Goal: Task Accomplishment & Management: Complete application form

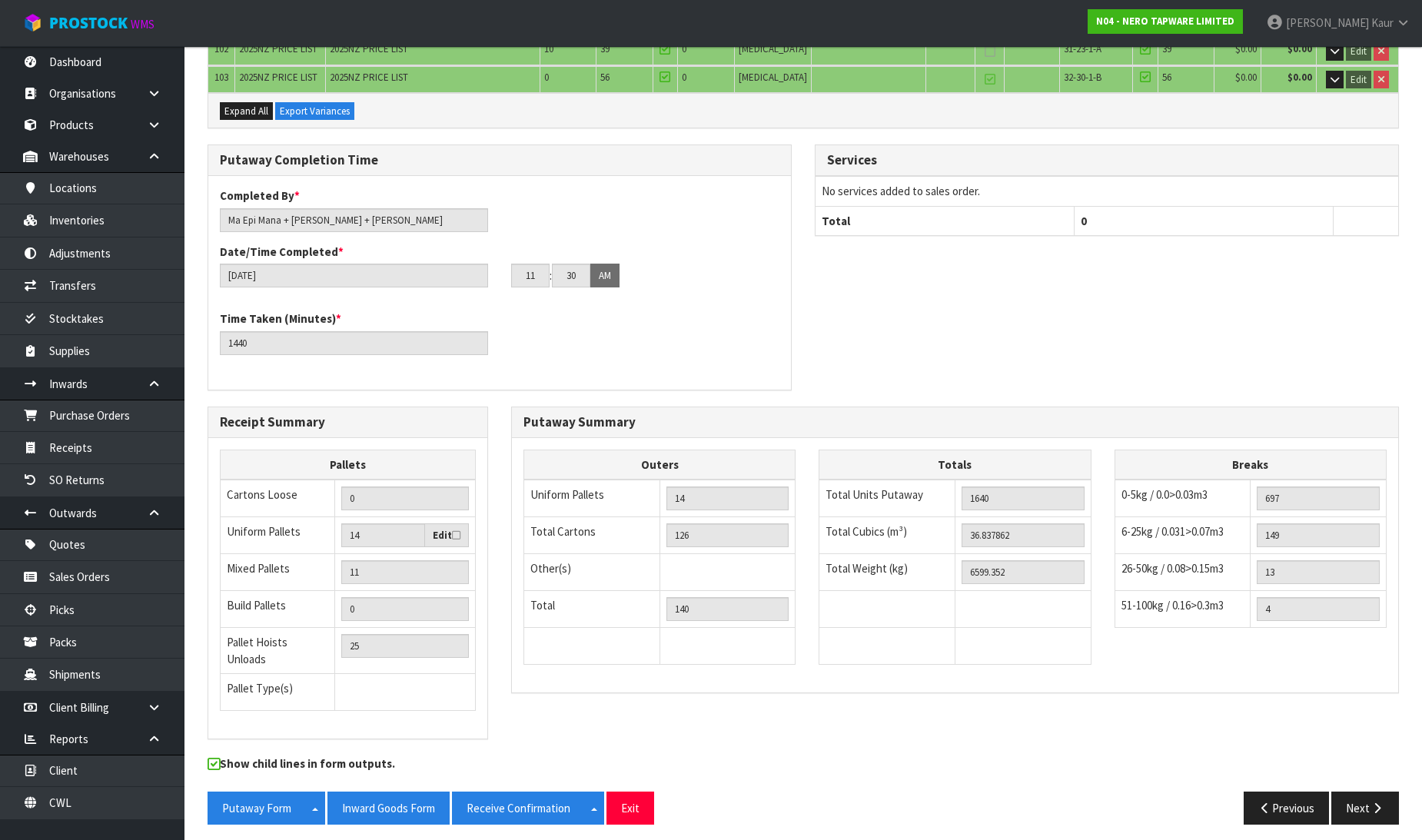
scroll to position [3757, 0]
drag, startPoint x: 88, startPoint y: 52, endPoint x: 144, endPoint y: 117, distance: 85.8
click at [88, 53] on link "Dashboard" at bounding box center [92, 61] width 185 height 31
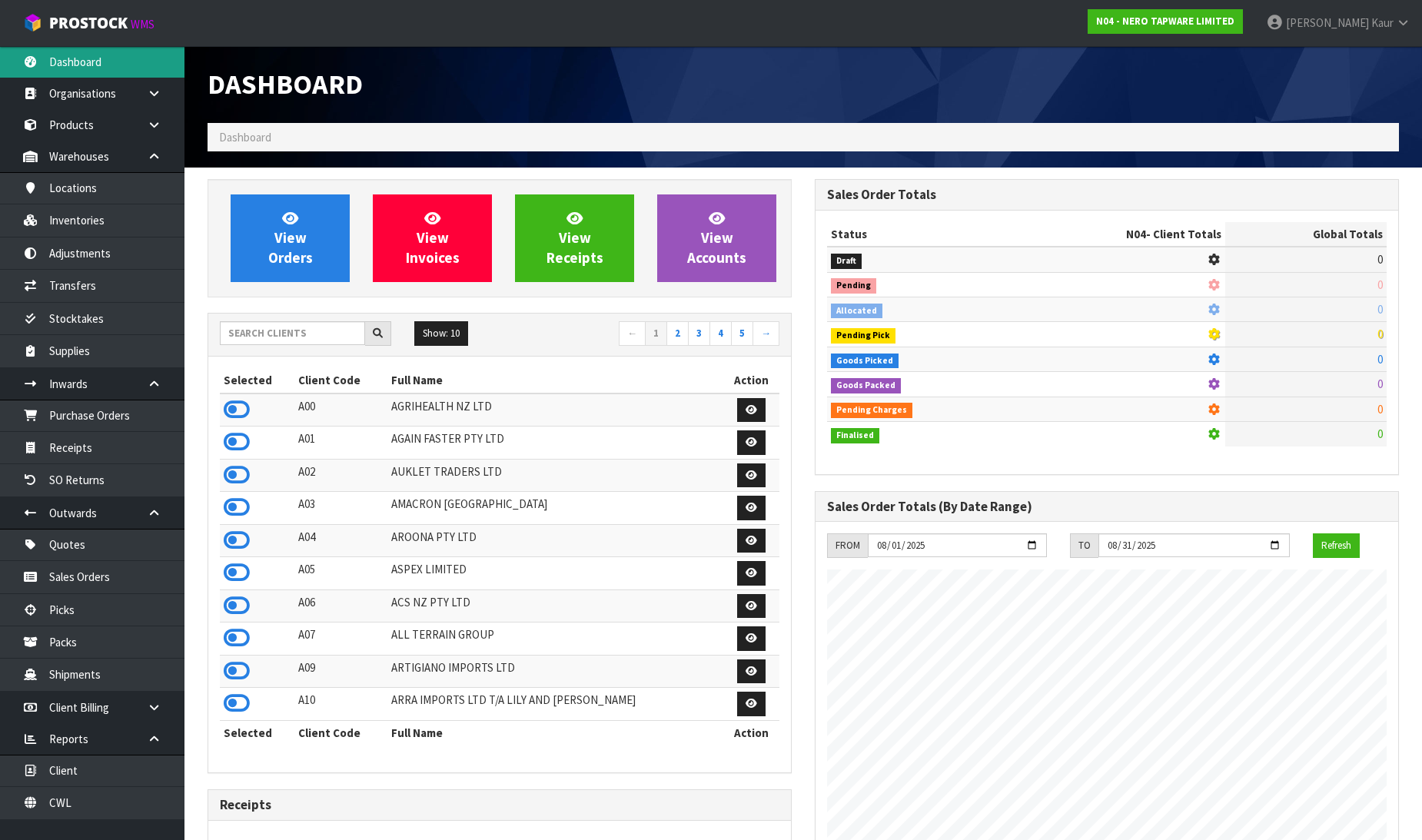
scroll to position [958, 607]
click at [269, 342] on input "text" at bounding box center [292, 333] width 146 height 24
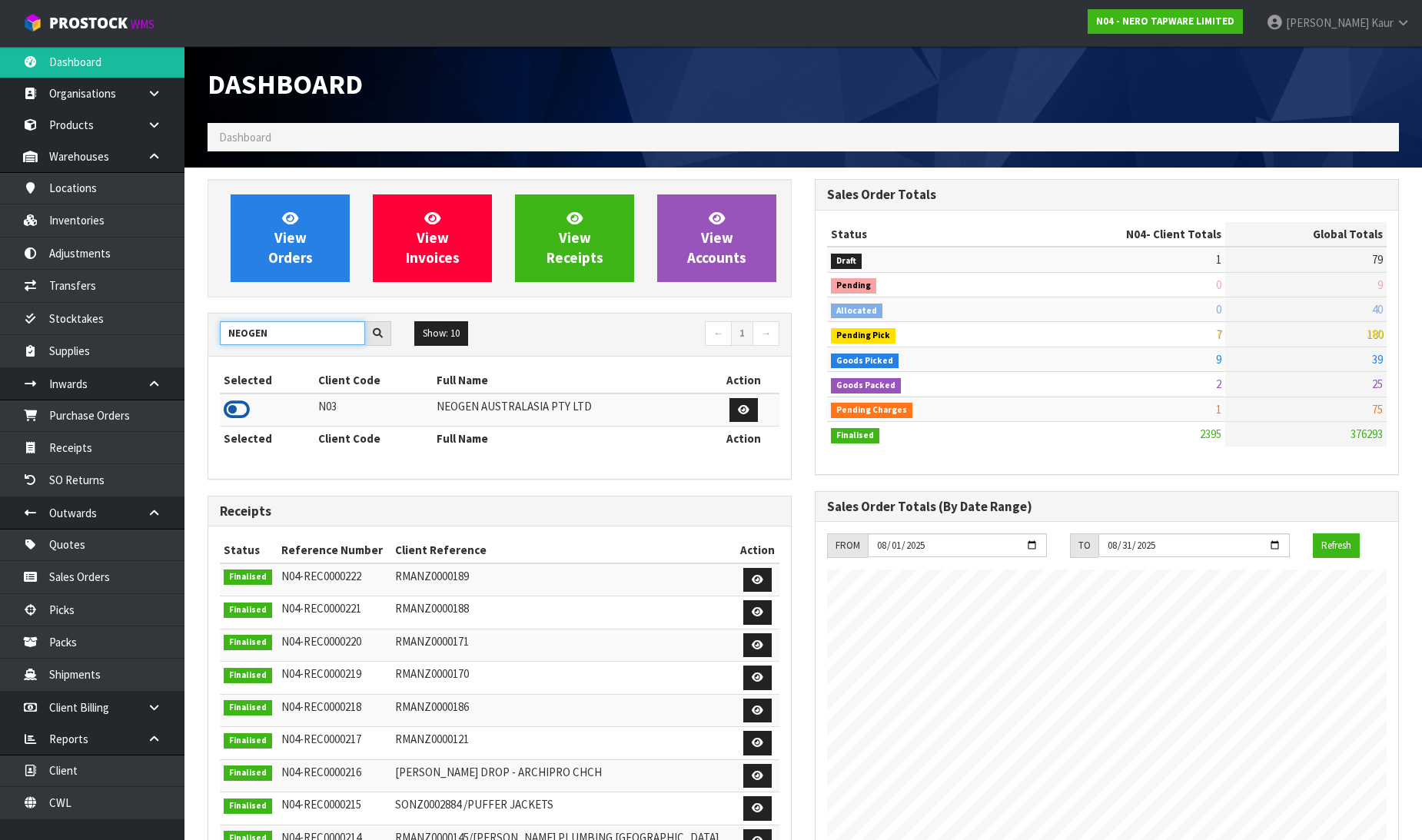
type input "NEOGEN"
click at [241, 416] on icon at bounding box center [236, 410] width 26 height 23
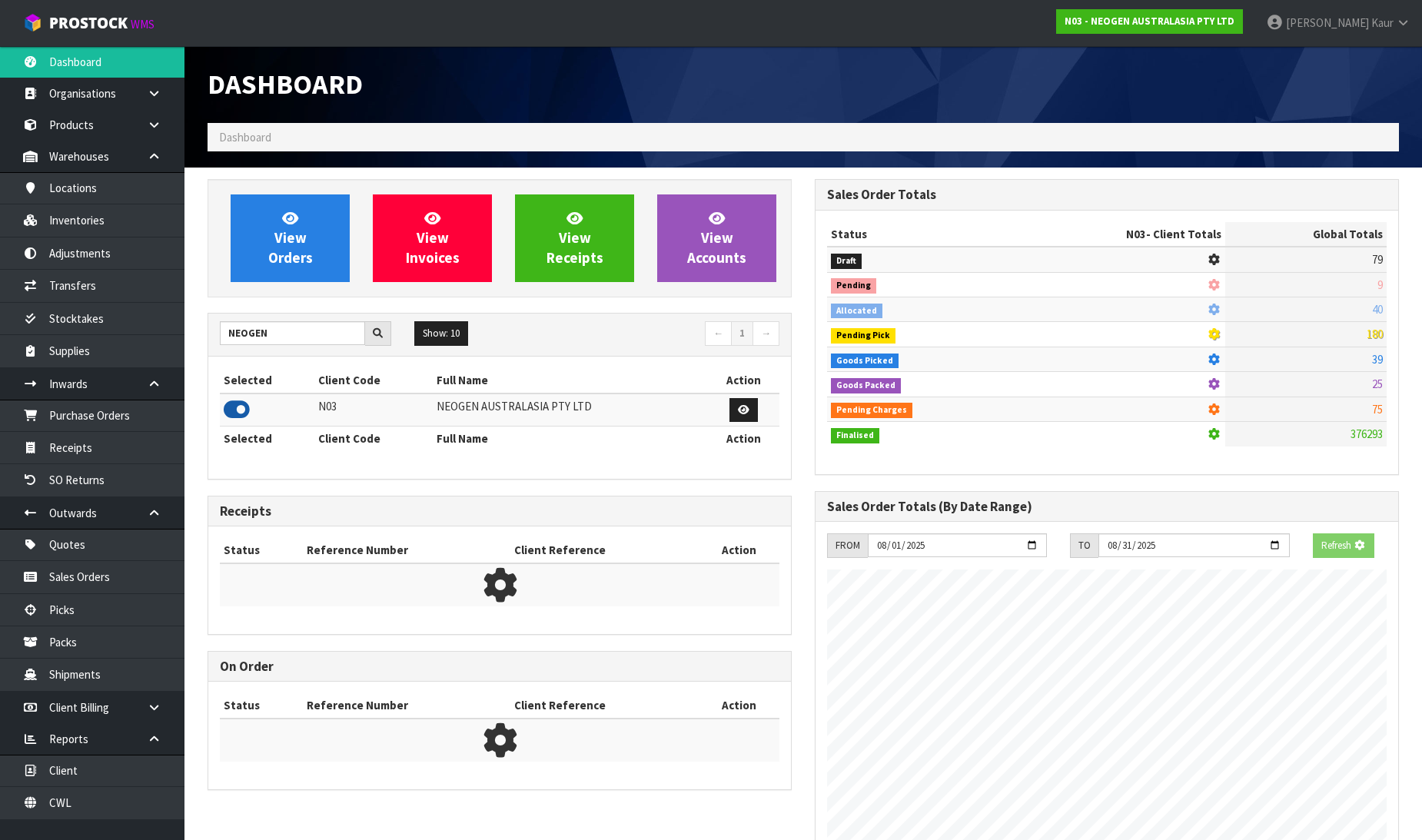
scroll to position [958, 607]
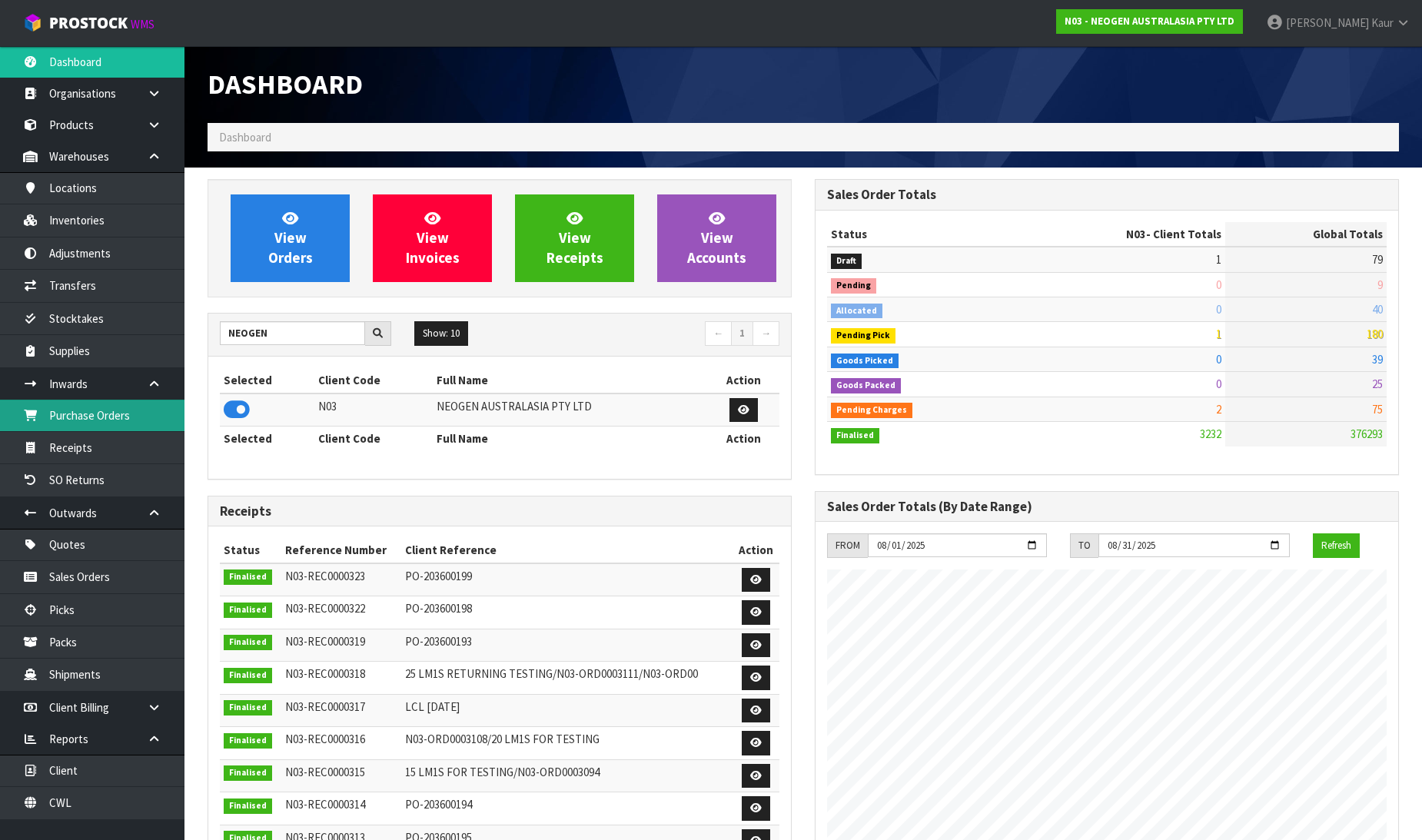
click at [97, 426] on link "Purchase Orders" at bounding box center [92, 416] width 185 height 31
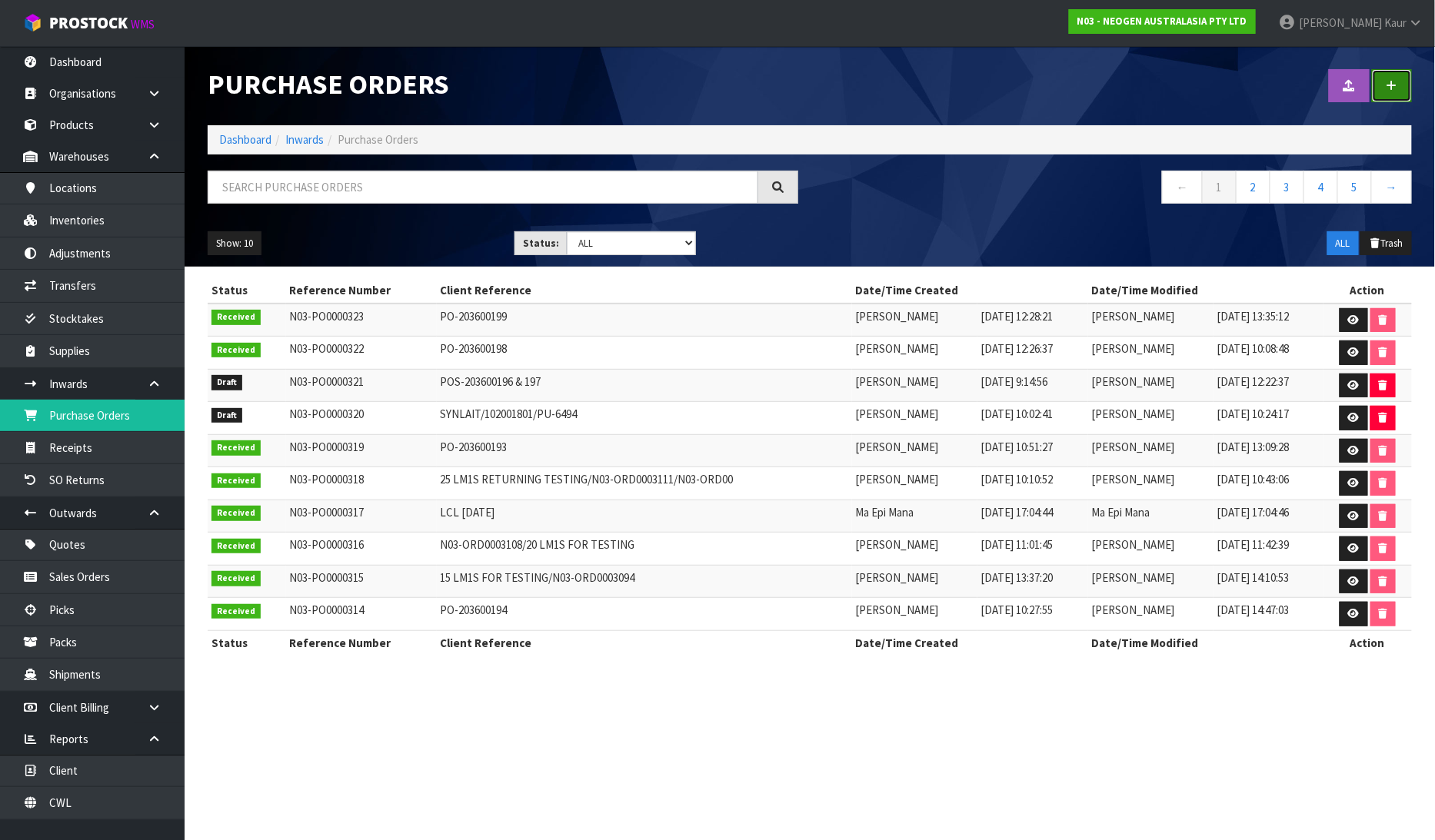
click at [1388, 94] on link at bounding box center [1391, 85] width 40 height 33
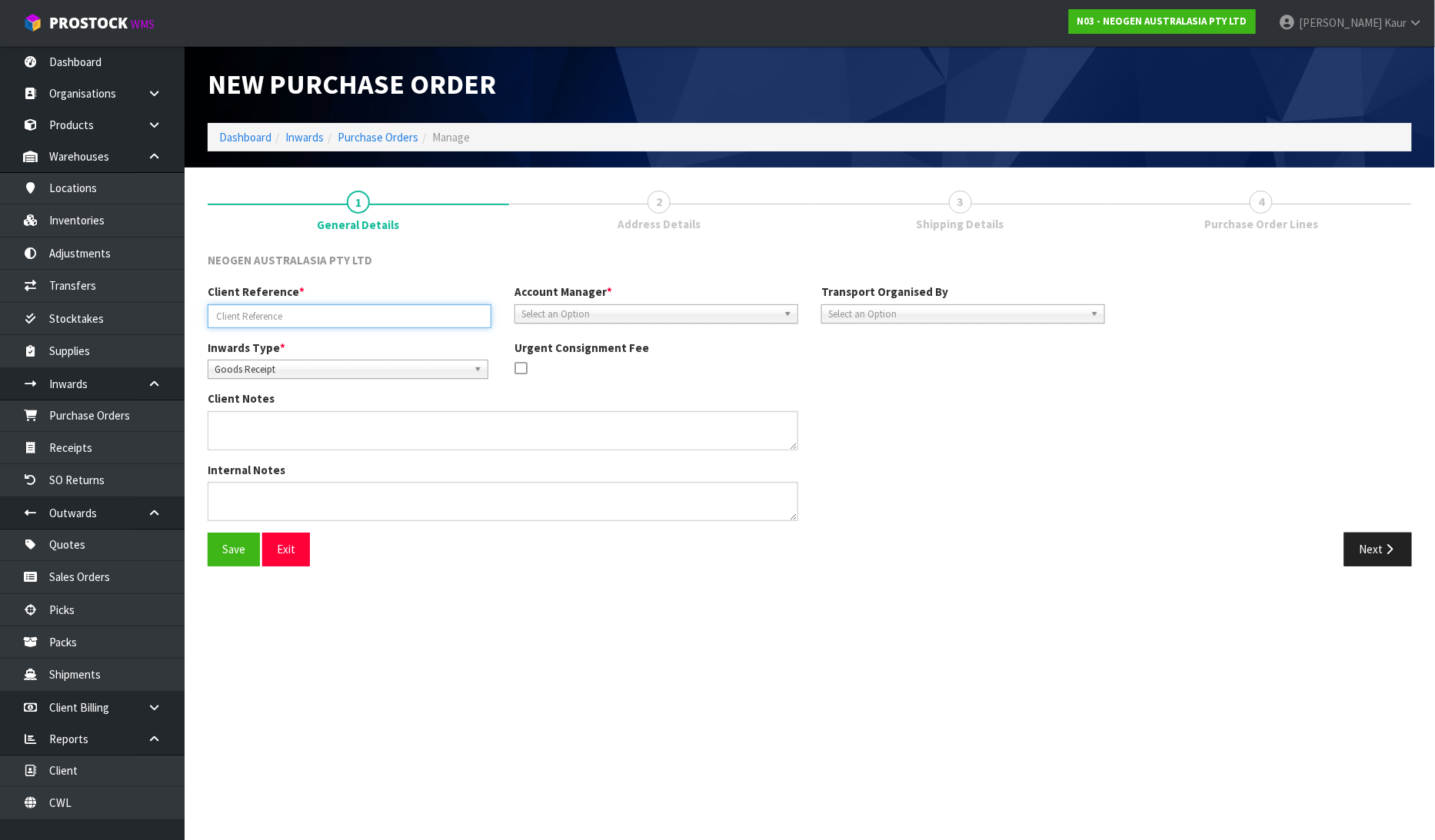
click at [286, 323] on input "text" at bounding box center [350, 316] width 284 height 24
paste input "PO-203600199.1"
type input "PO-203600199.1"
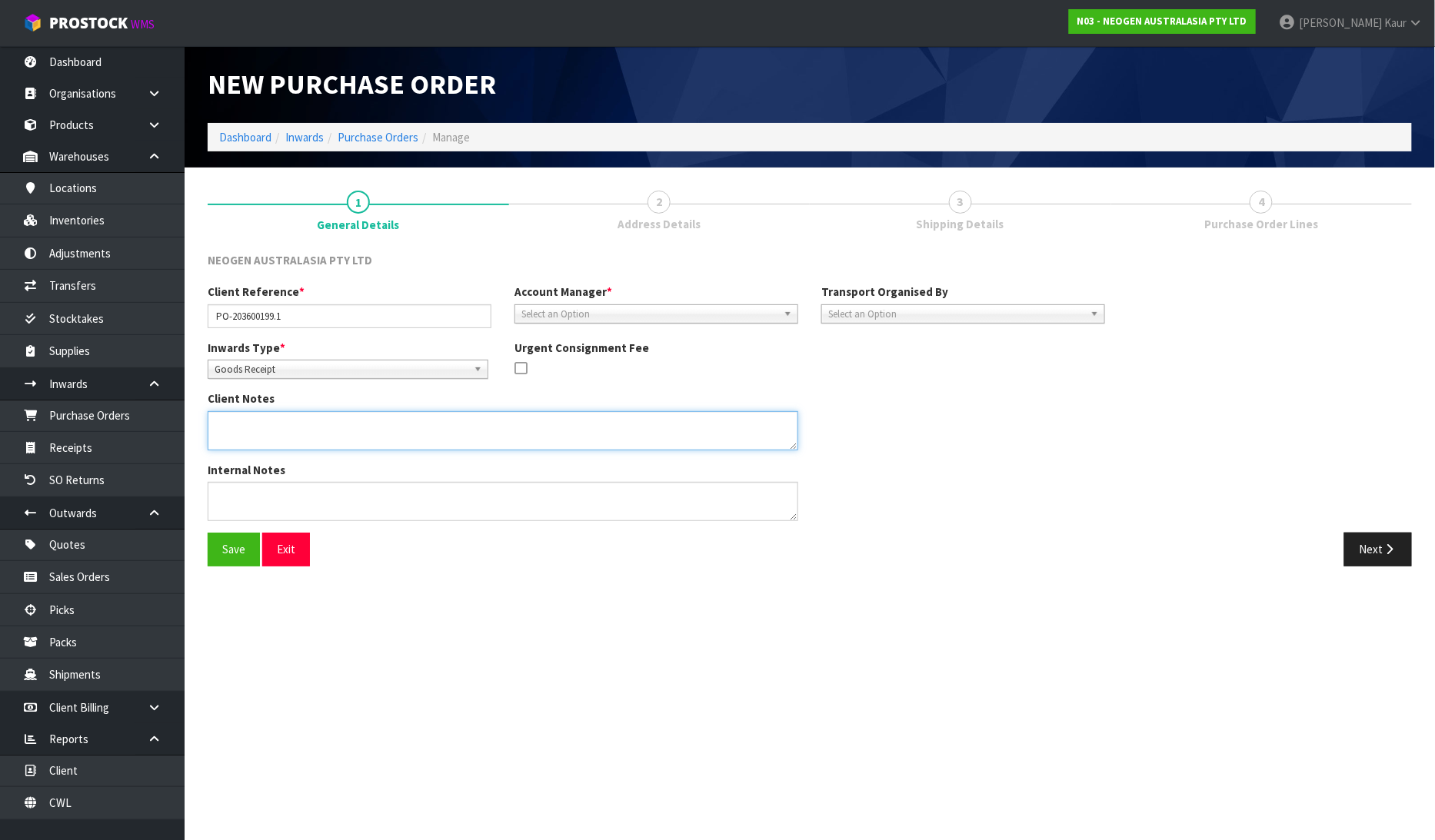
click at [300, 441] on textarea at bounding box center [503, 430] width 591 height 39
paste textarea "PO-203600199.1"
click at [498, 427] on textarea at bounding box center [503, 430] width 591 height 39
click at [554, 425] on textarea at bounding box center [503, 430] width 591 height 39
type textarea "RECEIVED 1 CARTON OF 13 UNITS MISSED FROM PO-203600199"
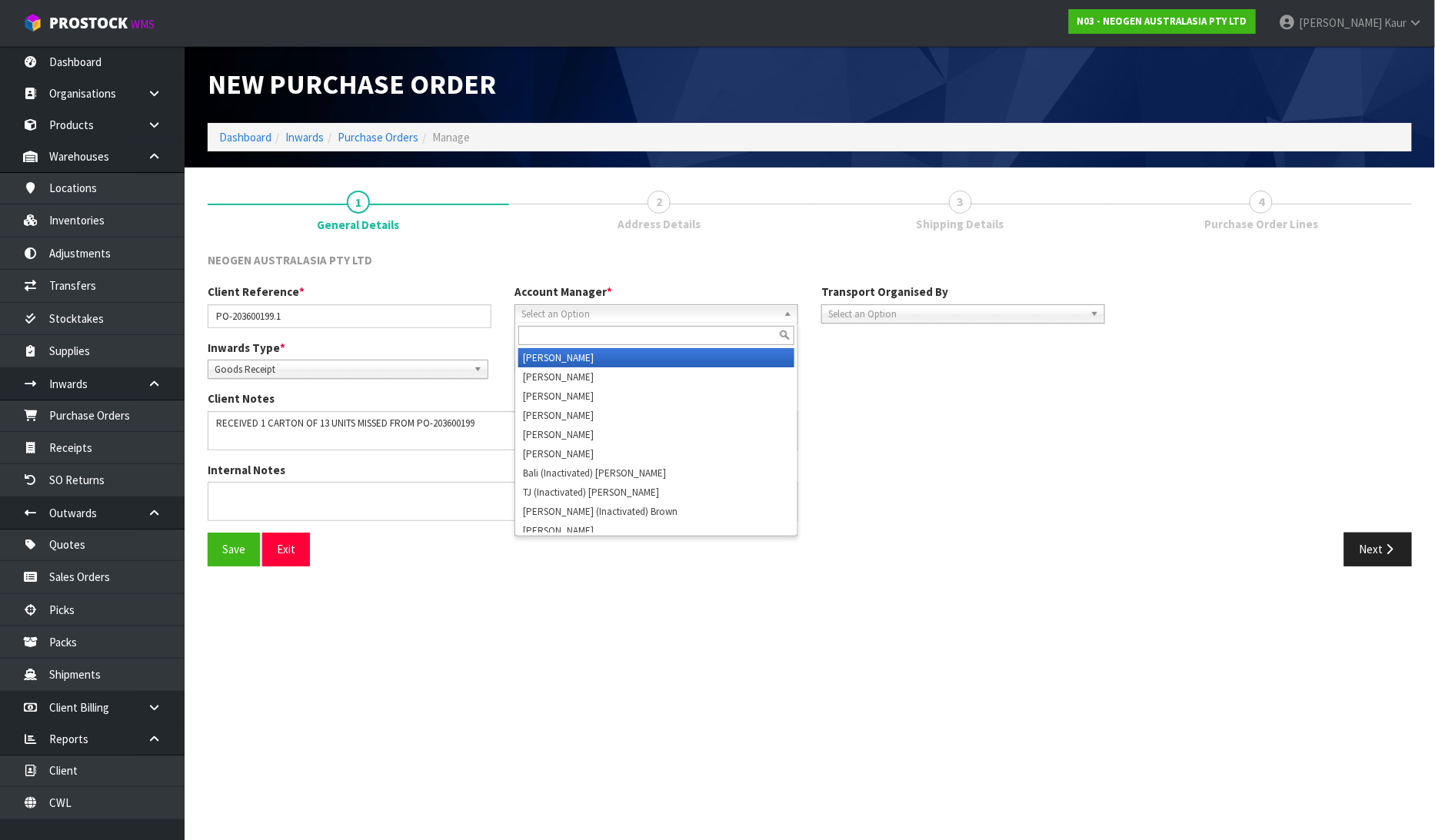
click at [585, 313] on span "Select an Option" at bounding box center [650, 314] width 256 height 18
type input "V"
click at [589, 349] on li "V [PERSON_NAME]" at bounding box center [656, 358] width 276 height 19
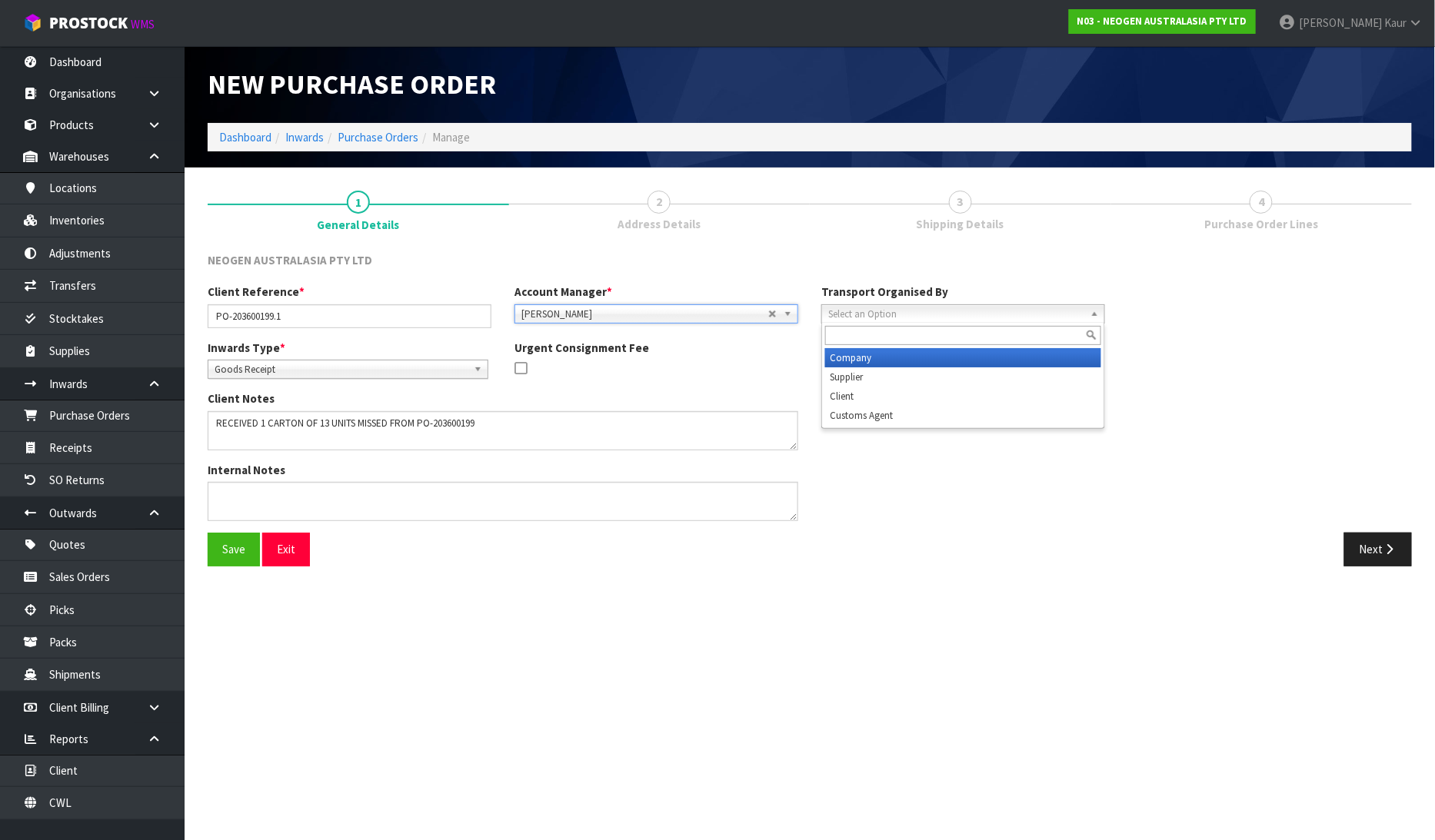
click at [971, 316] on span "Select an Option" at bounding box center [956, 314] width 256 height 18
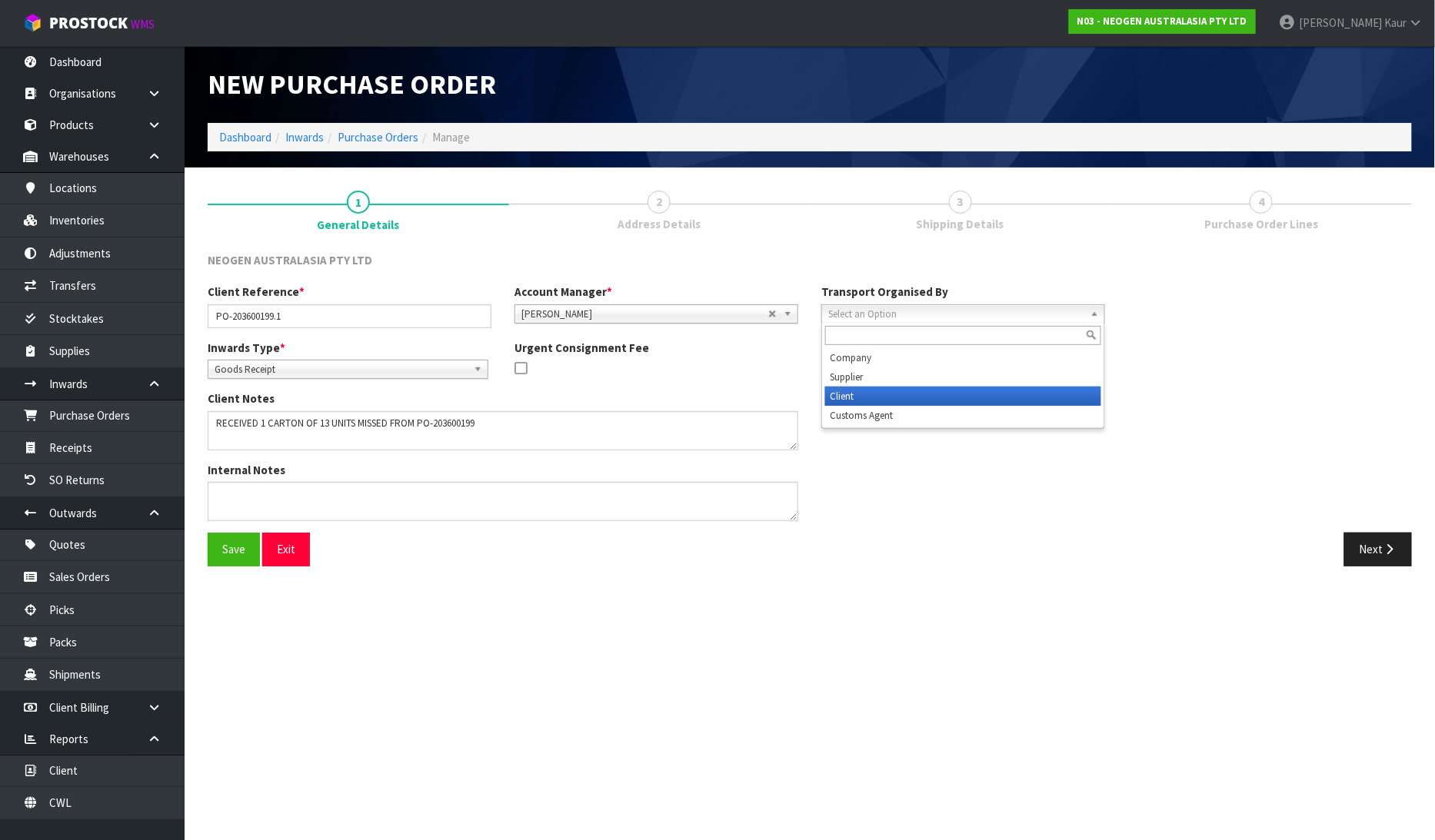
click at [936, 392] on li "Client" at bounding box center [963, 396] width 276 height 19
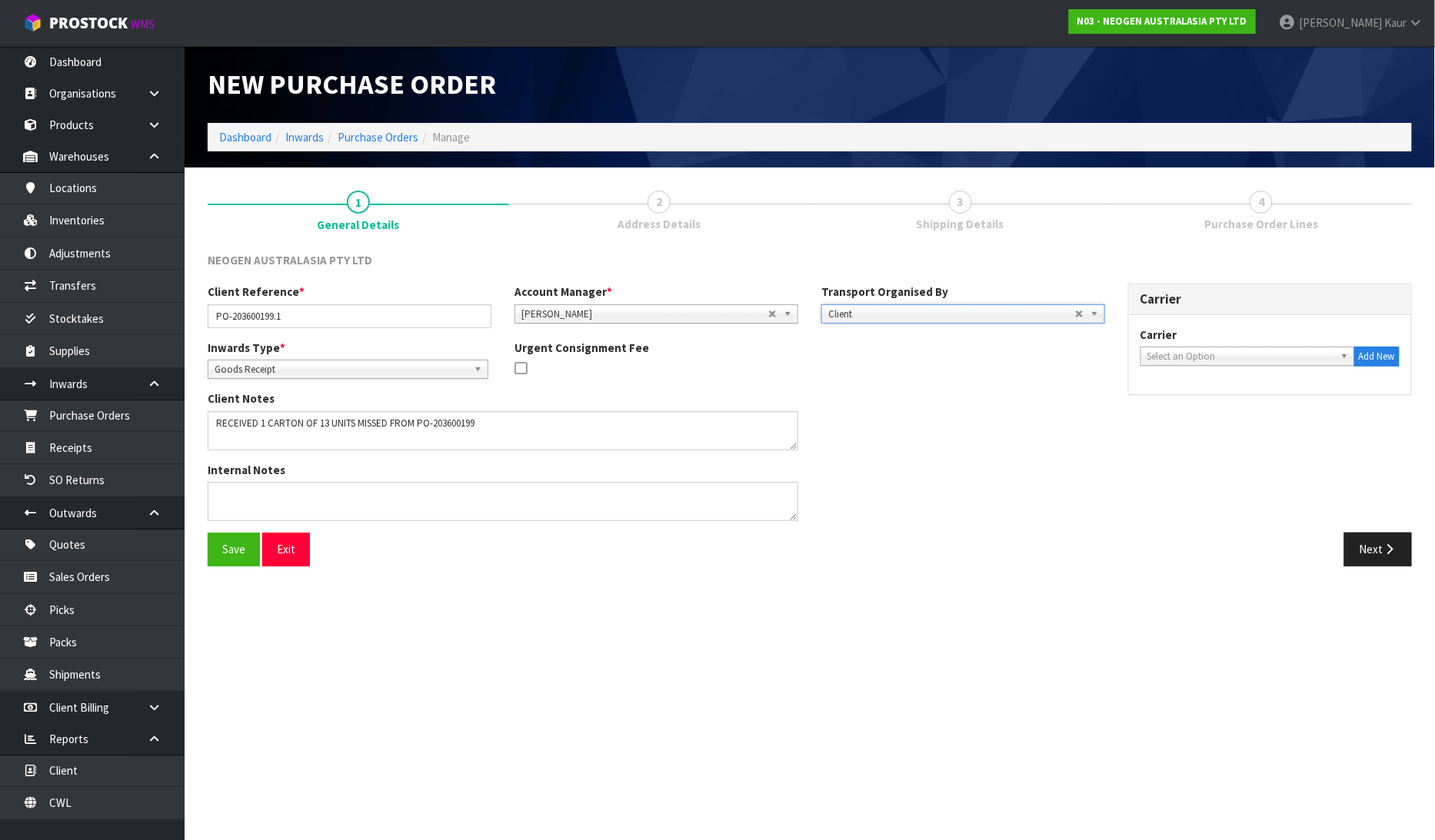
click at [1160, 353] on span "Select an Option" at bounding box center [1241, 356] width 187 height 18
type input "UPS"
click at [1171, 400] on li "UPS - UPS" at bounding box center [1247, 400] width 207 height 19
click at [1370, 548] on button "Next" at bounding box center [1379, 550] width 68 height 33
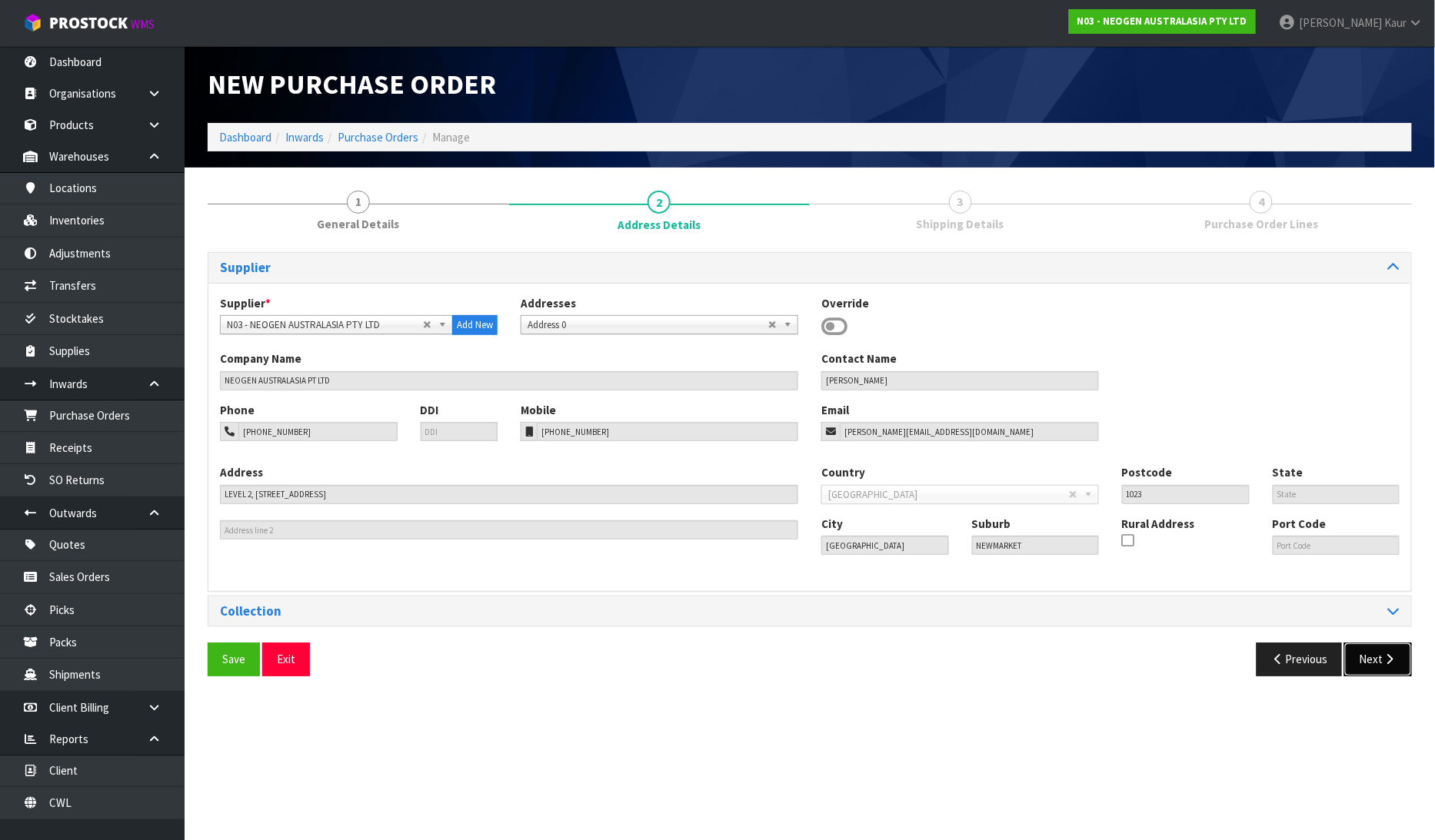
click at [1377, 665] on button "Next" at bounding box center [1379, 659] width 68 height 33
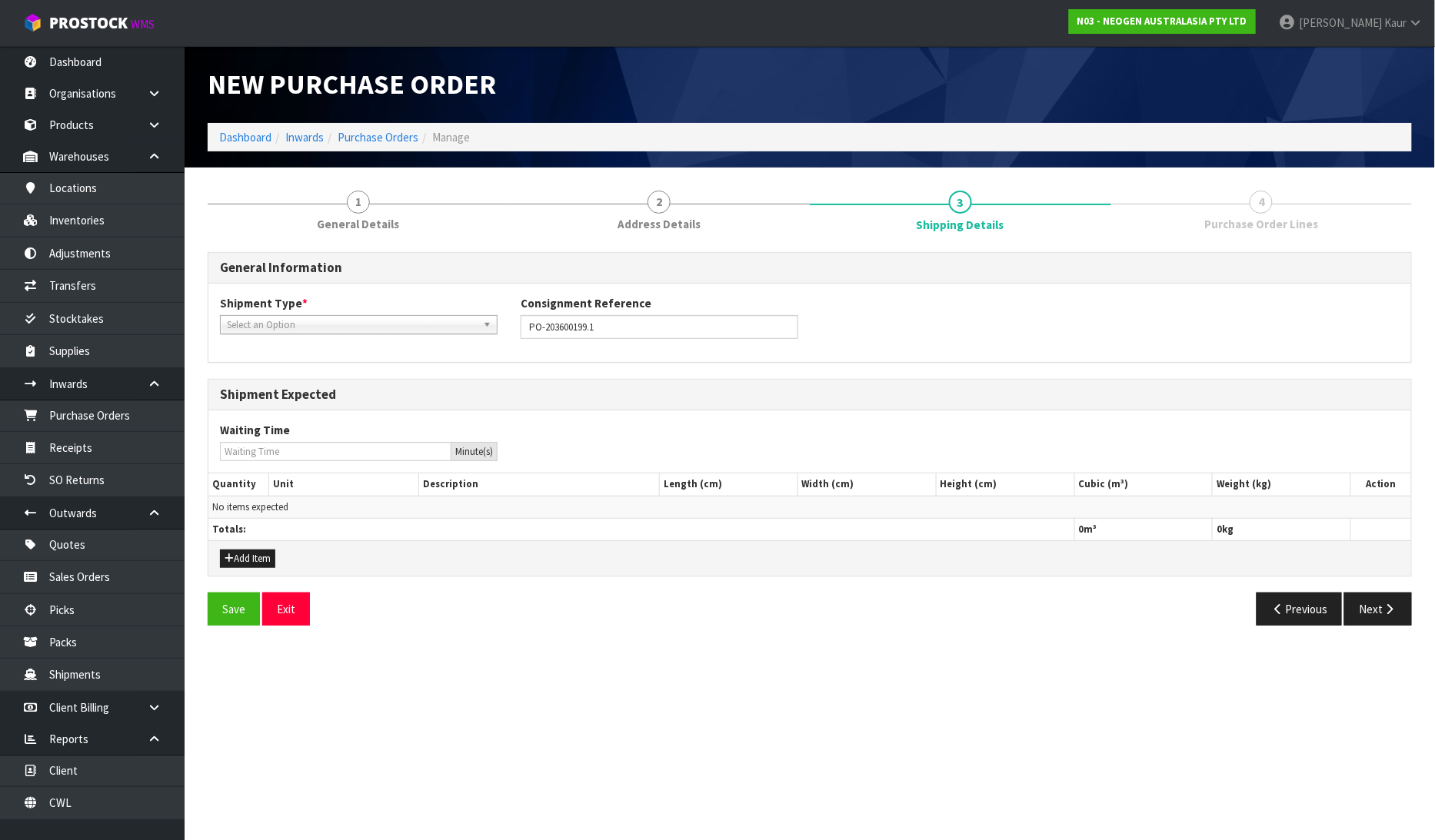
click at [296, 319] on span "Select an Option" at bounding box center [351, 324] width 250 height 18
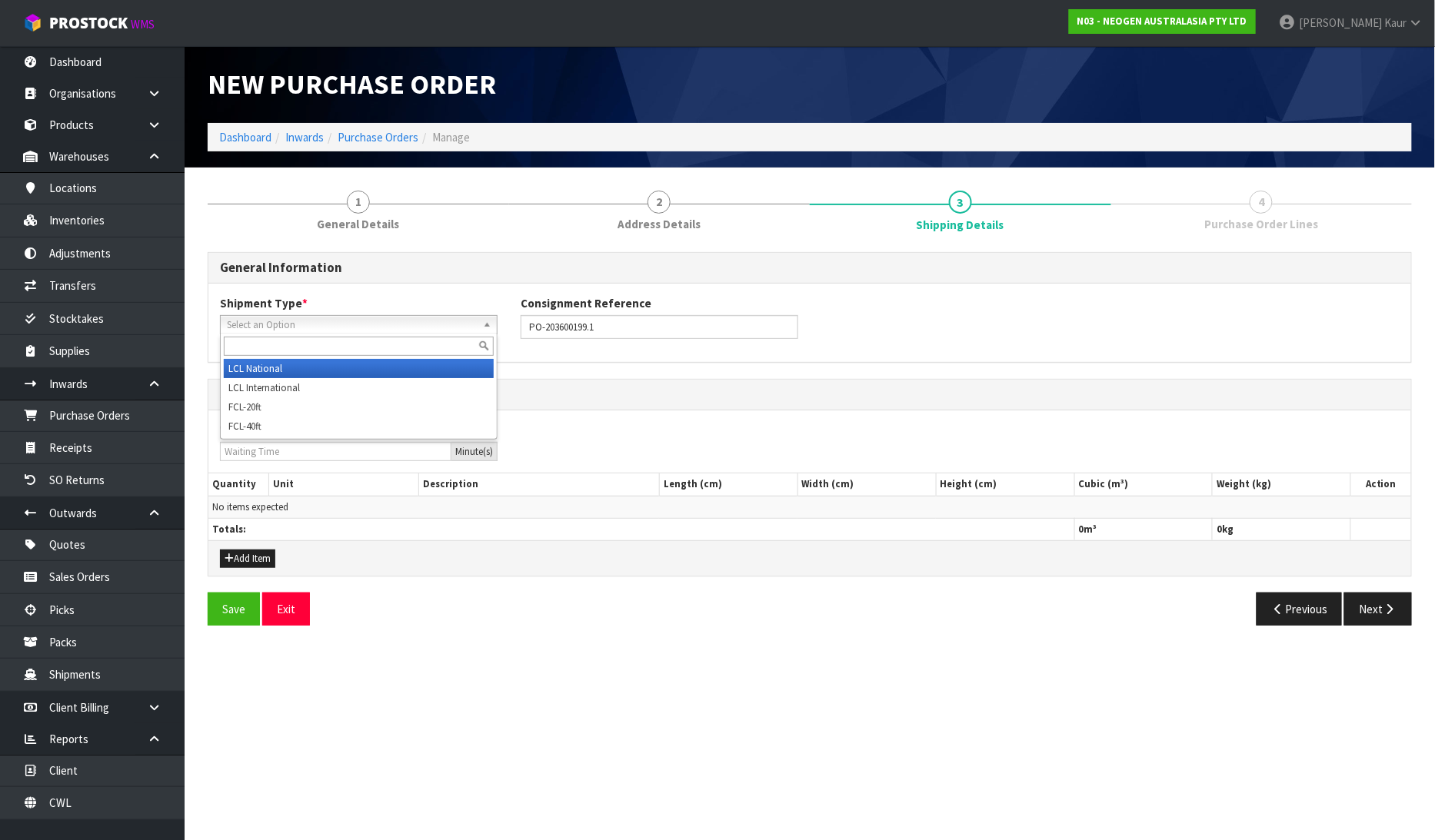
click at [292, 367] on li "LCL National" at bounding box center [359, 369] width 270 height 19
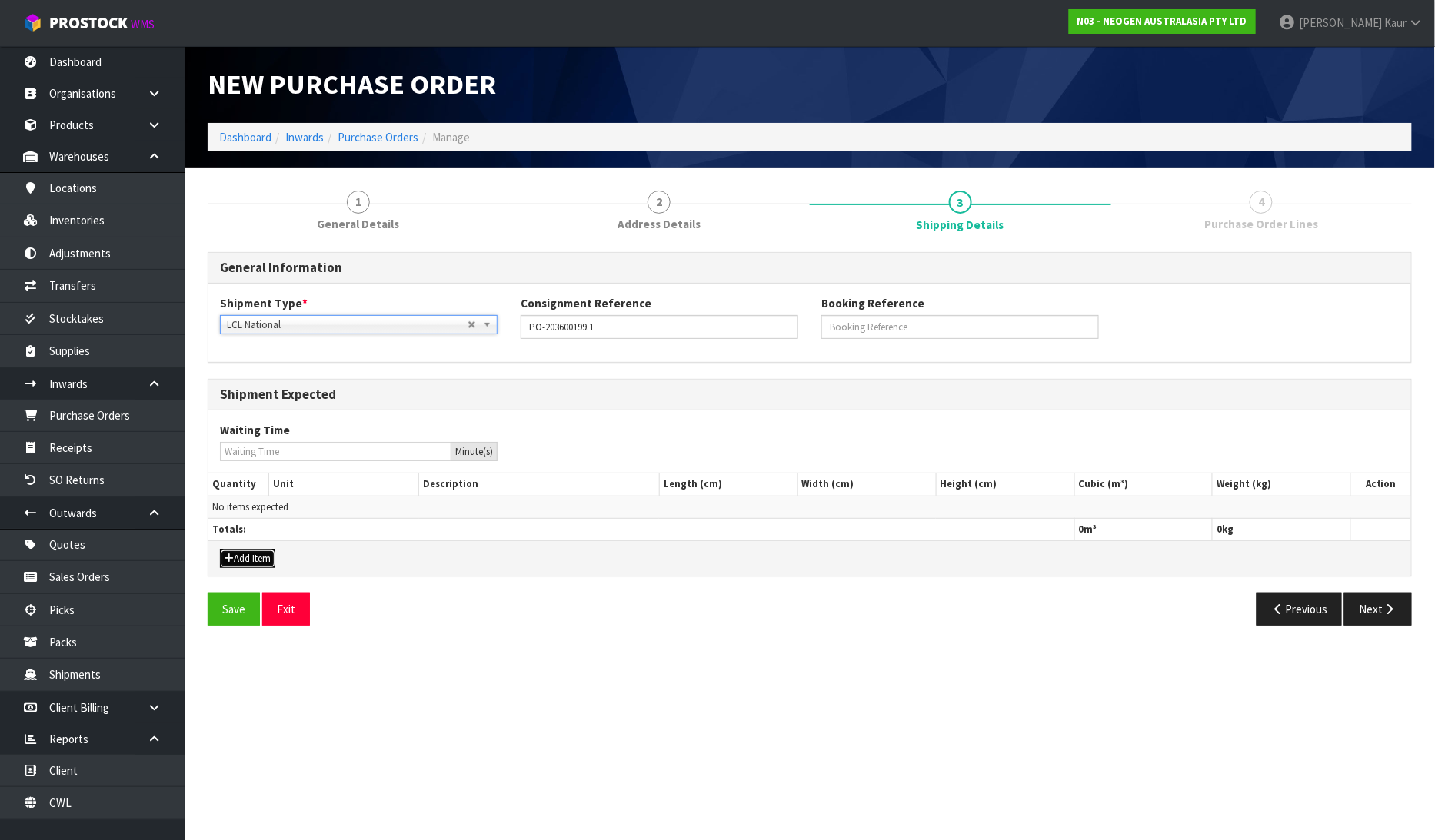
click at [255, 555] on button "Add Item" at bounding box center [247, 558] width 55 height 18
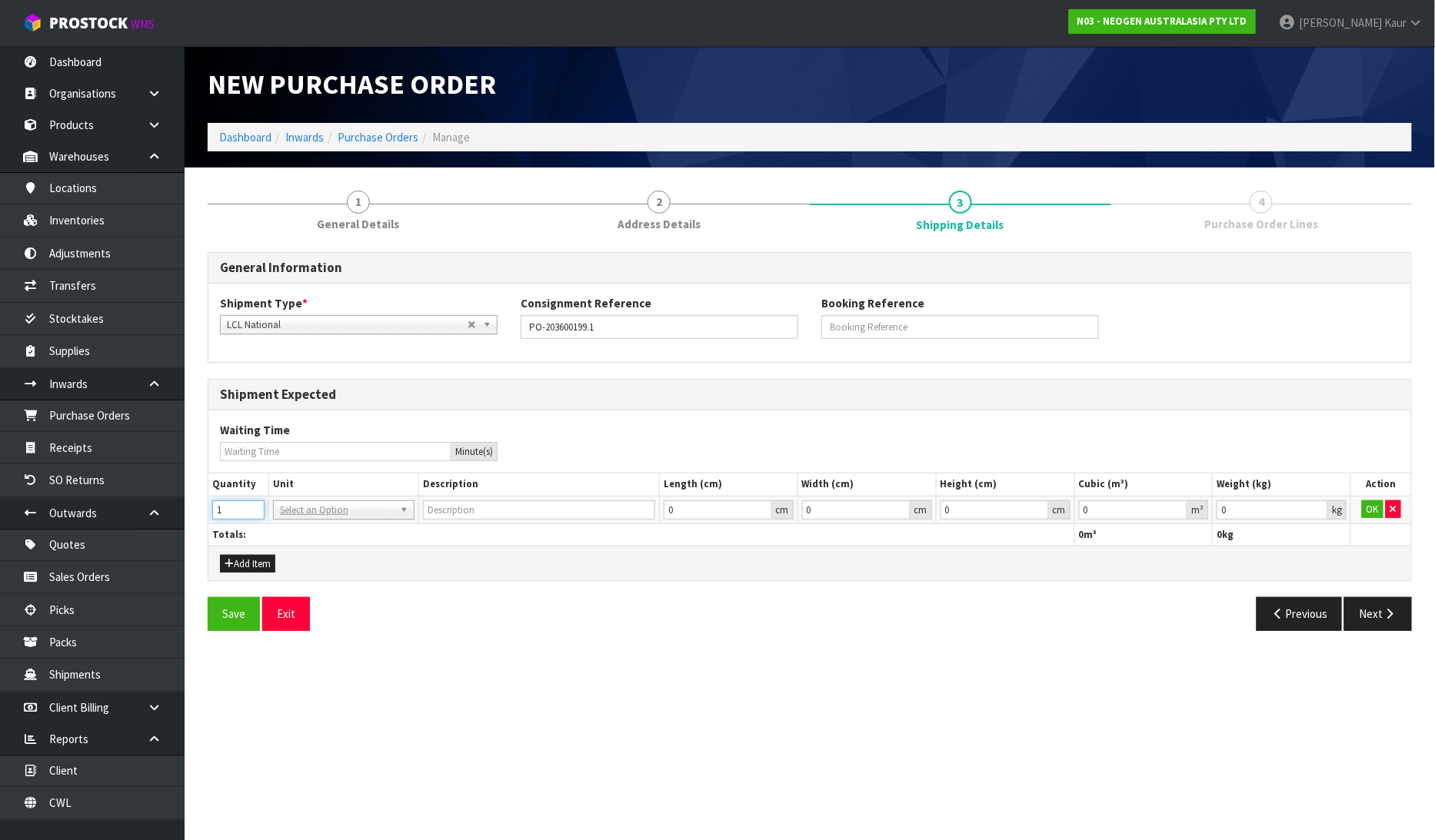
type input "1"
click at [255, 504] on input "1" at bounding box center [238, 510] width 52 height 19
click at [297, 540] on div at bounding box center [344, 530] width 140 height 25
click at [304, 526] on input "text" at bounding box center [344, 531] width 134 height 19
type input "CTN"
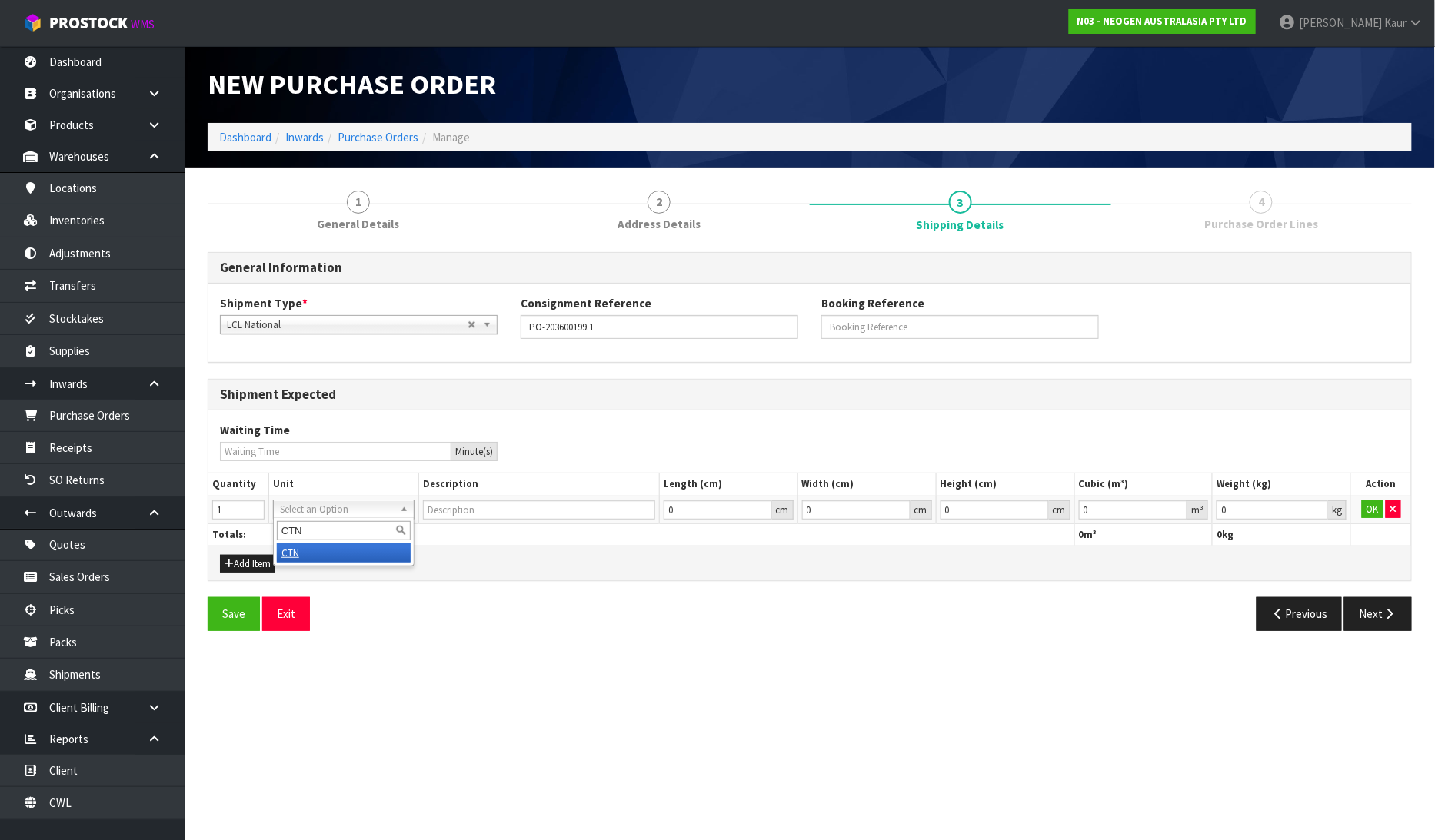
type input "CARTON"
drag, startPoint x: 1178, startPoint y: 503, endPoint x: 1215, endPoint y: 504, distance: 37.0
type input "0.000001"
click at [1177, 504] on input "0.000001" at bounding box center [1134, 510] width 109 height 19
type input "0.001"
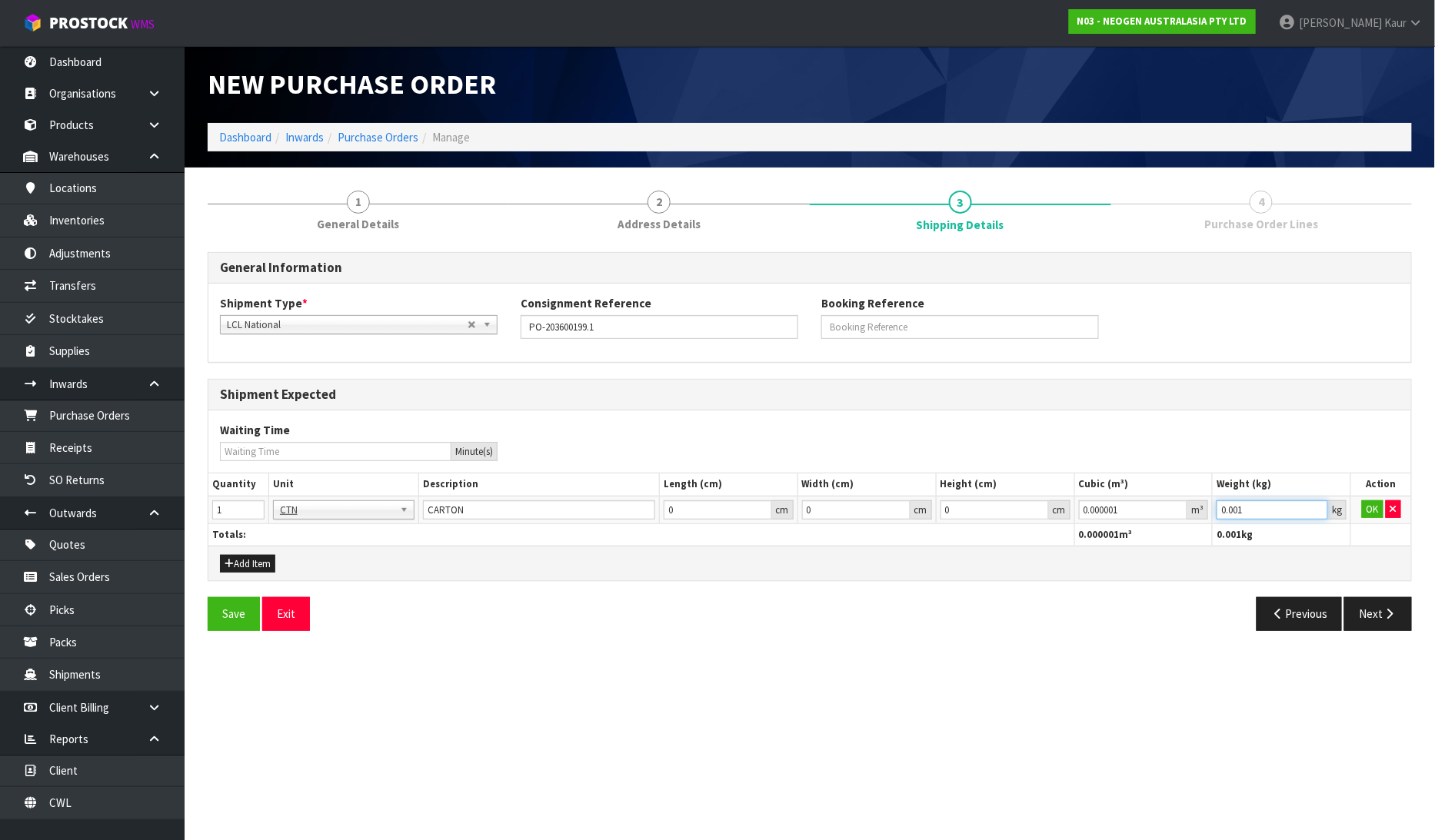
click at [1318, 503] on input "0.001" at bounding box center [1272, 510] width 112 height 19
drag, startPoint x: 1369, startPoint y: 503, endPoint x: 1352, endPoint y: 529, distance: 31.1
click at [1367, 503] on button "OK" at bounding box center [1373, 509] width 21 height 18
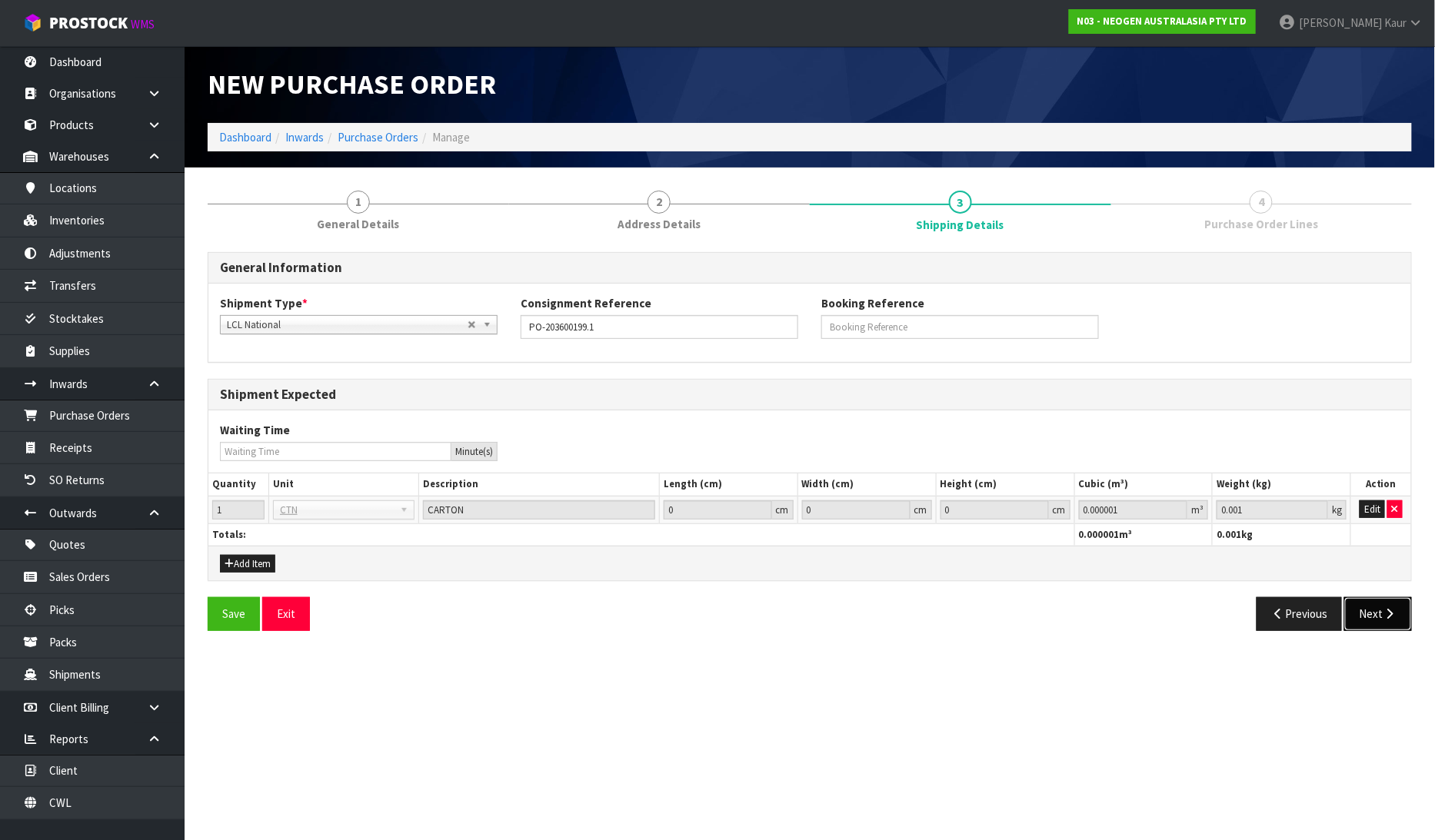
click at [1374, 609] on button "Next" at bounding box center [1379, 614] width 68 height 33
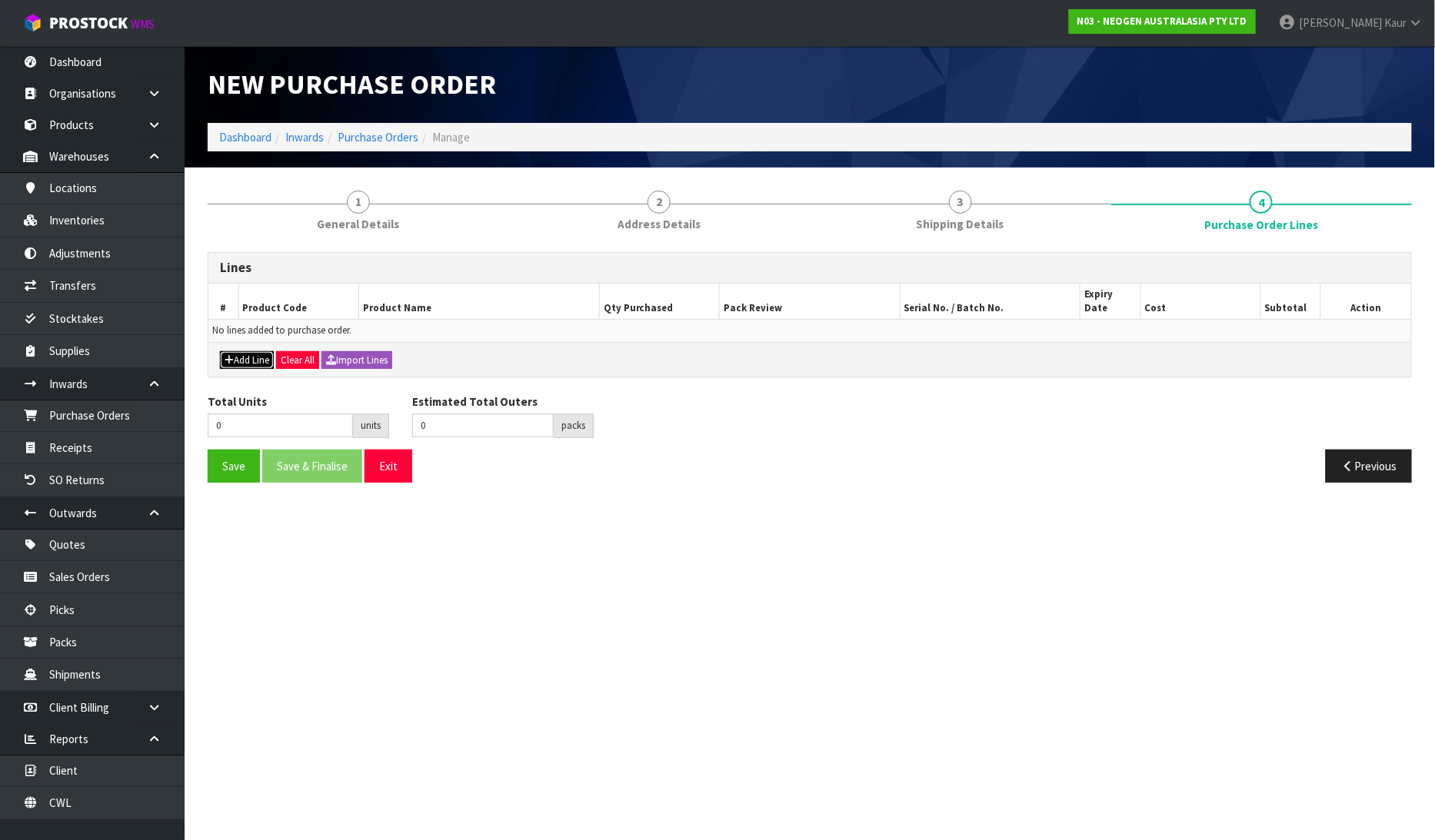
click at [243, 352] on button "Add Line" at bounding box center [246, 360] width 53 height 18
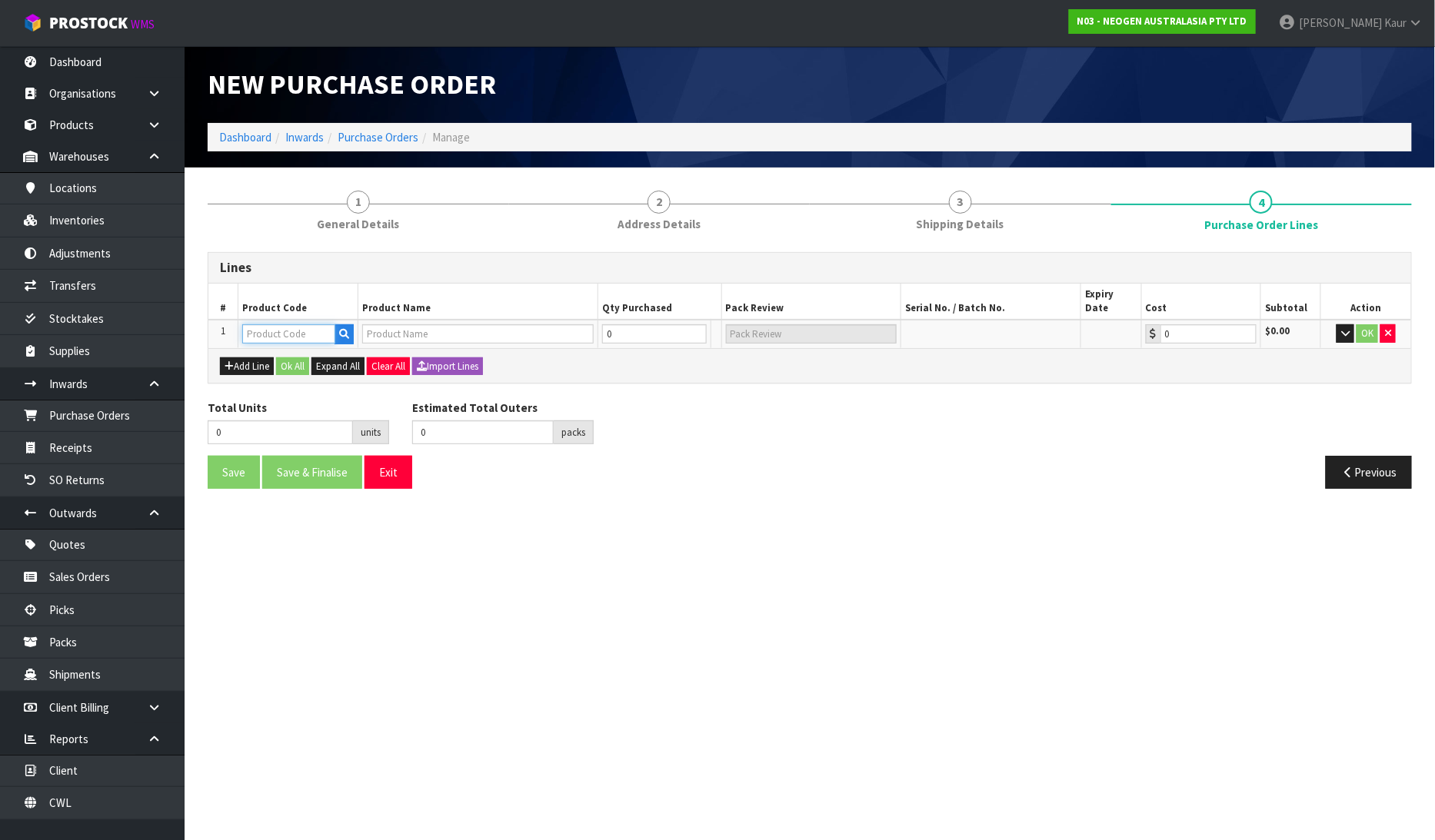
click at [248, 324] on input "text" at bounding box center [289, 334] width 93 height 19
paste input "700002100"
type input "700002100"
type input "7100002659 - AQT200 WATER - TOTAL ATP TEST, 100/CS"
type input "0.00"
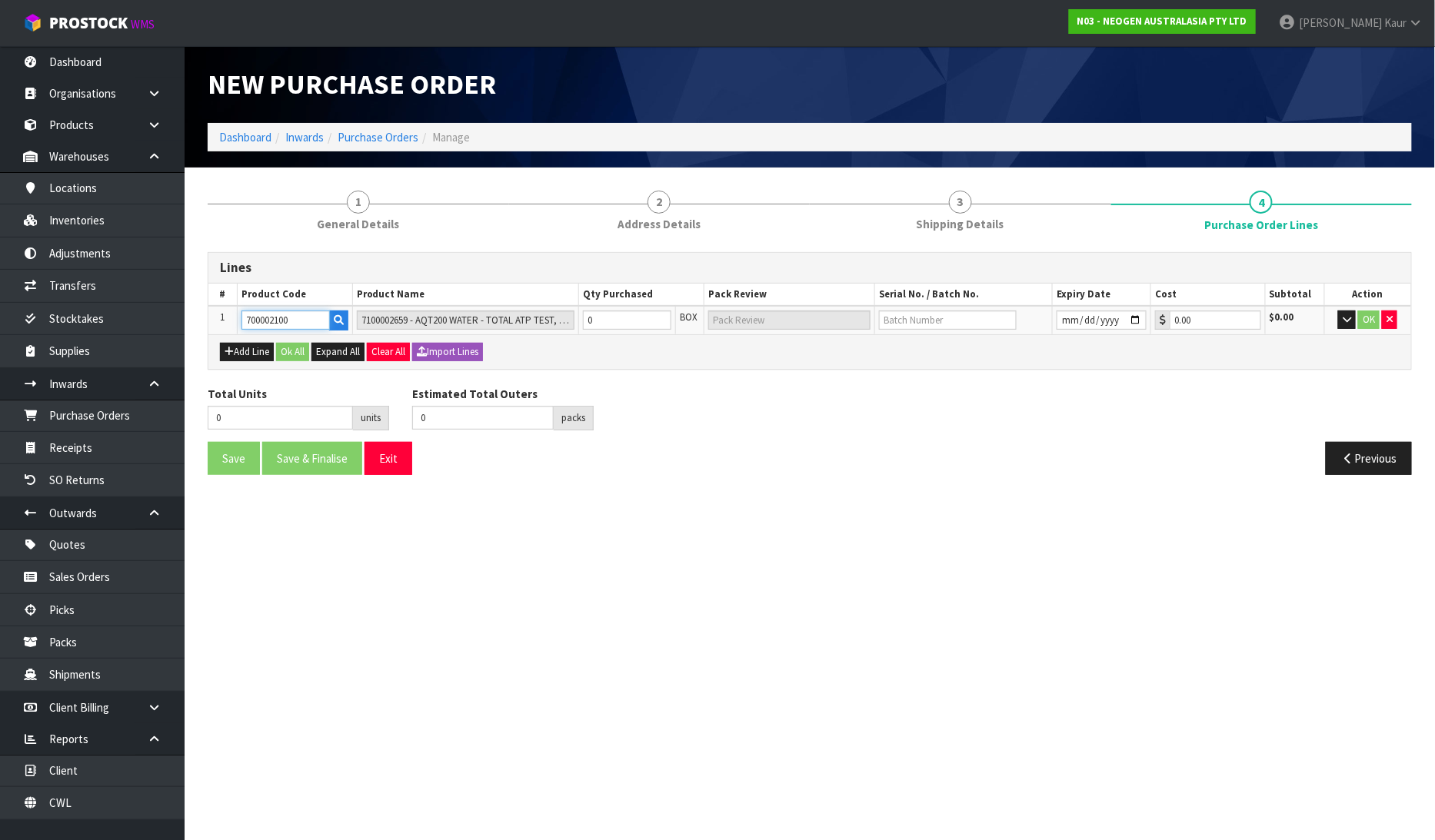
type input "700002100"
click at [563, 326] on tr "1 700002100 7100002659 - AQT200 WATER - TOTAL ATP TEST, 100/CS 0 BOX 0.00 $0.00…" at bounding box center [810, 319] width 1203 height 28
type input "1"
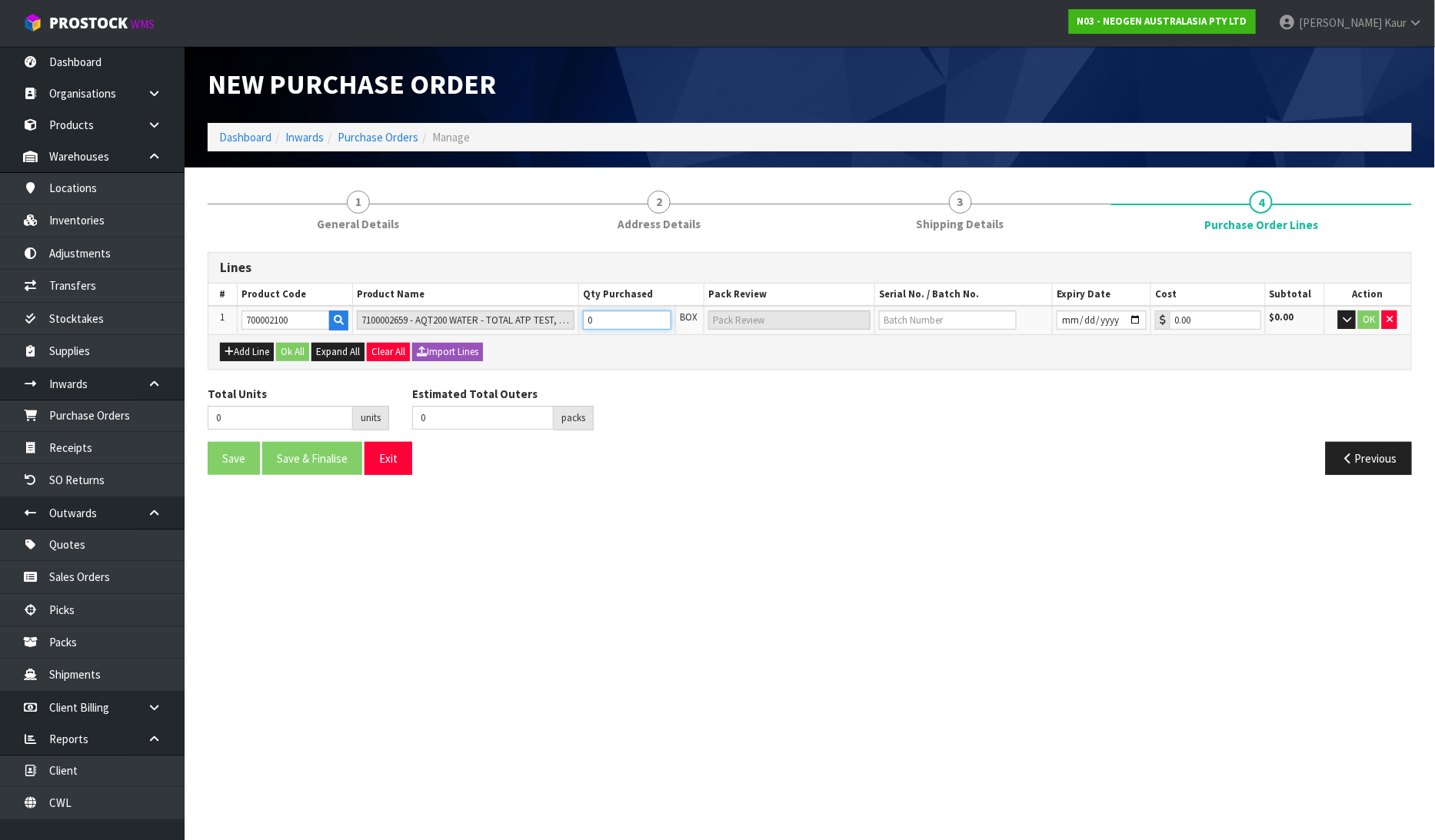
type input "1 CTN"
type input "13"
type input "13 CTN"
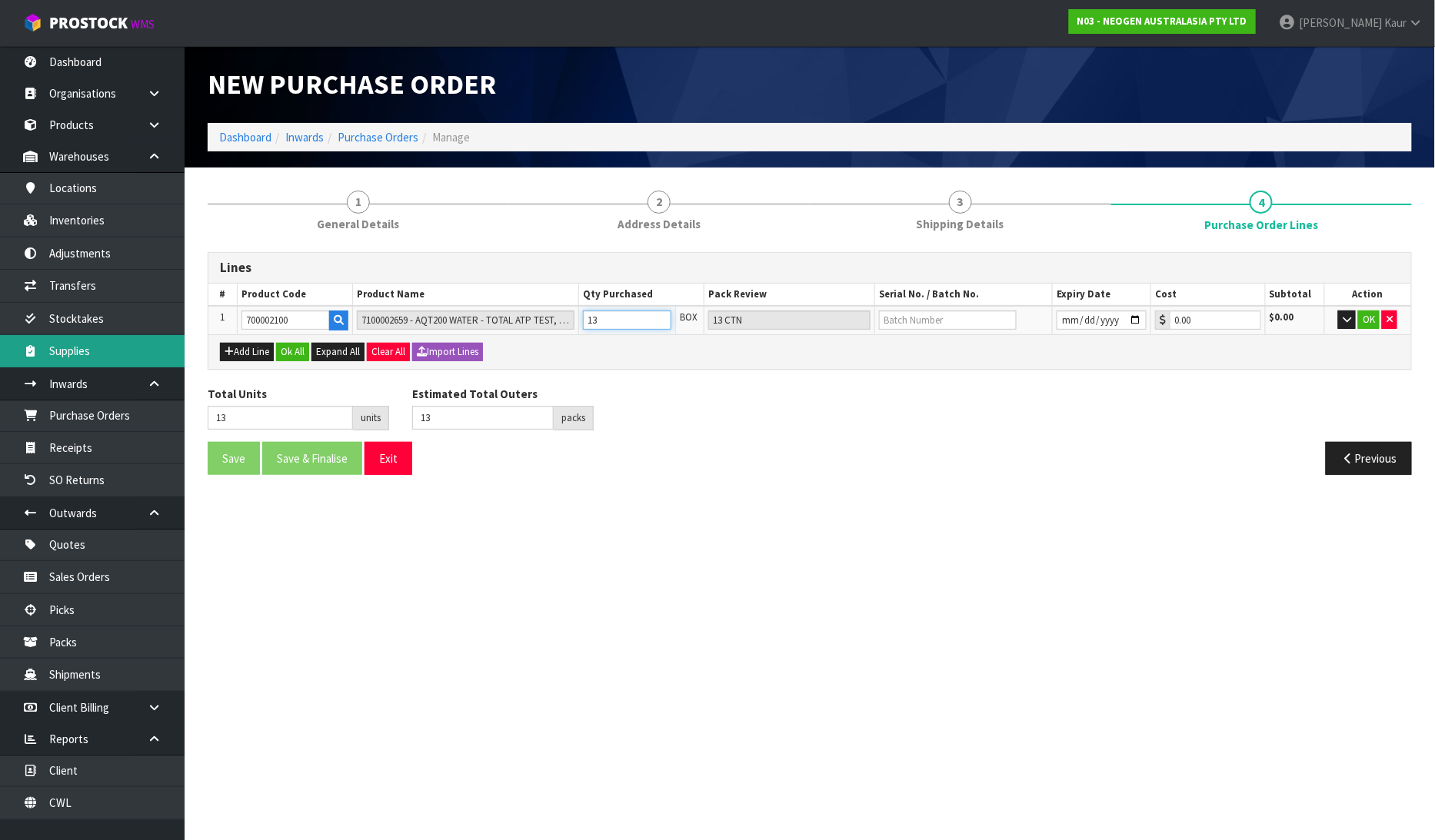
type input "13"
click at [903, 321] on input "text" at bounding box center [948, 320] width 138 height 19
paste input "3000034277"
type input "3000034277"
click at [1065, 319] on input "date" at bounding box center [1102, 320] width 90 height 19
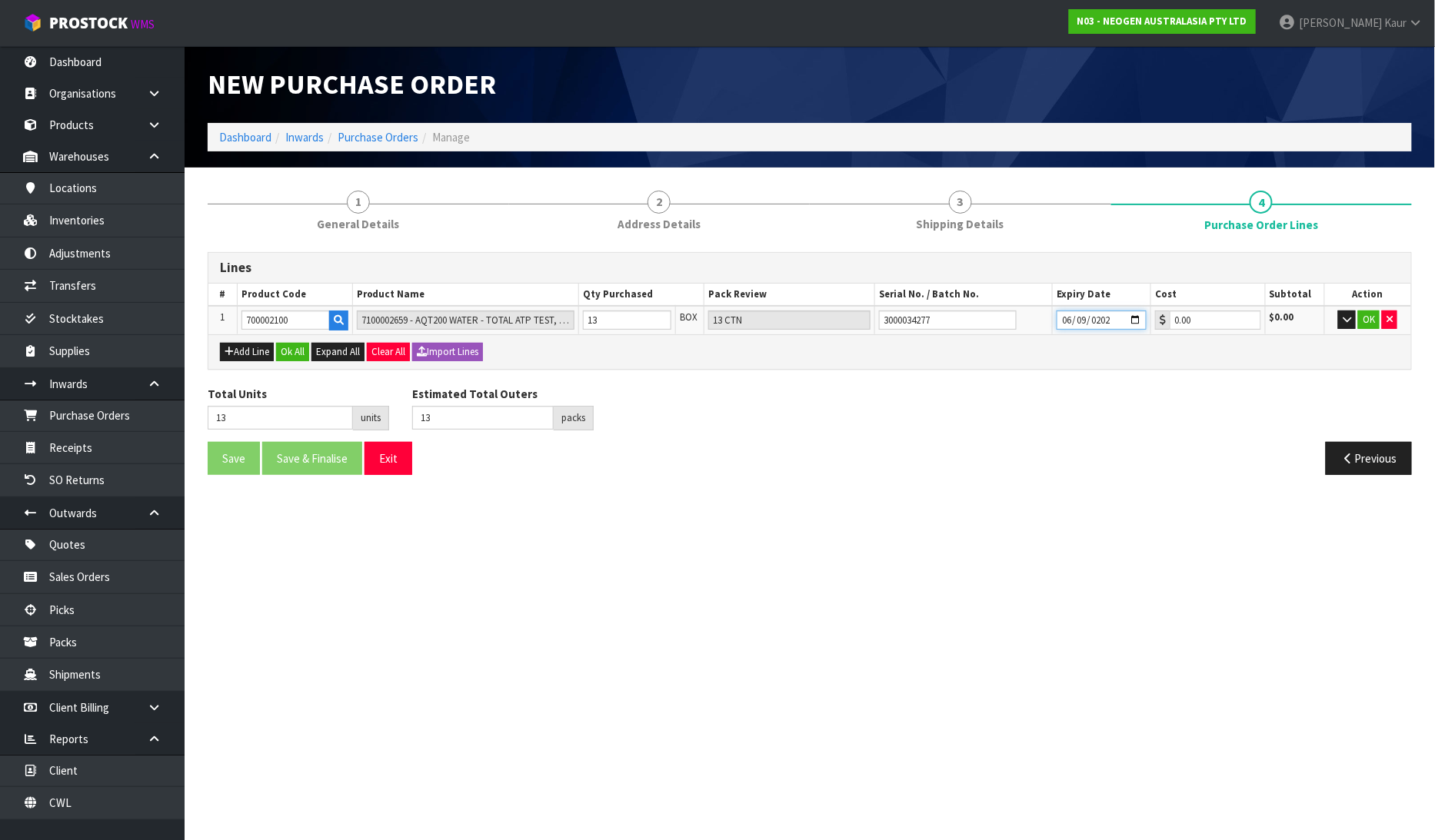
type input "[DATE]"
click at [293, 350] on button "Ok All" at bounding box center [292, 352] width 33 height 18
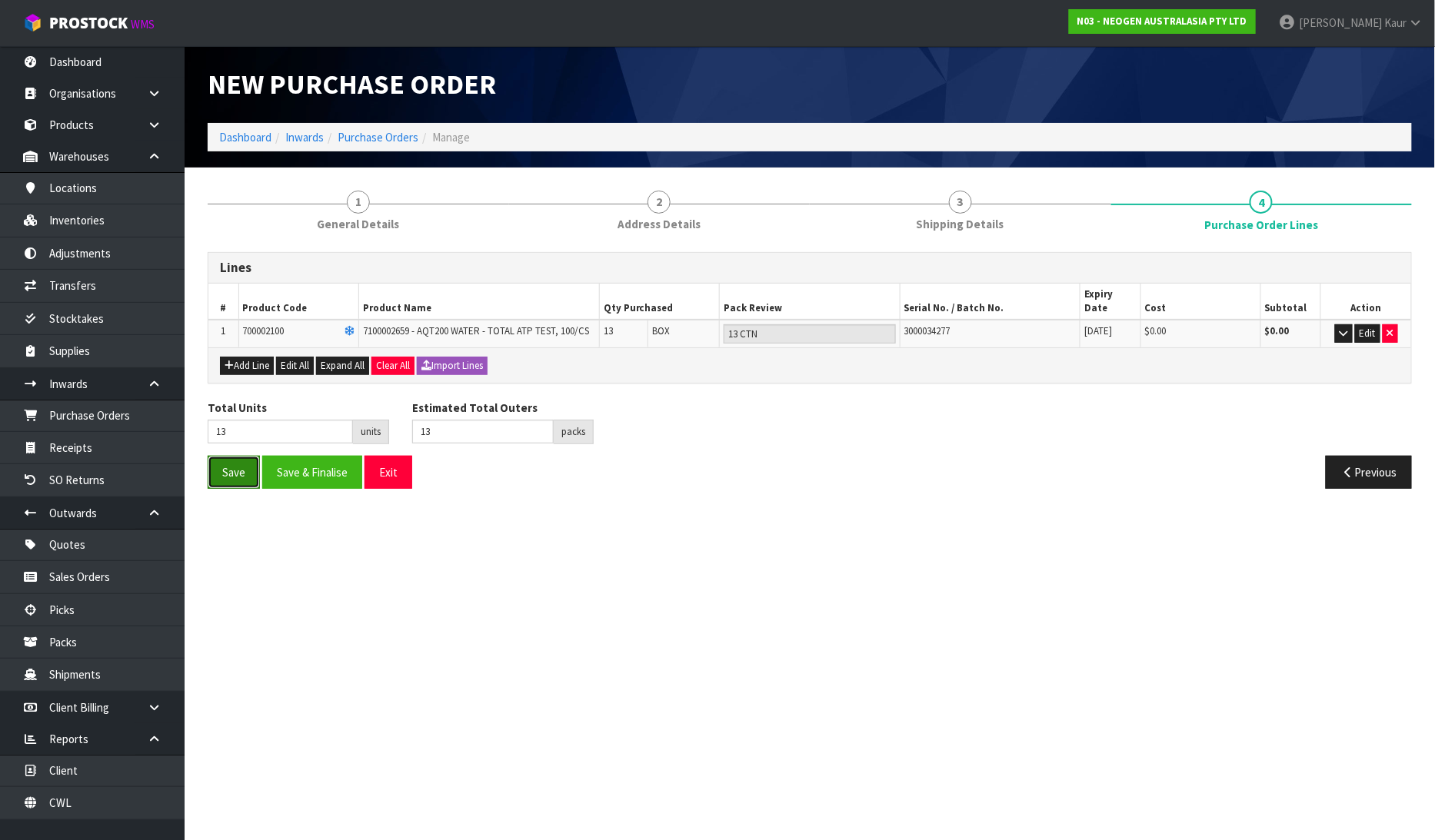
click at [241, 462] on button "Save" at bounding box center [234, 472] width 52 height 33
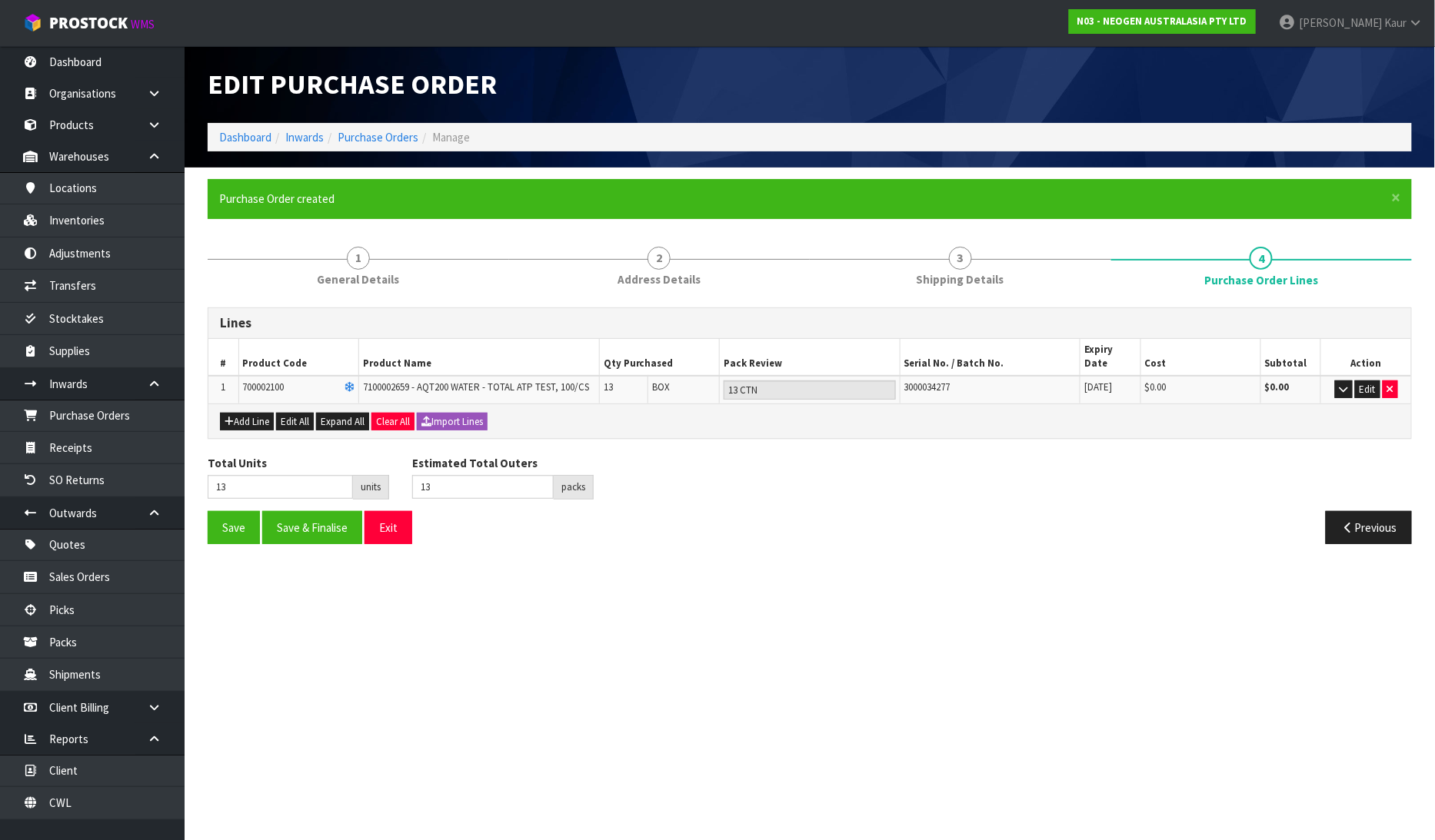
type input "0"
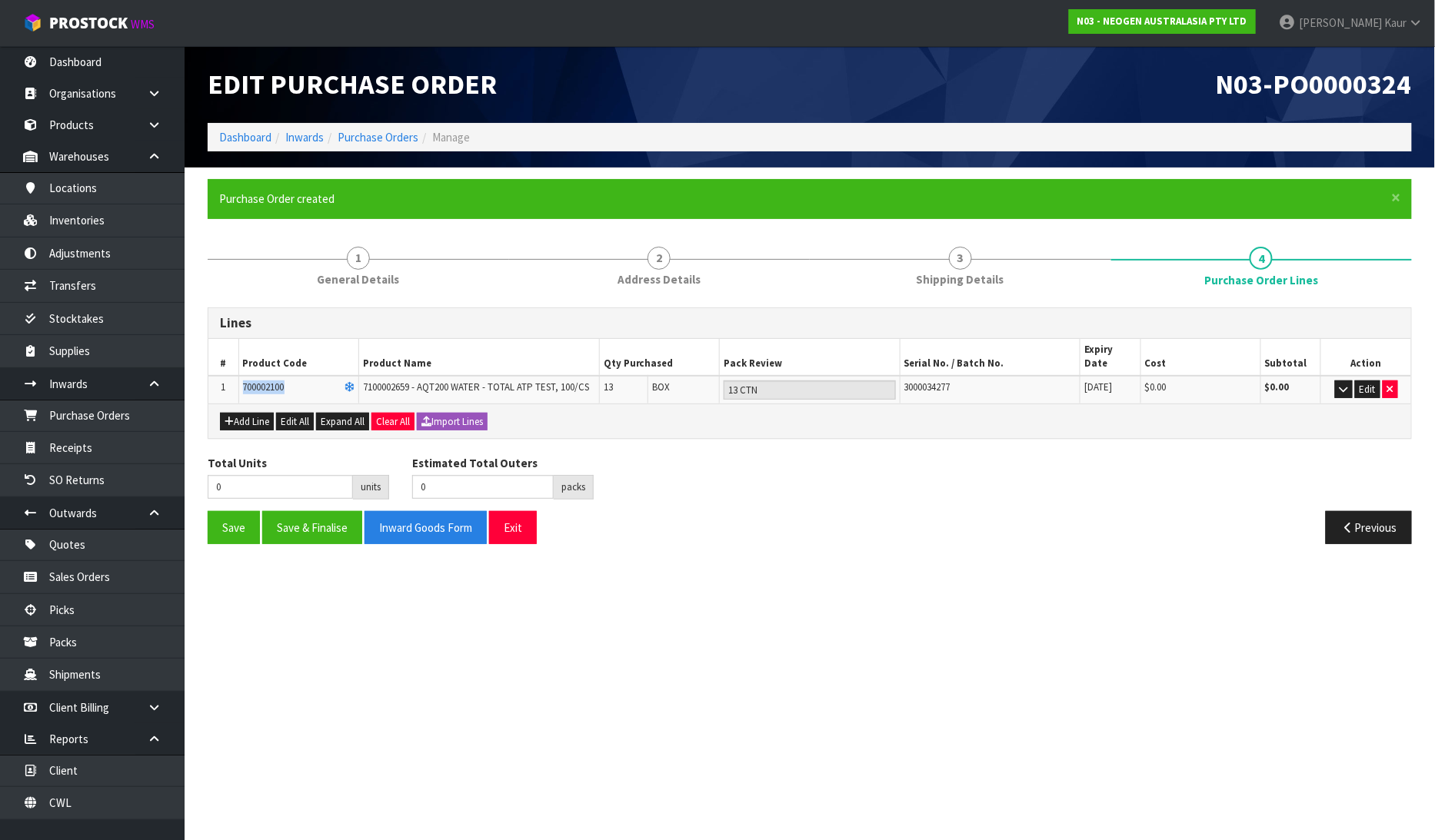
drag, startPoint x: 301, startPoint y: 371, endPoint x: 235, endPoint y: 386, distance: 67.7
click at [235, 386] on tr "1 700002100 7100002659 - AQT200 WATER - TOTAL ATP TEST, 100/CS 13 BOX 13 CTN 30…" at bounding box center [810, 389] width 1203 height 27
copy tr "700002100"
click at [131, 208] on link "Inventories" at bounding box center [92, 220] width 185 height 31
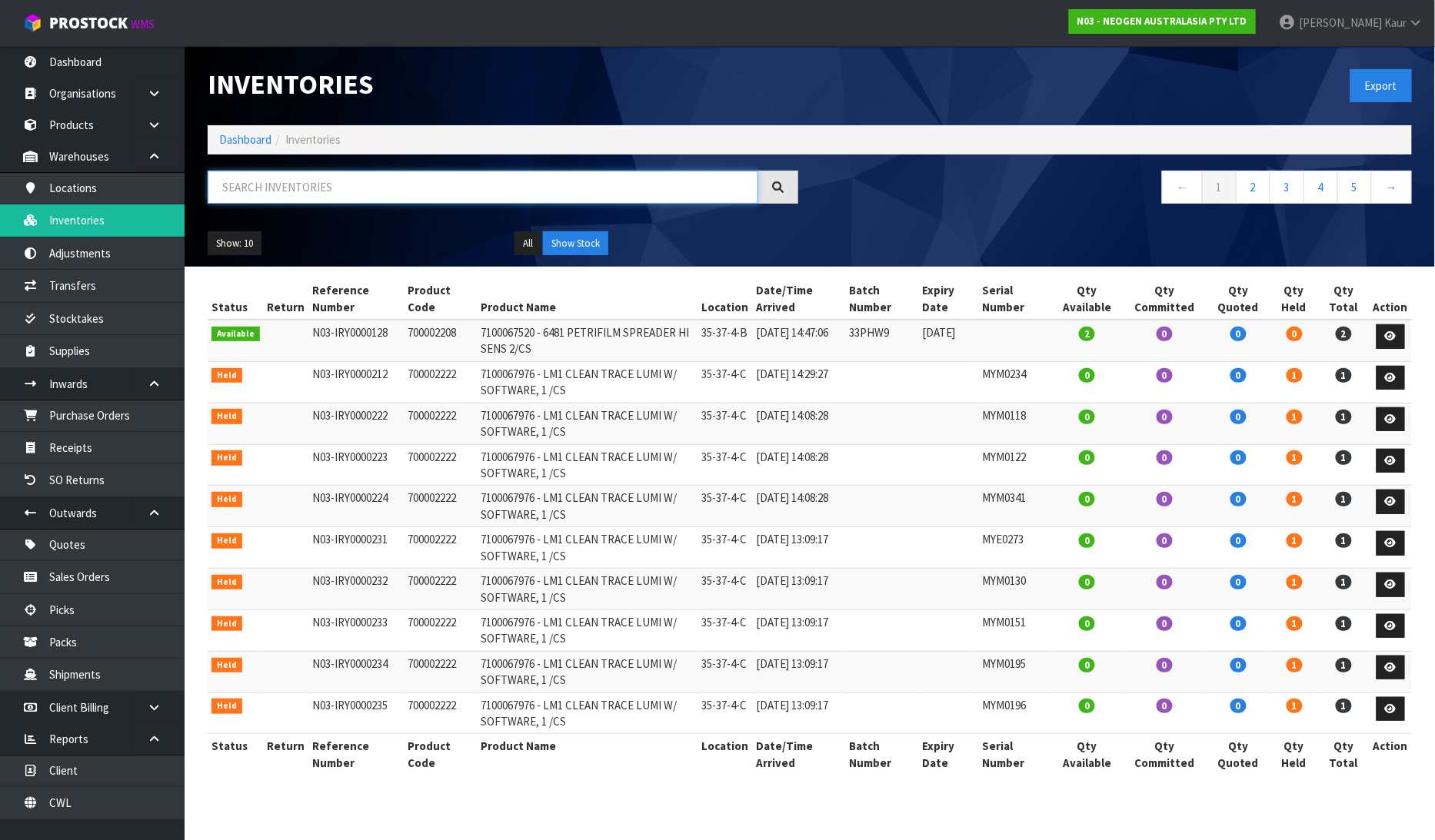
click at [240, 181] on input "text" at bounding box center [483, 187] width 551 height 33
paste input "700002100"
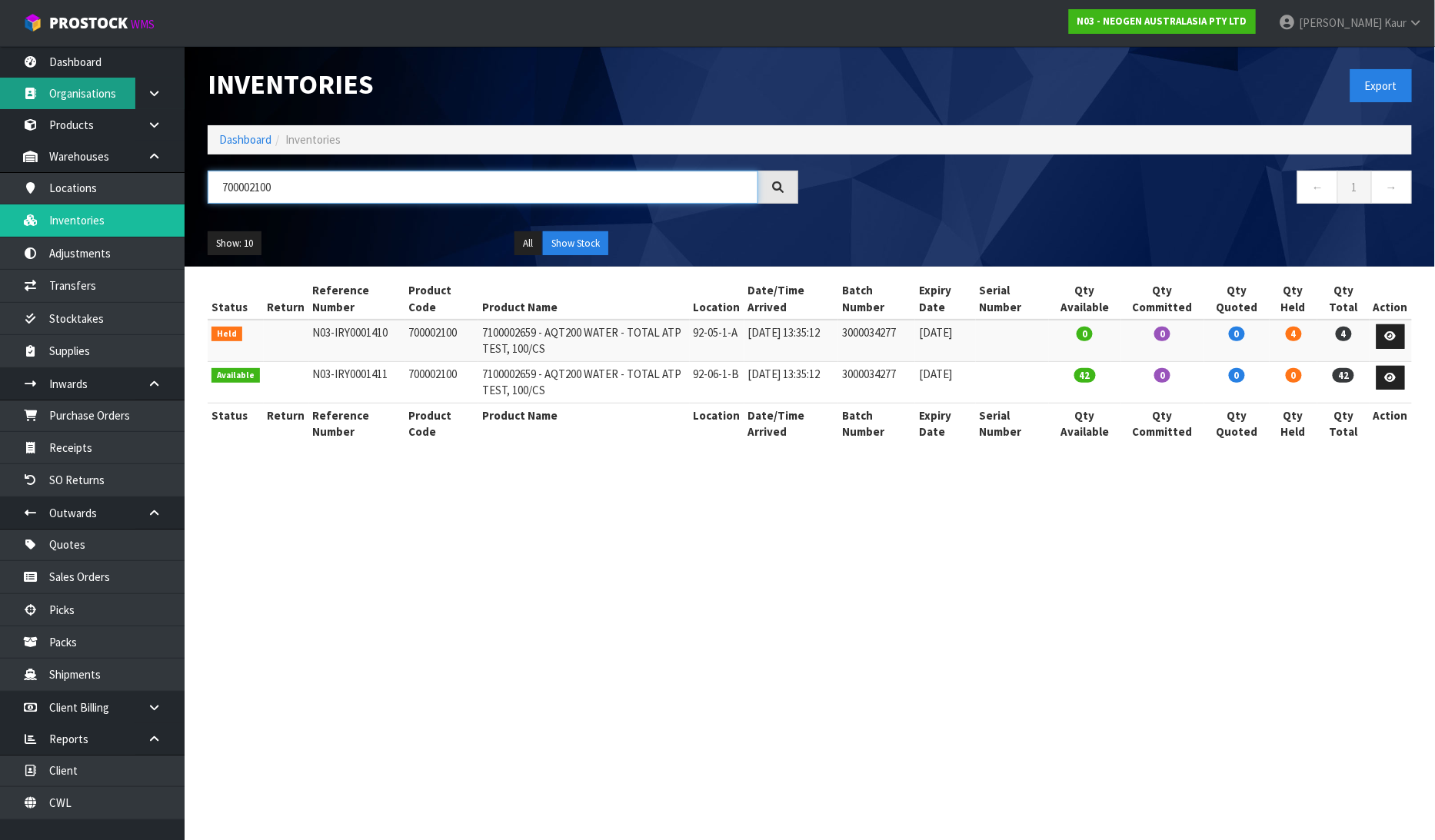
type input "700002100"
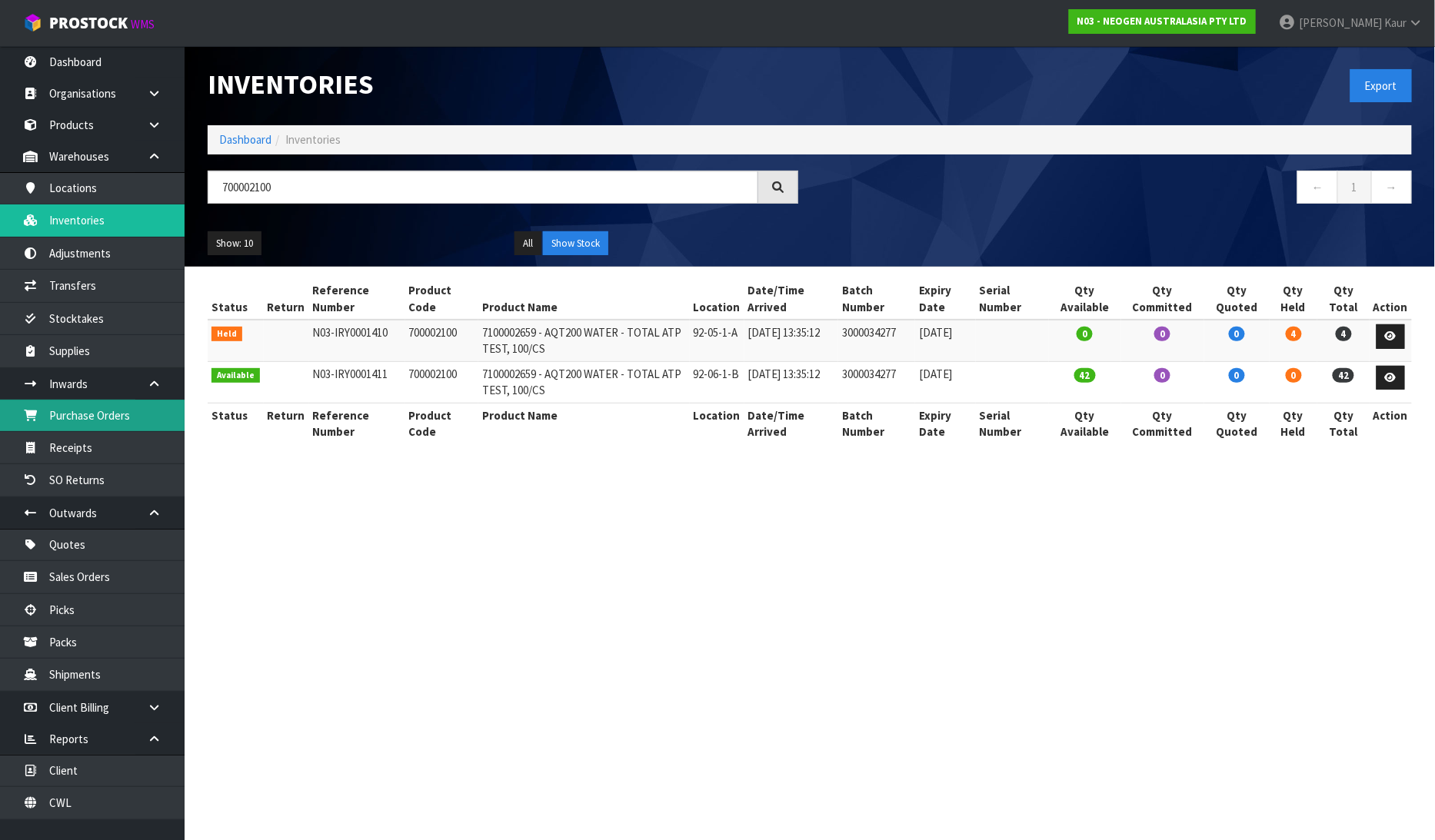
click at [95, 424] on link "Purchase Orders" at bounding box center [92, 416] width 185 height 31
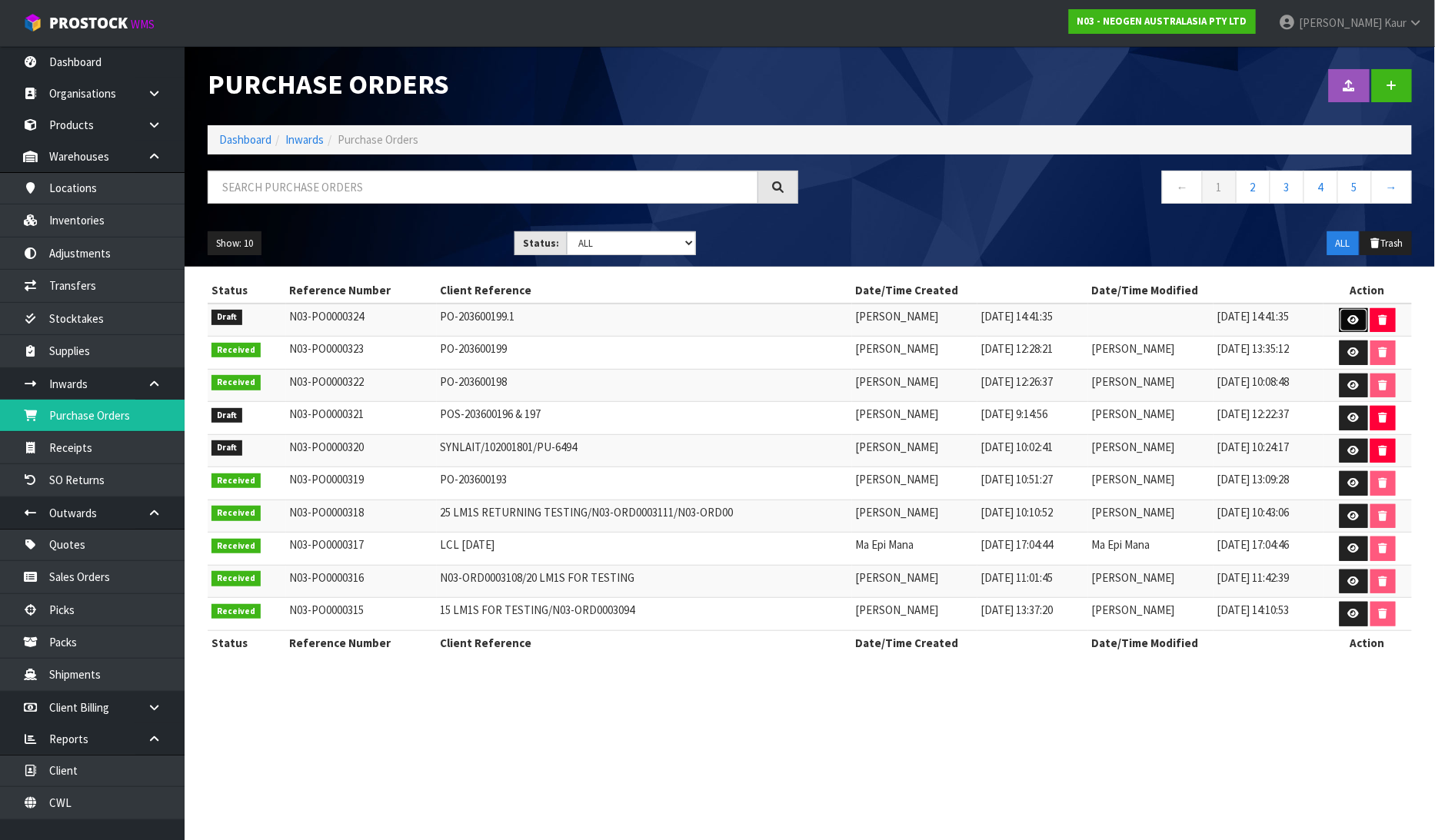
click at [1357, 321] on icon at bounding box center [1354, 320] width 12 height 10
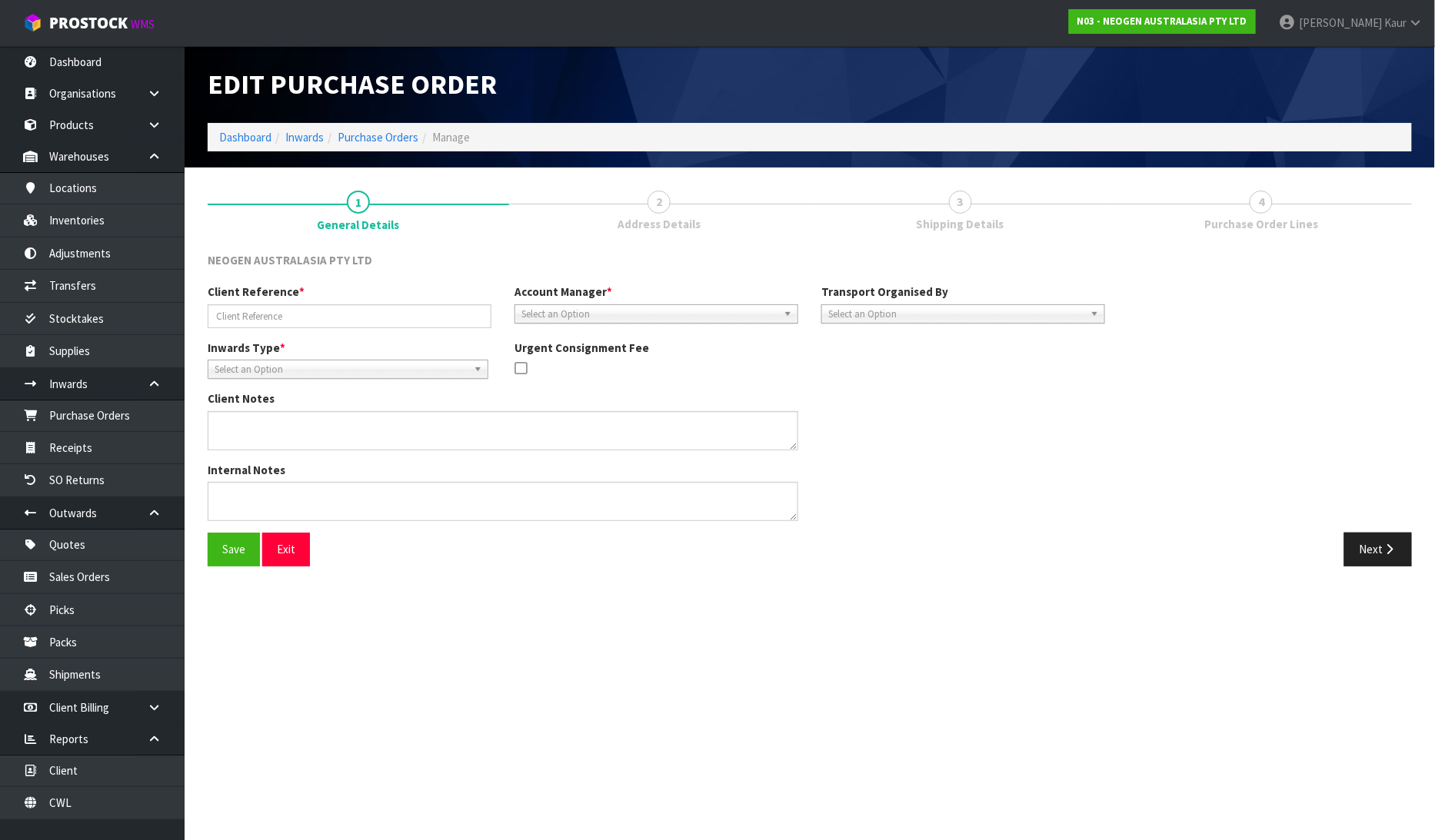
type input "PO-203600199.1"
type textarea "RECEIVED 1 CARTON OF 13 UNITS MISSED FROM PO-203600199"
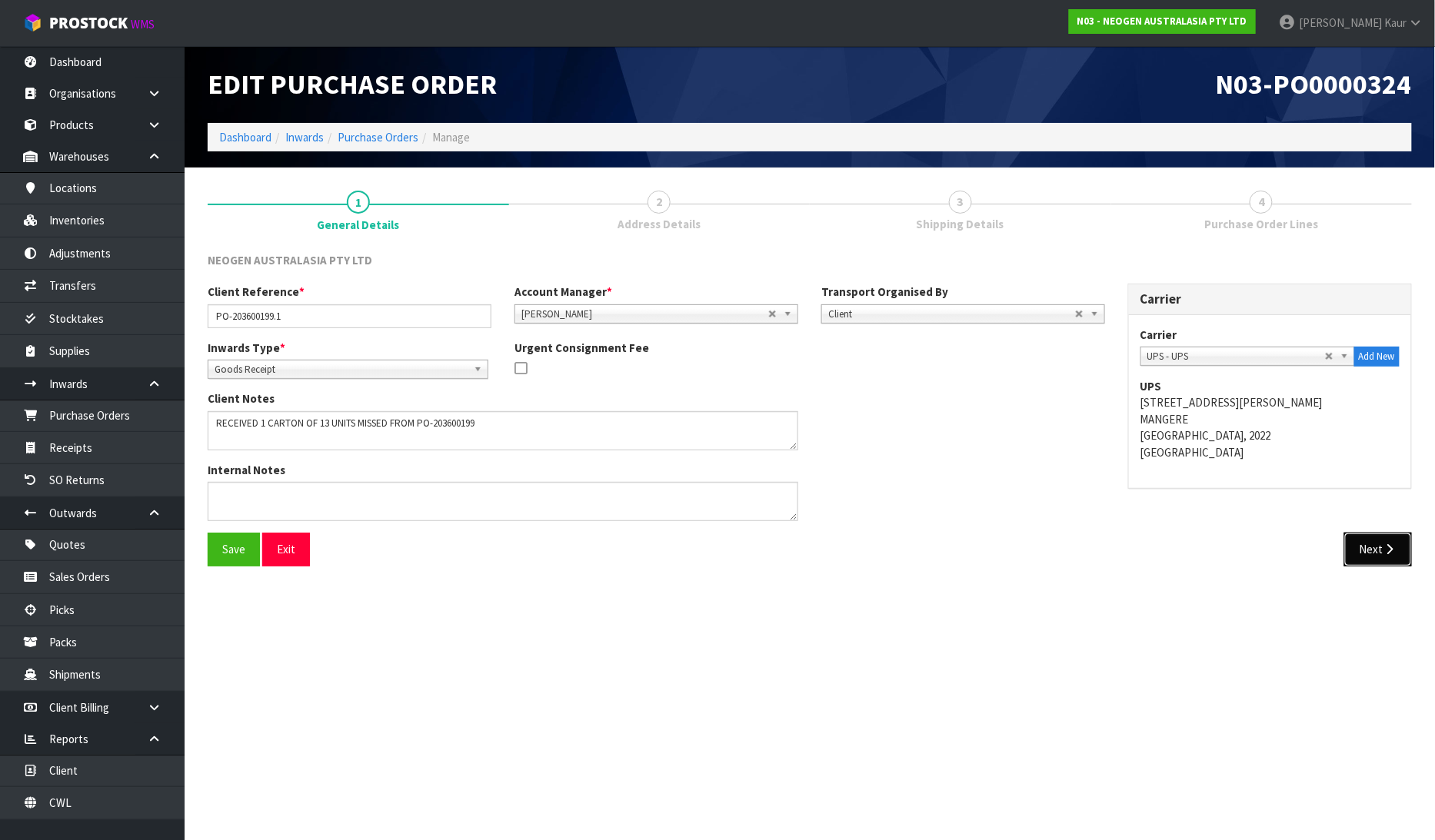
click at [1381, 546] on button "Next" at bounding box center [1379, 550] width 68 height 33
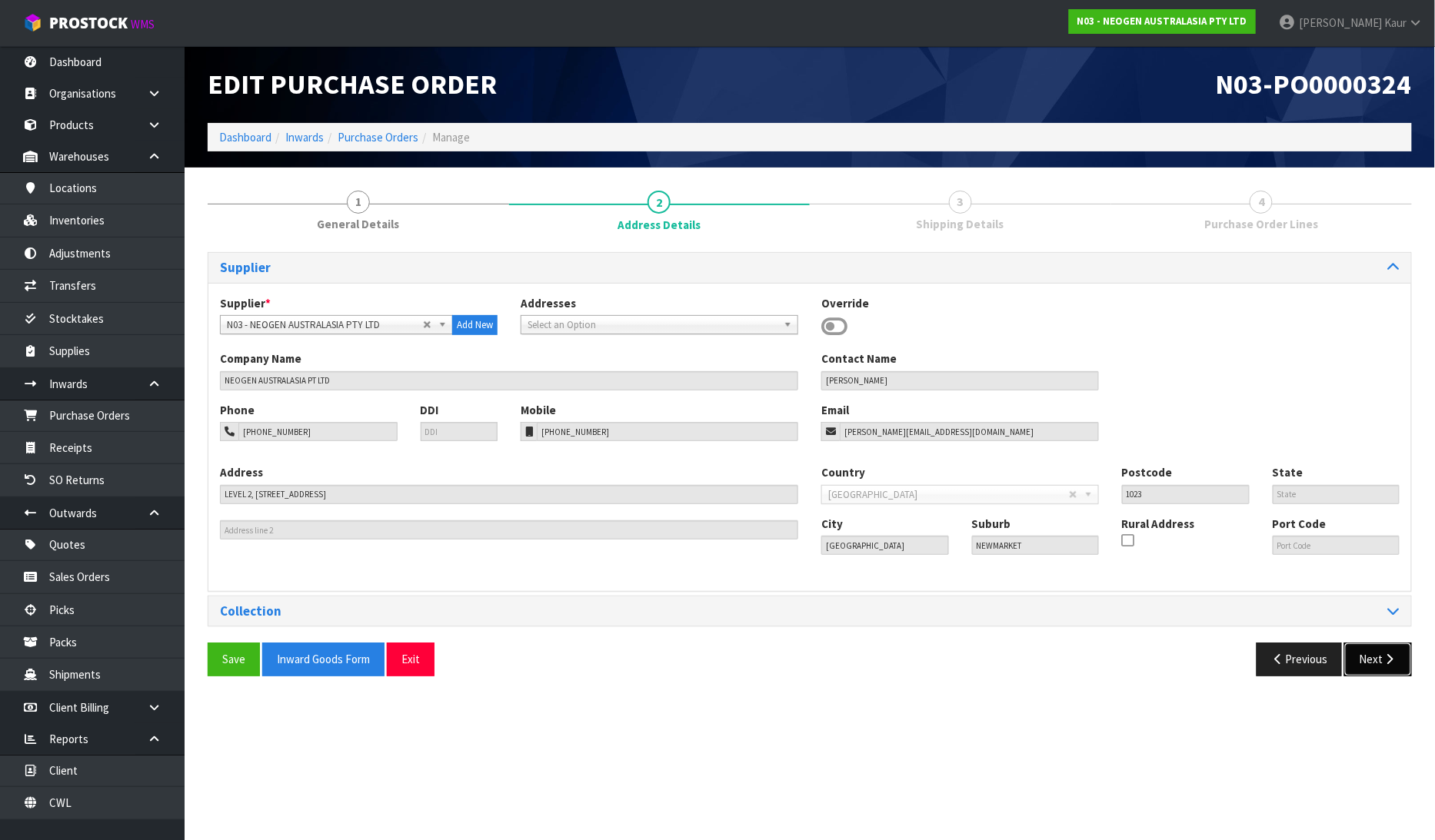
click at [1381, 651] on button "Next" at bounding box center [1379, 659] width 68 height 33
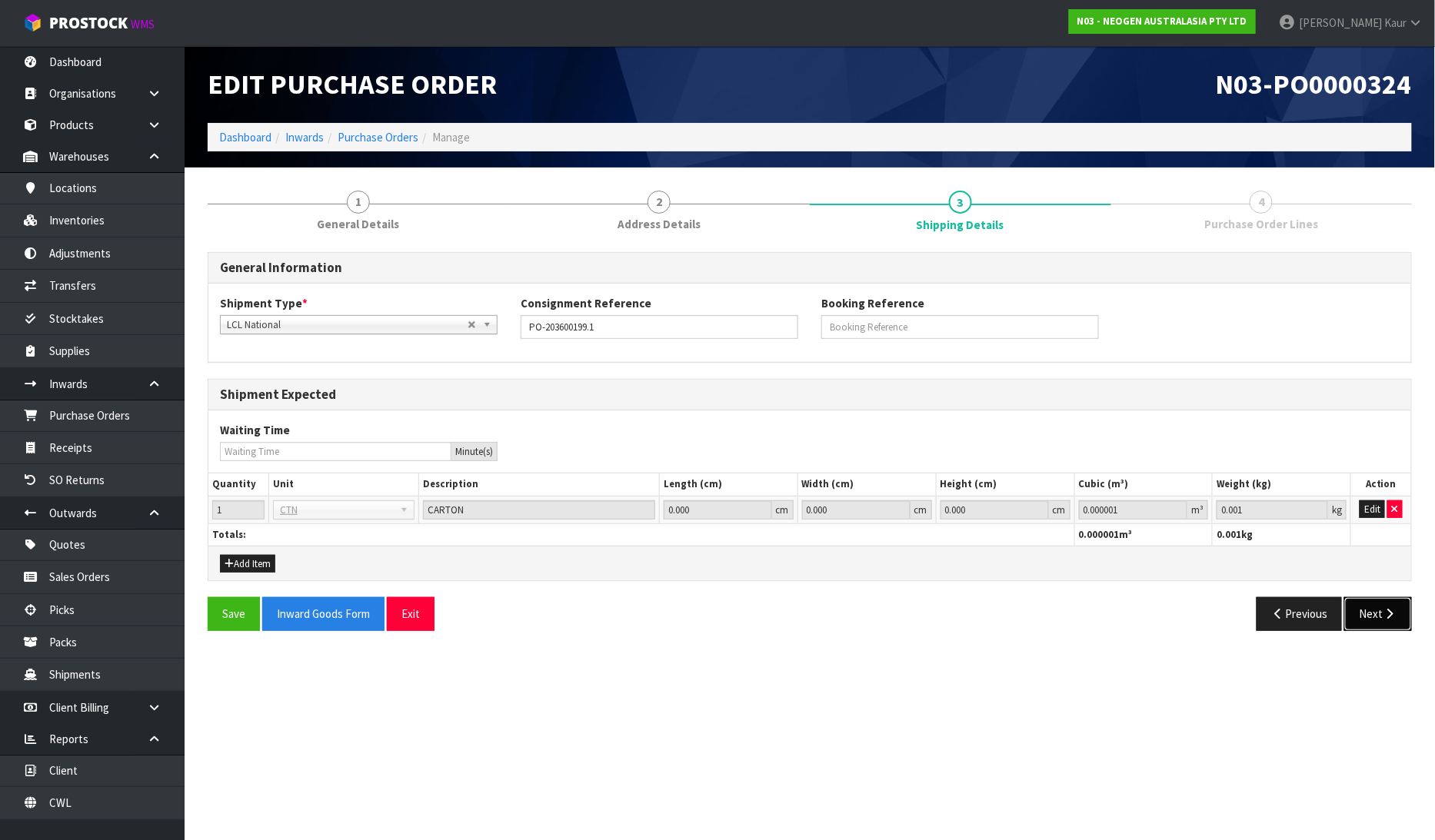
click at [1388, 620] on button "Next" at bounding box center [1379, 614] width 68 height 33
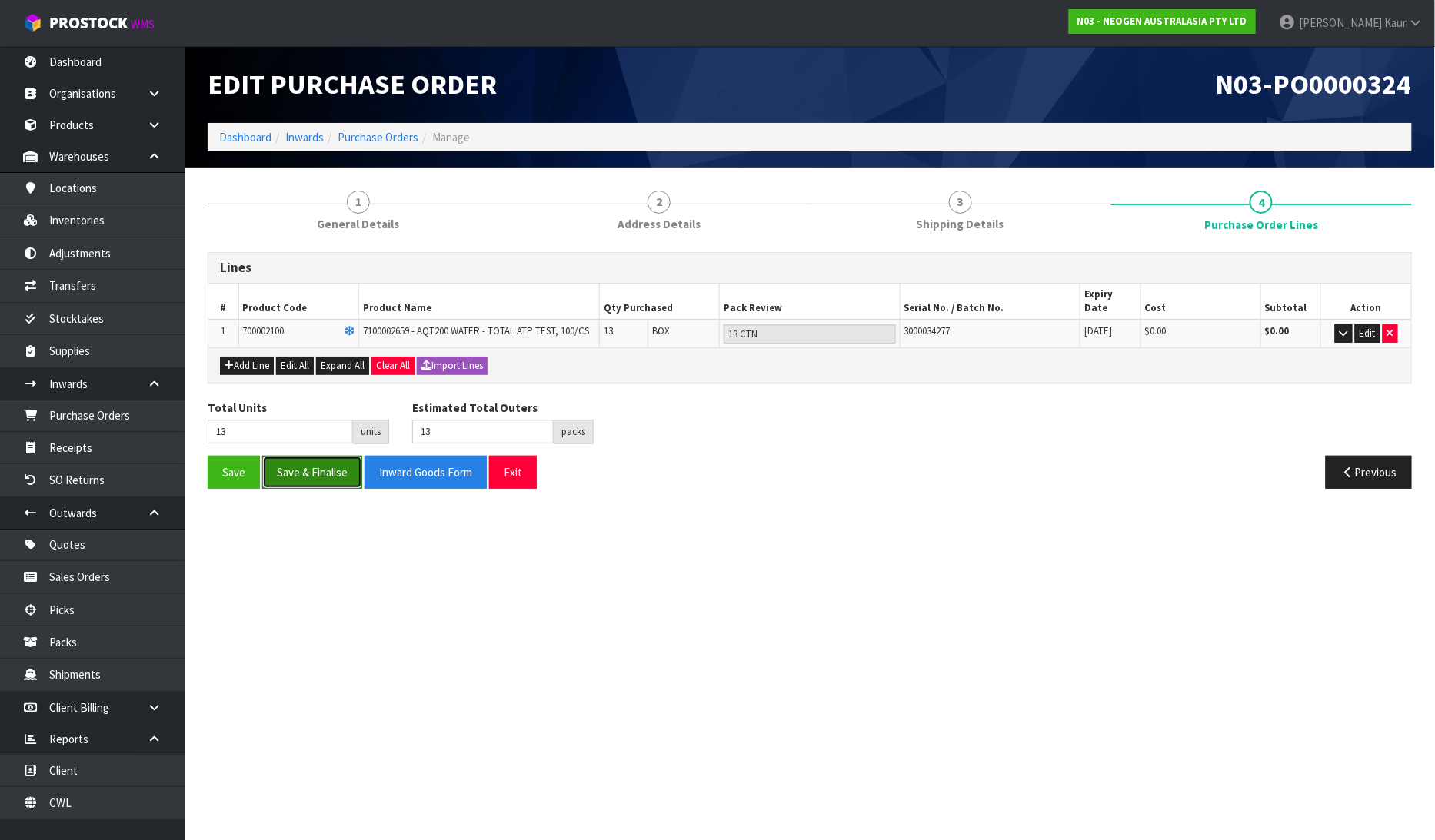
click at [319, 455] on button "Save & Finalise" at bounding box center [312, 472] width 100 height 33
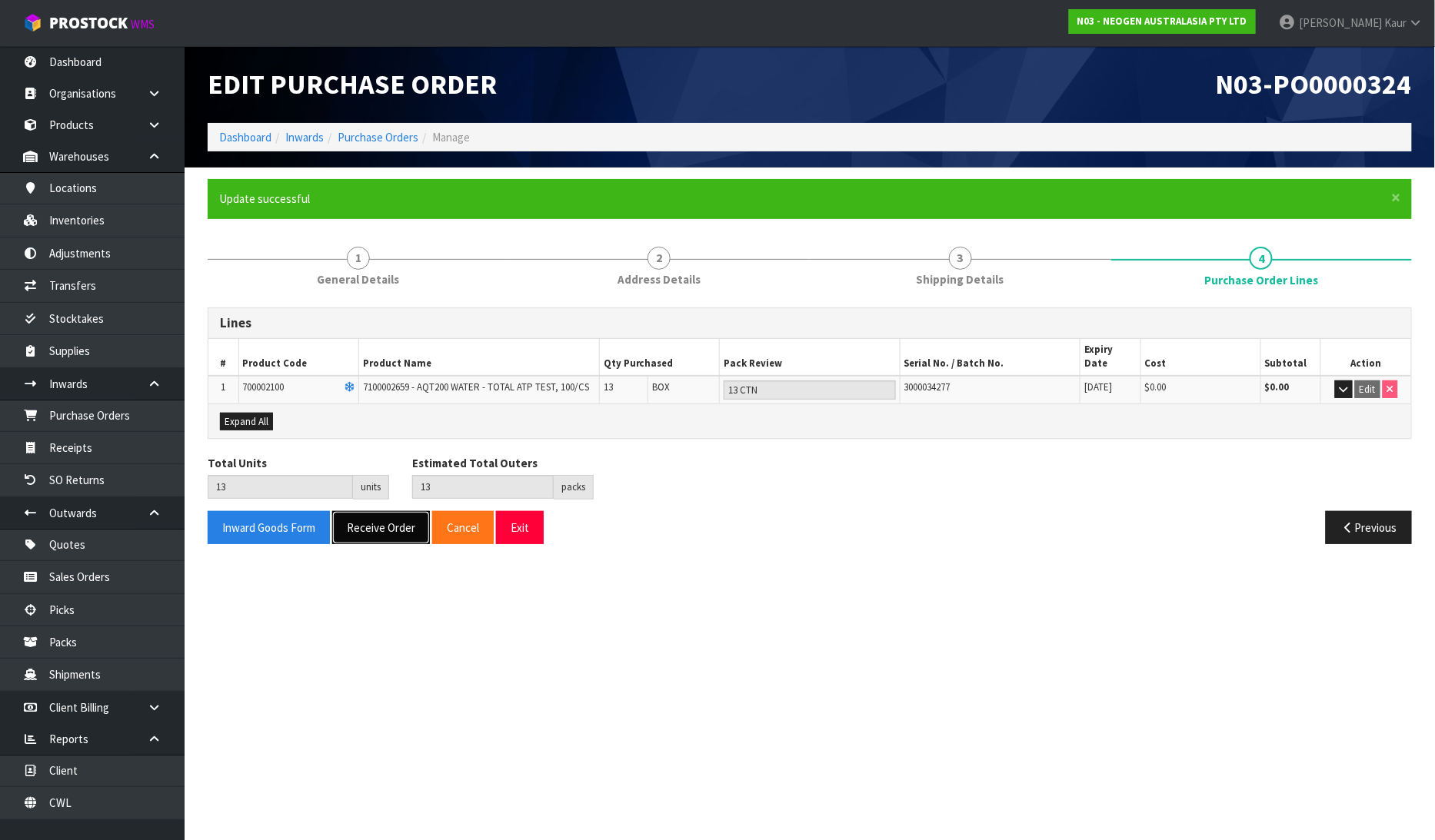
click at [359, 518] on button "Receive Order" at bounding box center [381, 527] width 98 height 33
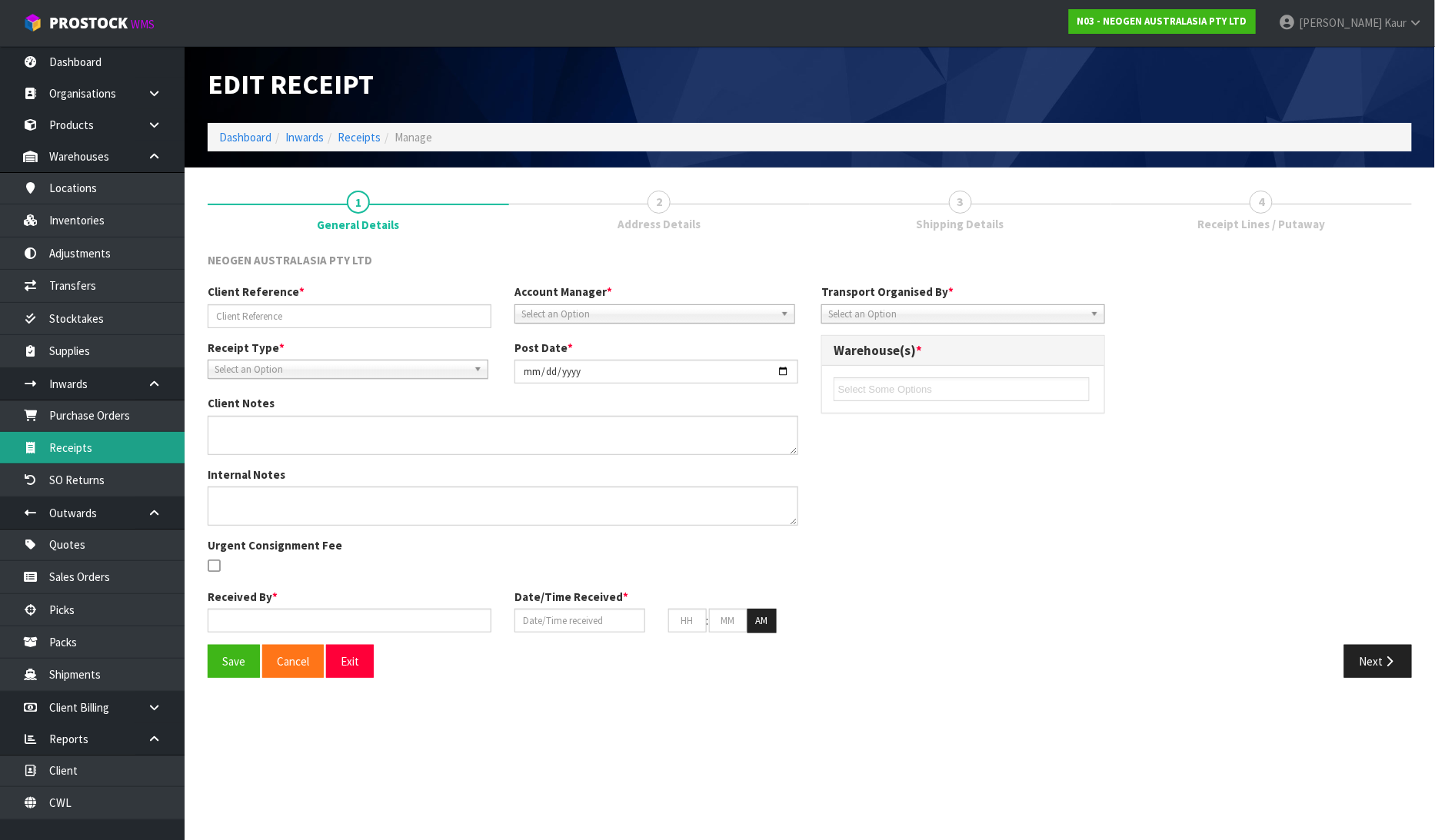
type input "PO-203600199.1"
type input "[DATE]"
type textarea "RECEIVED 1 CARTON OF 13 UNITS MISSED FROM PO-203600199"
type input "[PERSON_NAME]"
type input "[DATE]"
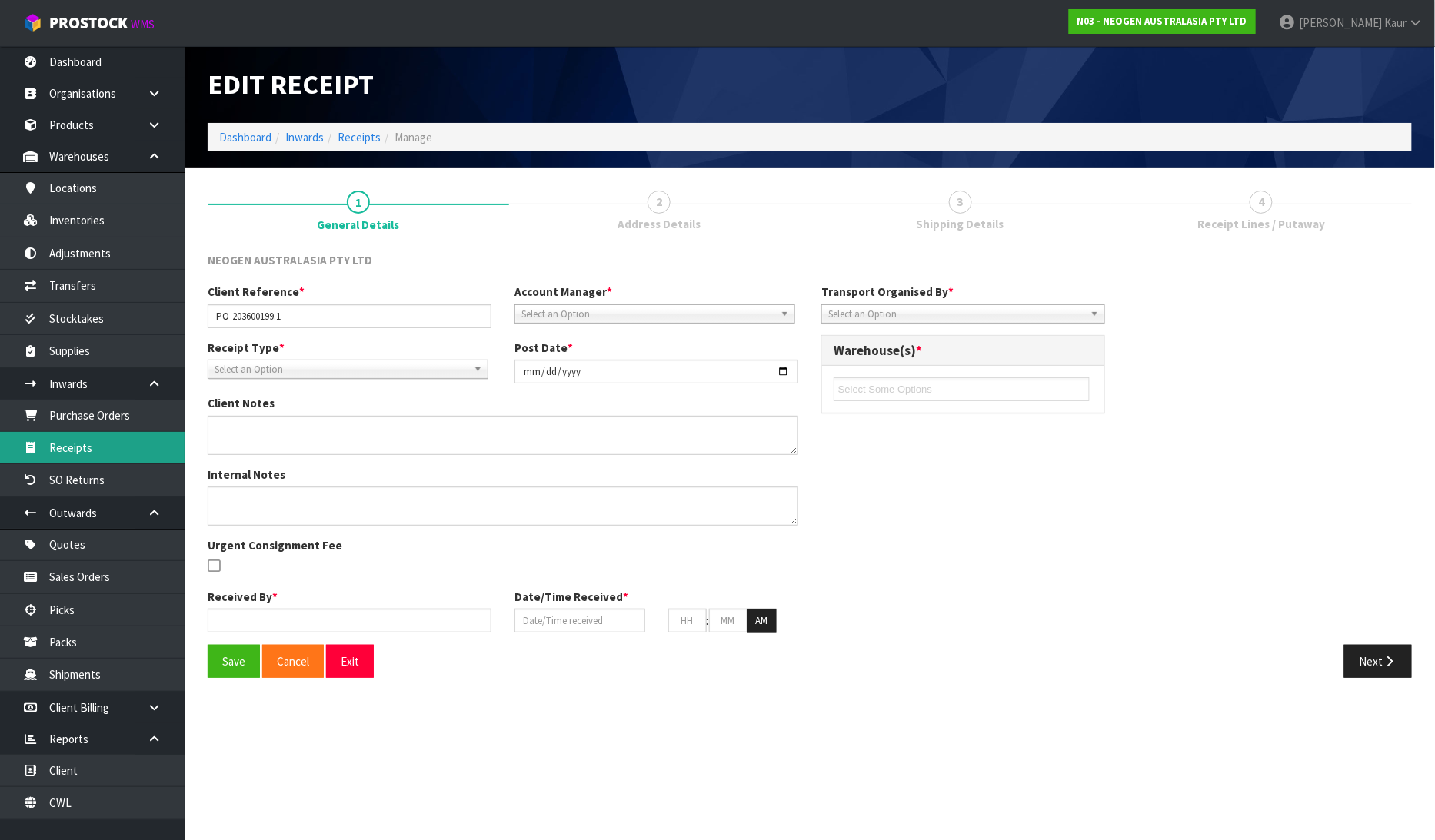
type input "02"
type input "42"
click at [95, 459] on link "Receipts" at bounding box center [92, 448] width 185 height 31
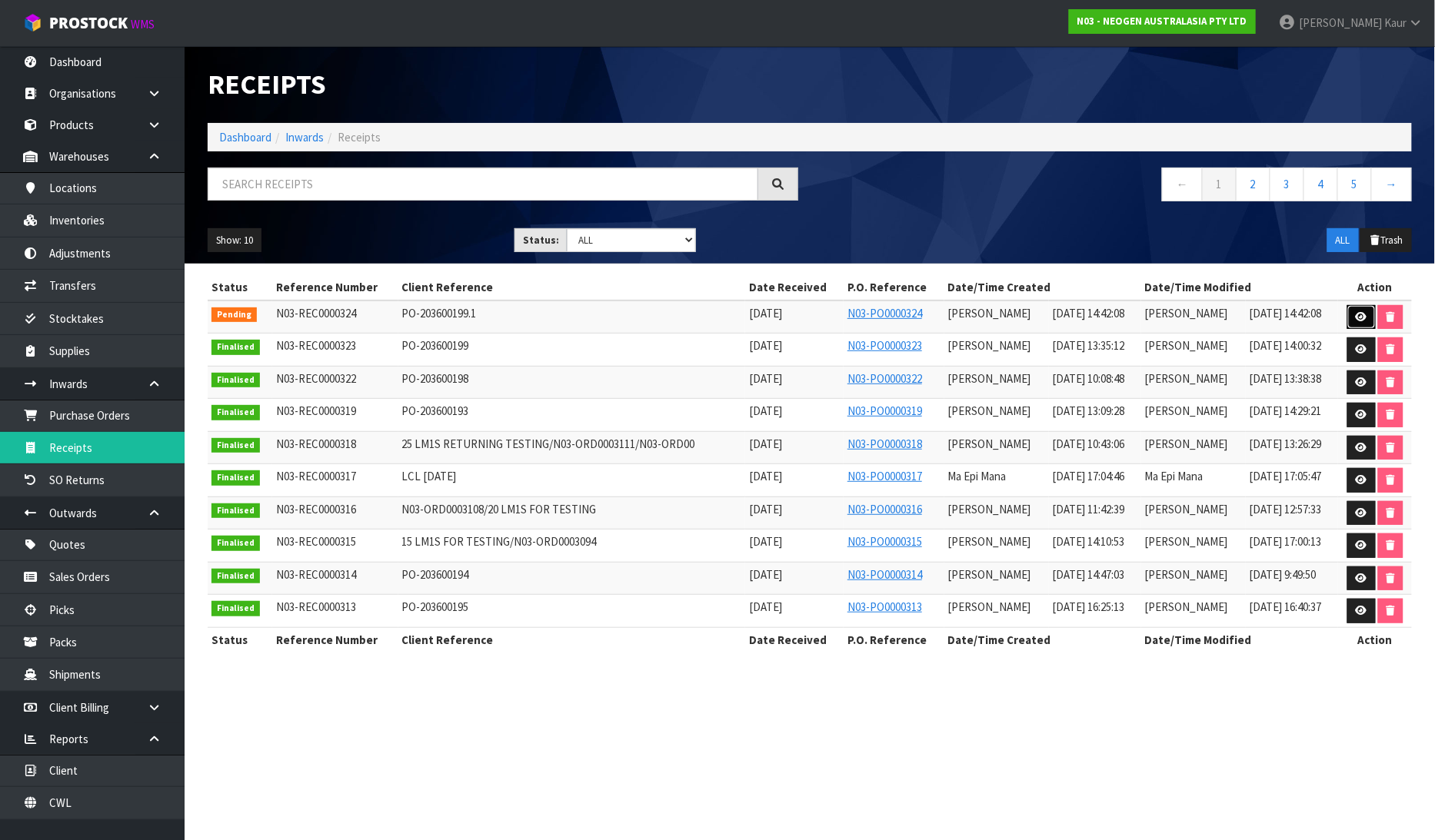
click at [1361, 314] on icon at bounding box center [1361, 317] width 12 height 10
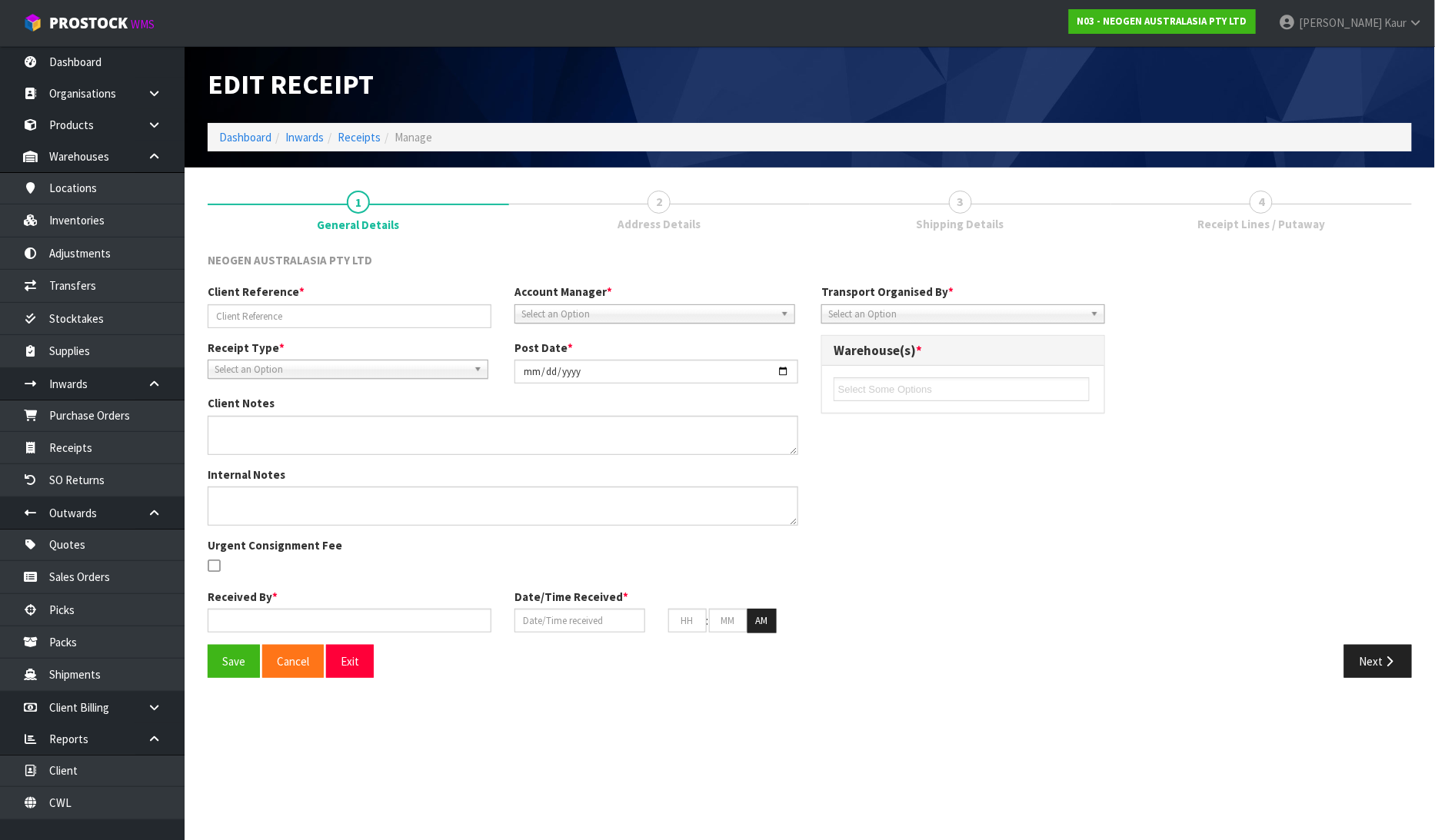
type input "PO-203600199.1"
type input "[DATE]"
type textarea "RECEIVED 1 CARTON OF 13 UNITS MISSED FROM PO-203600199"
type input "[PERSON_NAME]"
type input "[DATE]"
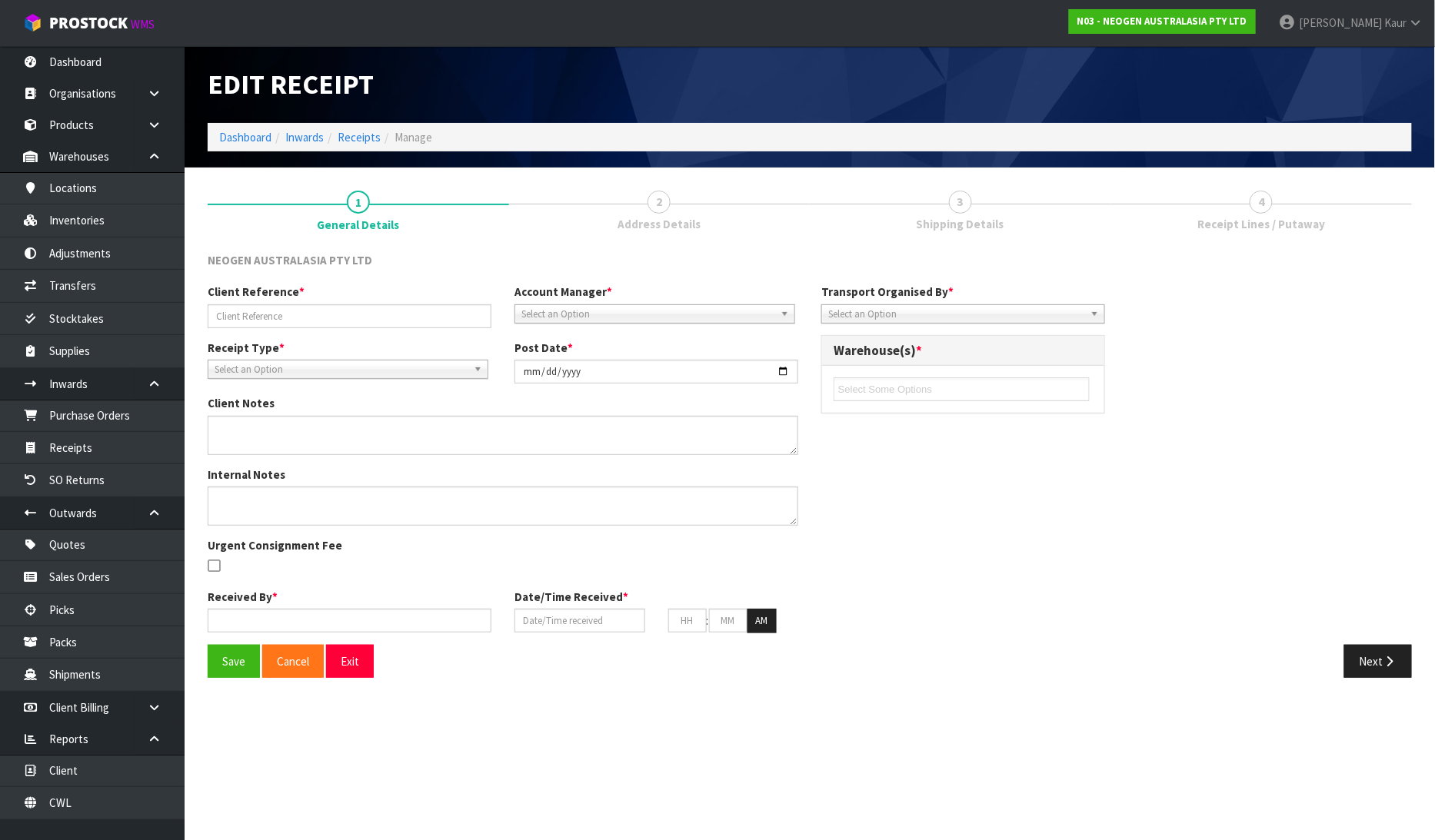
type input "02"
type input "42"
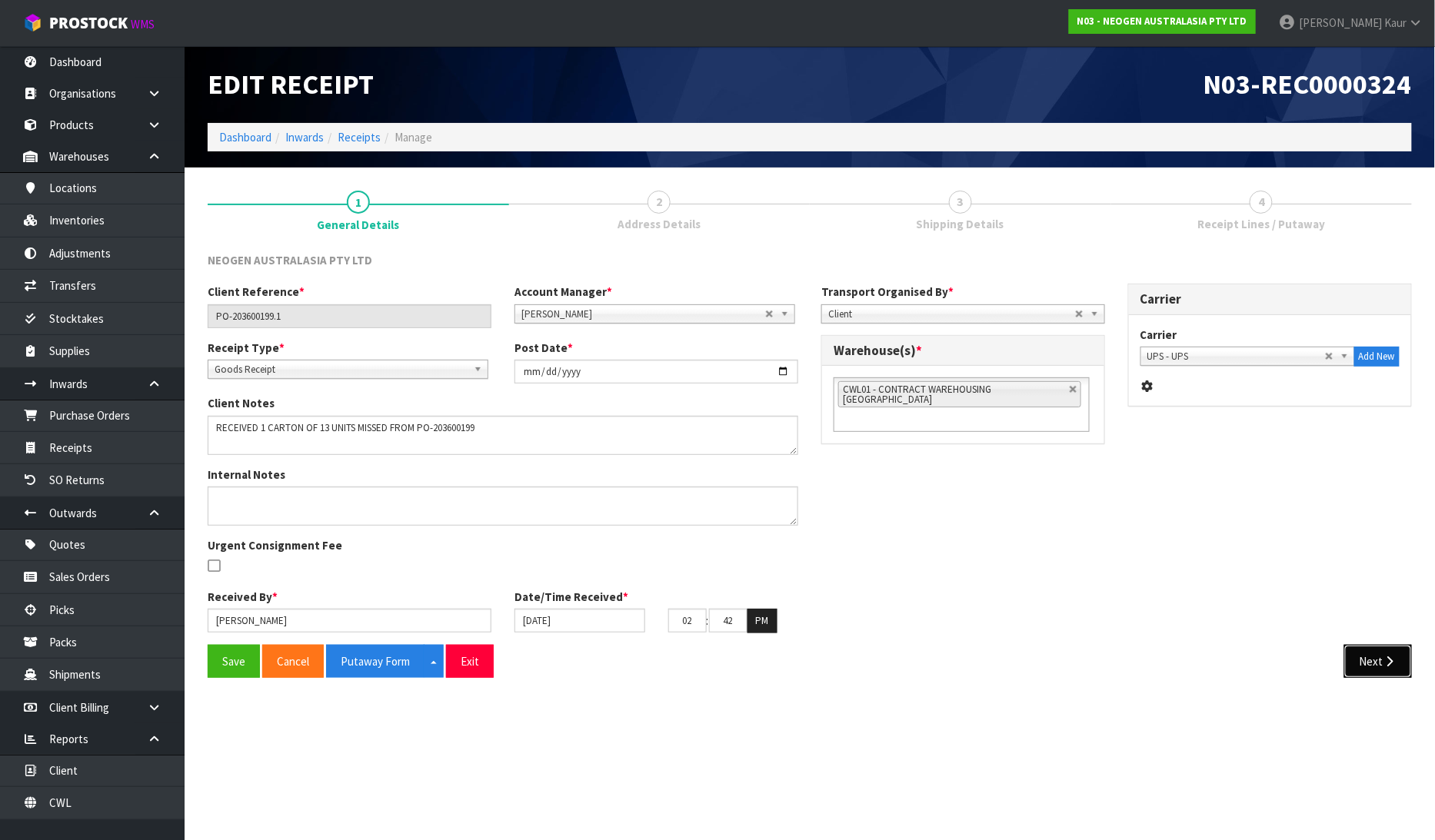
click at [1393, 662] on icon "button" at bounding box center [1389, 661] width 15 height 12
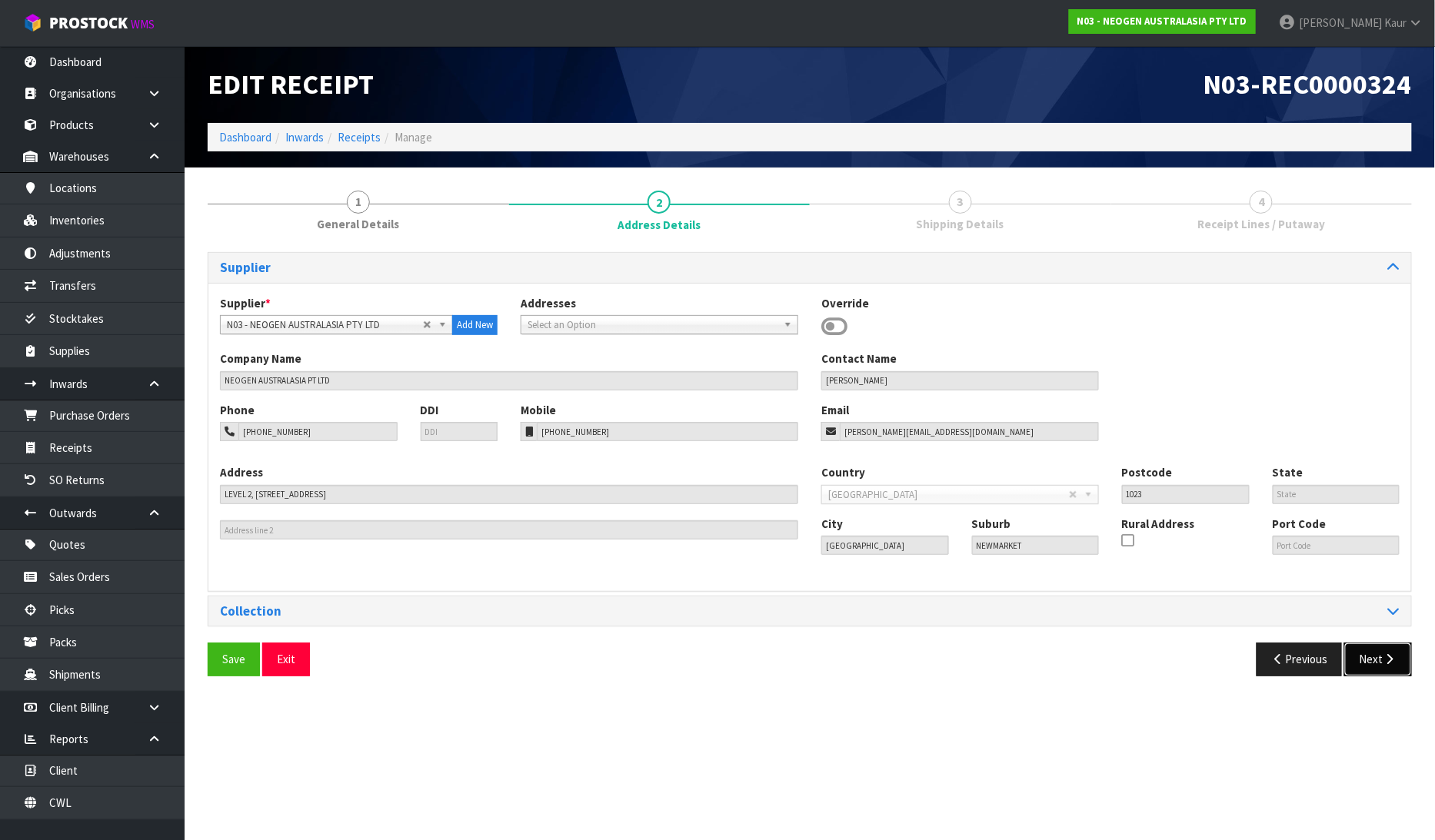
click at [1371, 673] on button "Next" at bounding box center [1379, 659] width 68 height 33
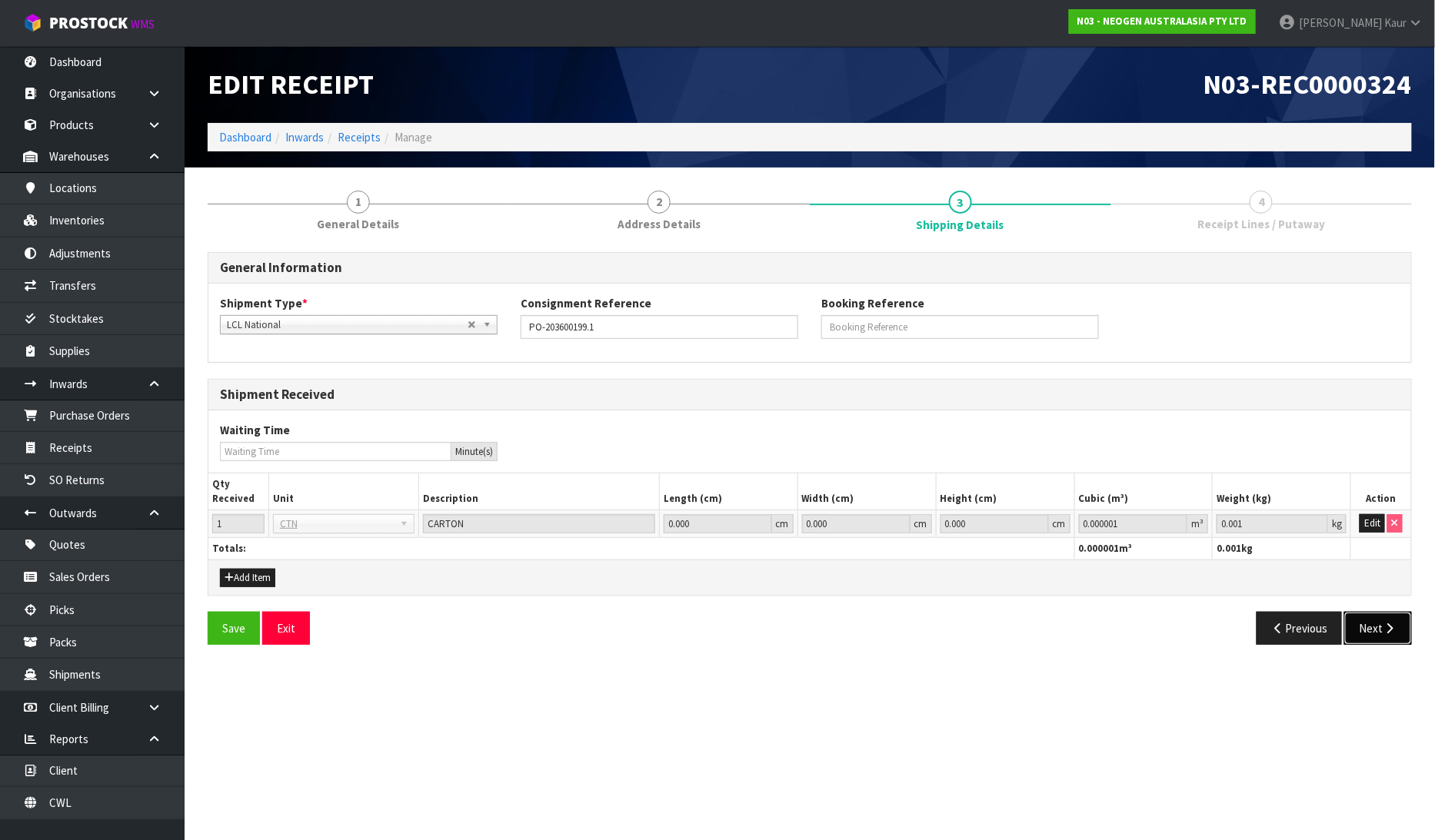
click at [1386, 644] on button "Next" at bounding box center [1379, 628] width 68 height 33
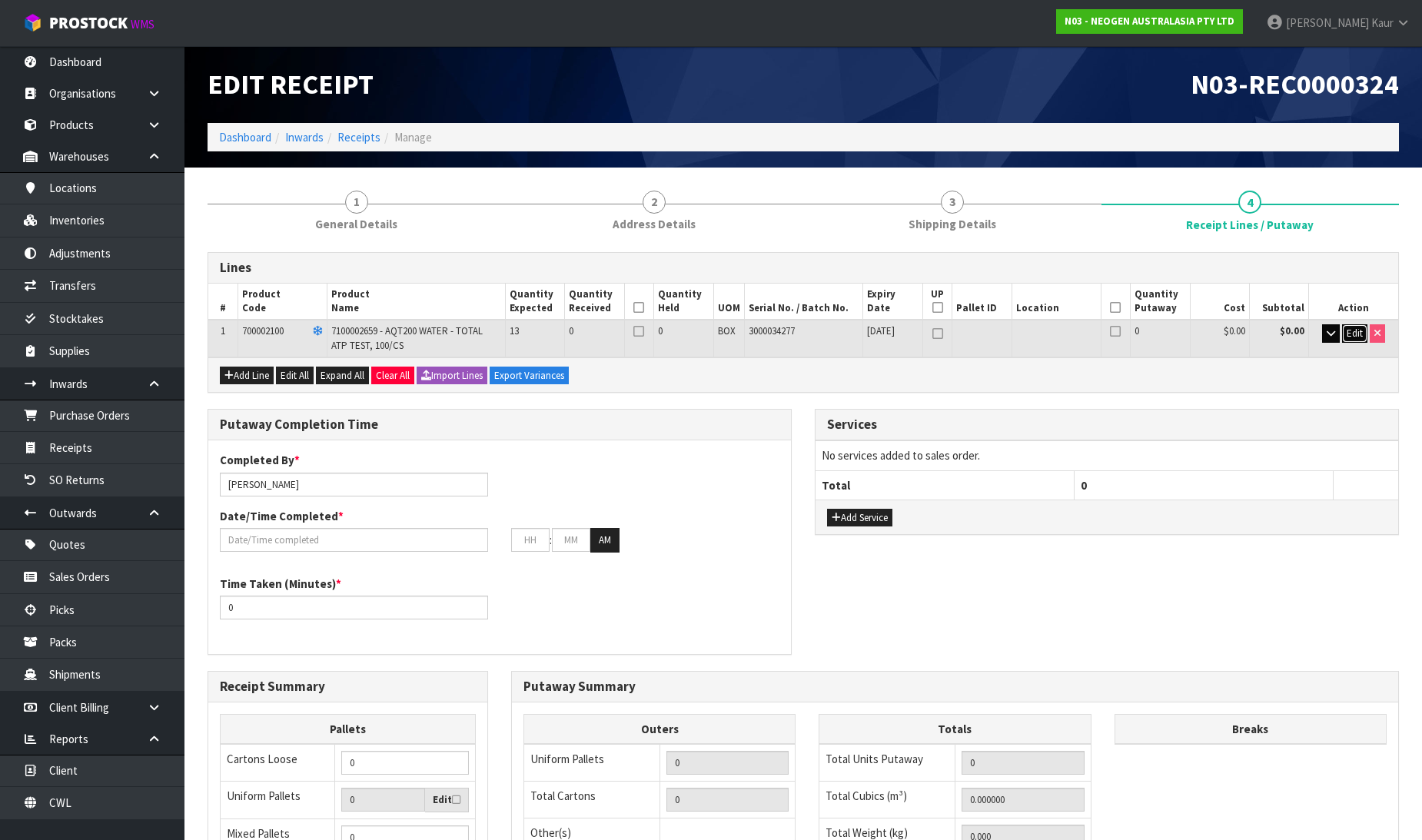
drag, startPoint x: 1357, startPoint y: 338, endPoint x: 1331, endPoint y: 338, distance: 26.0
click at [1355, 338] on span "Edit" at bounding box center [1355, 332] width 17 height 13
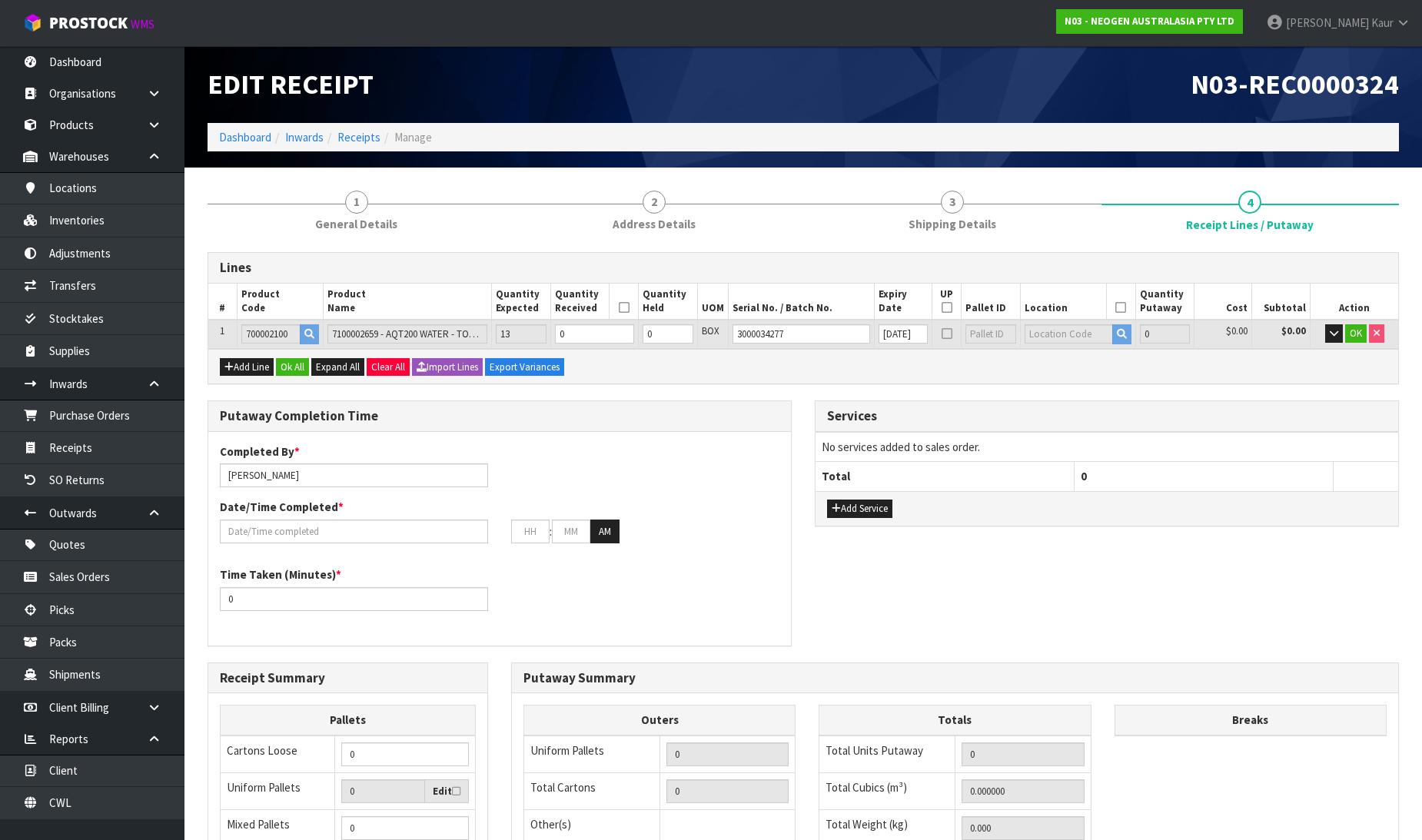
click at [579, 345] on td "0" at bounding box center [594, 333] width 87 height 28
click at [554, 334] on tr "1 700002100 7100002659 - AQT200 WATER - TOTAL ATP TEST, 100/CS 13 0 0 BOX 30000…" at bounding box center [803, 333] width 1190 height 28
type input "1"
type input "0.00504"
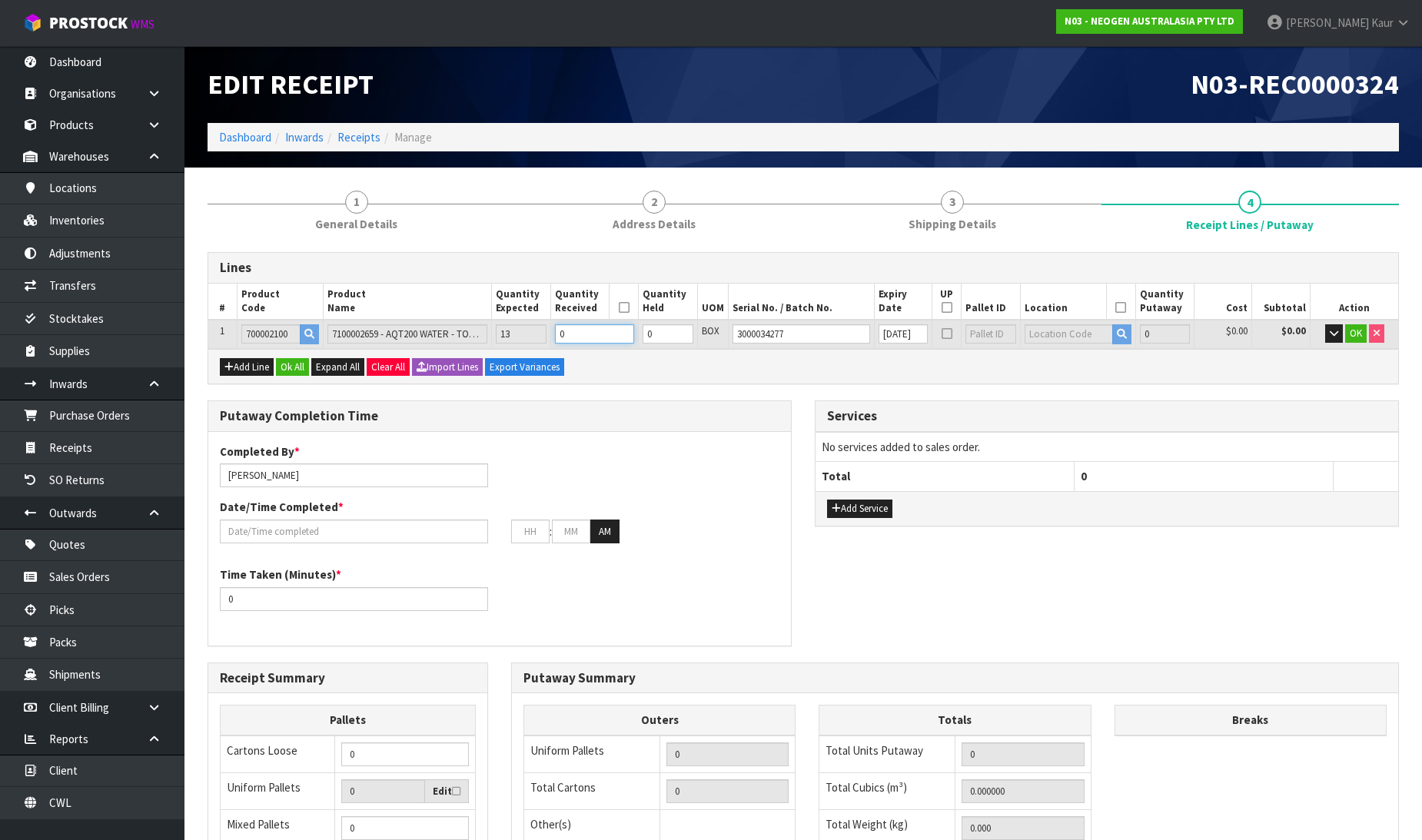
type input "1"
type input "13"
type input "0.06552"
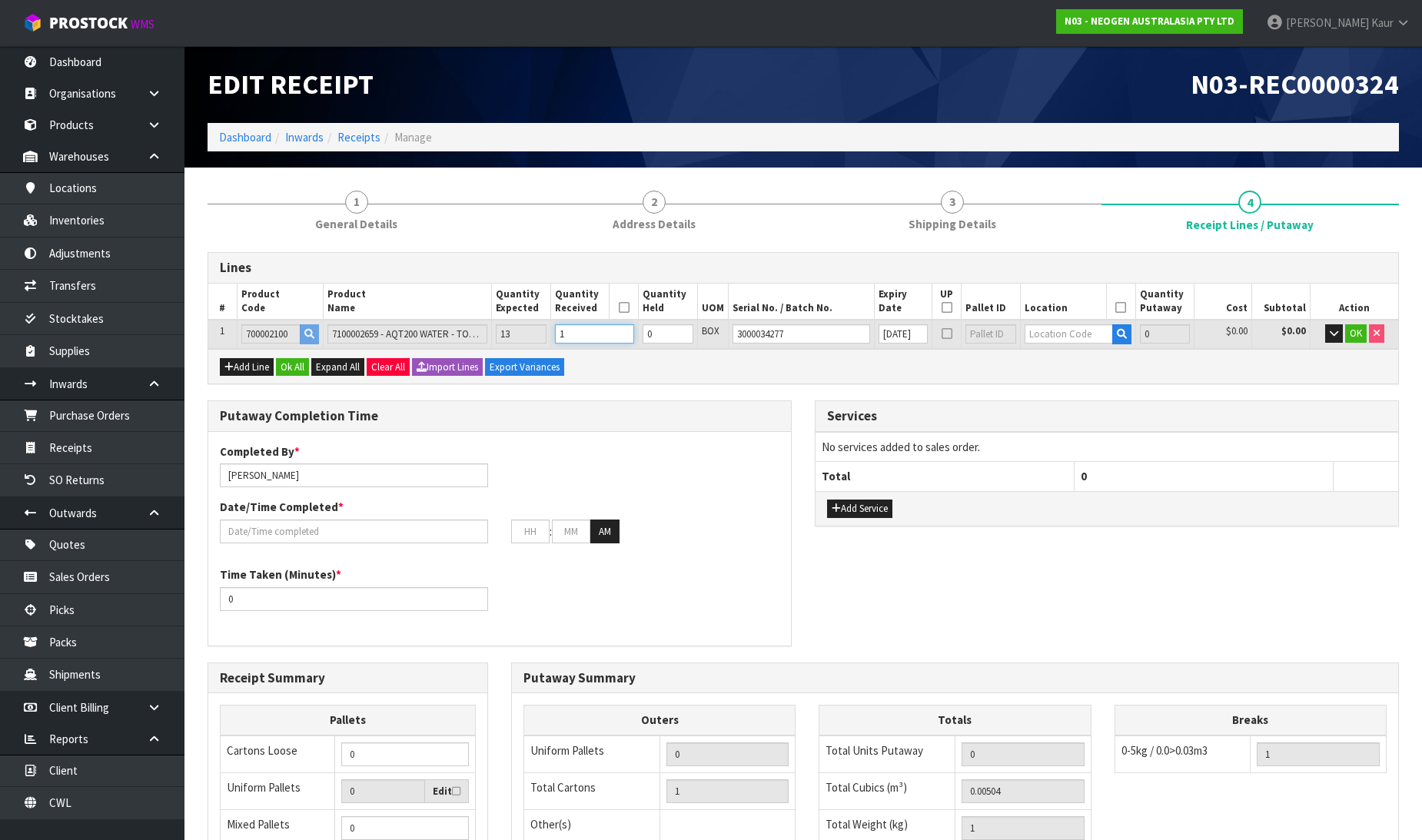
type input "13"
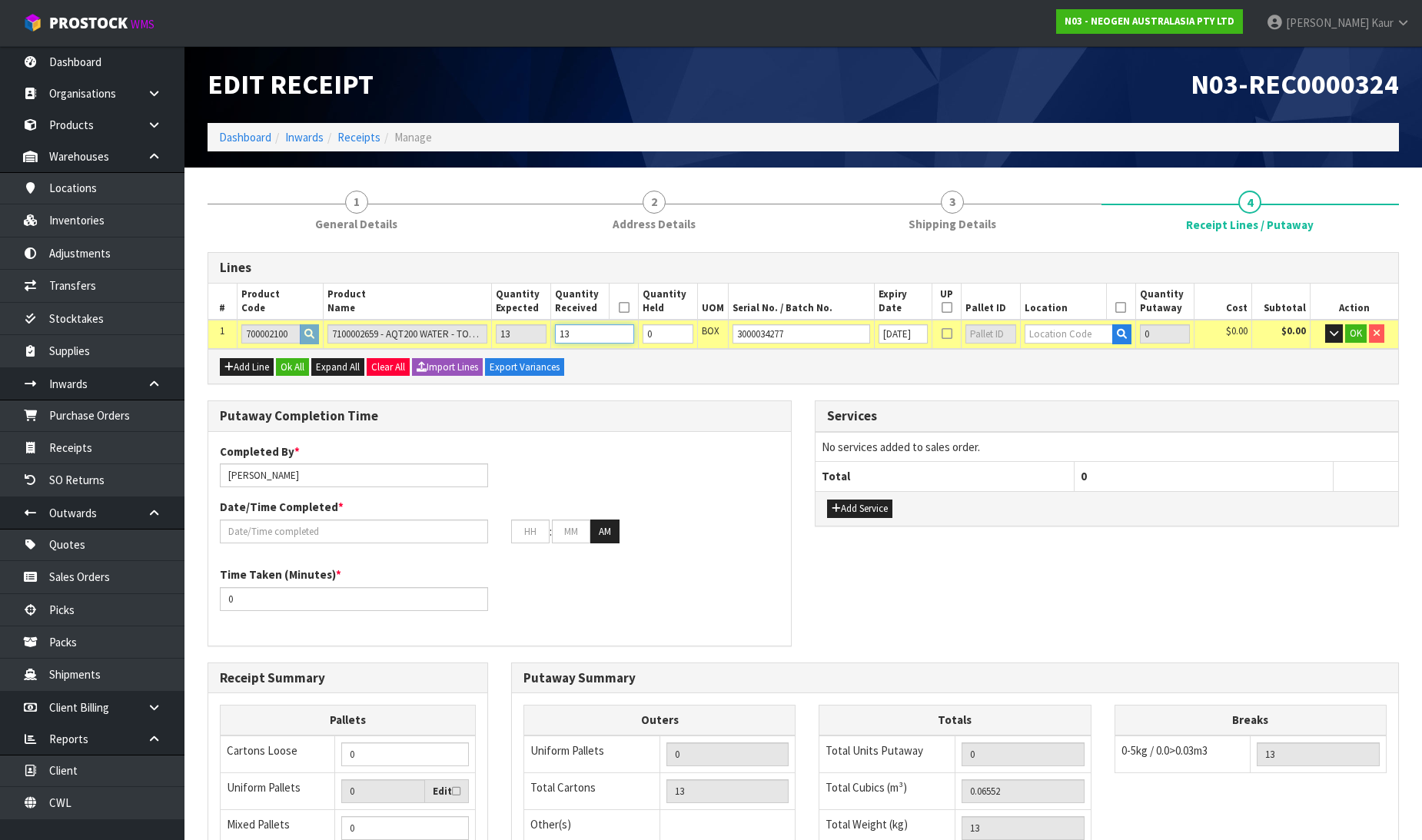
type input "13"
click at [1038, 333] on input "text" at bounding box center [1068, 334] width 88 height 19
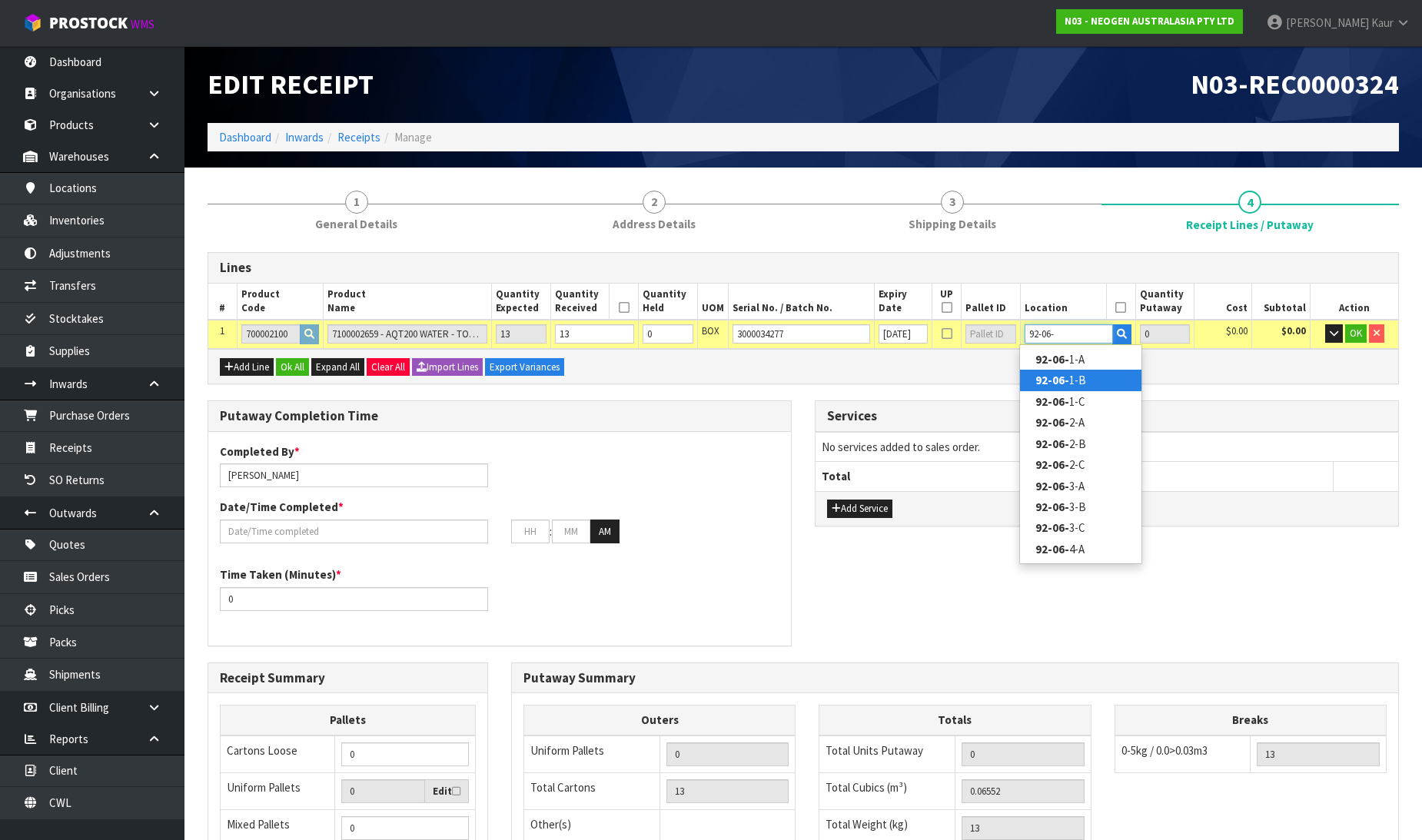
type input "92-06-"
click at [1062, 370] on link "92-06- 1-B" at bounding box center [1080, 380] width 121 height 20
type input "13"
type input "92-06-1-B"
type input "13"
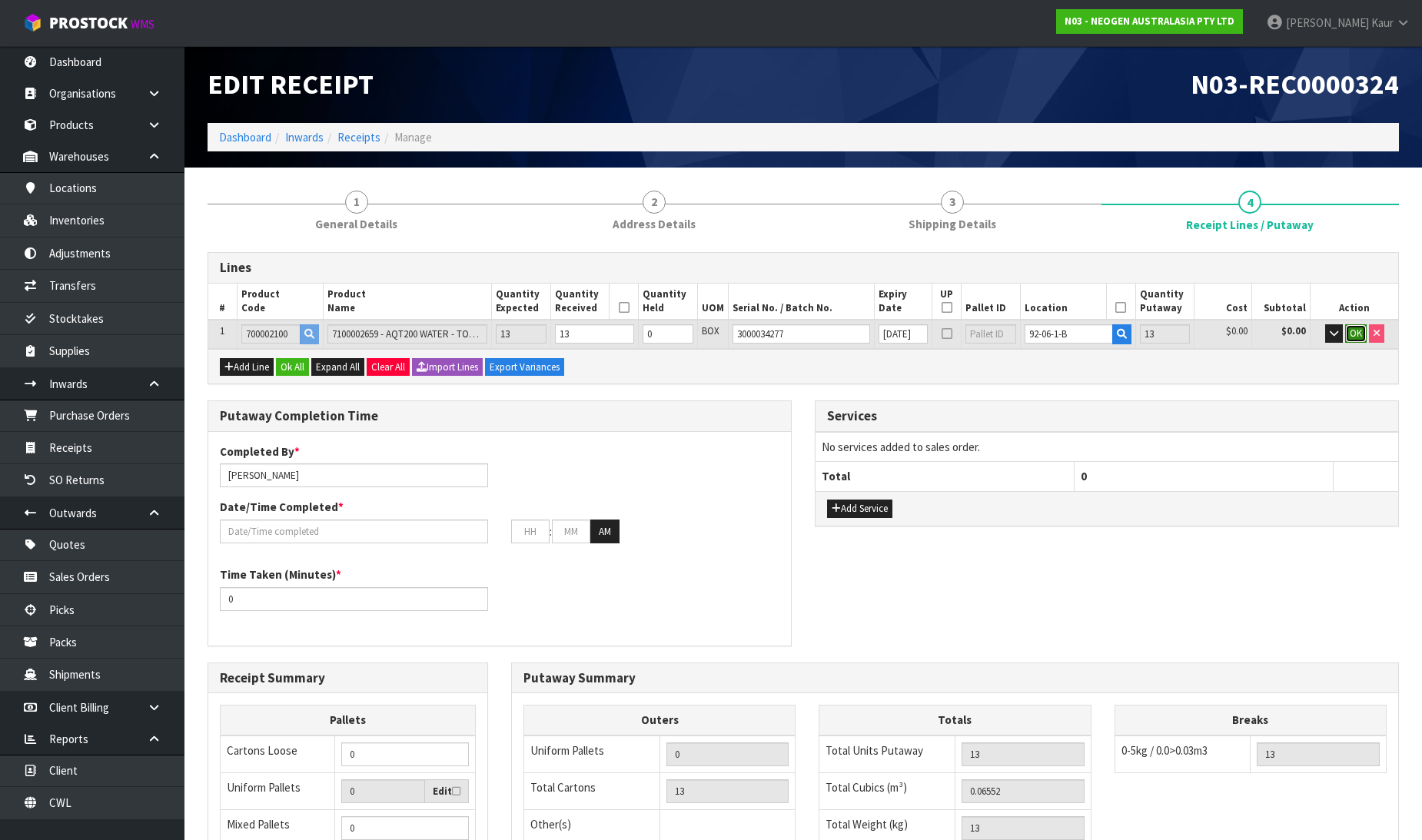
click at [1351, 332] on span "OK" at bounding box center [1356, 332] width 13 height 13
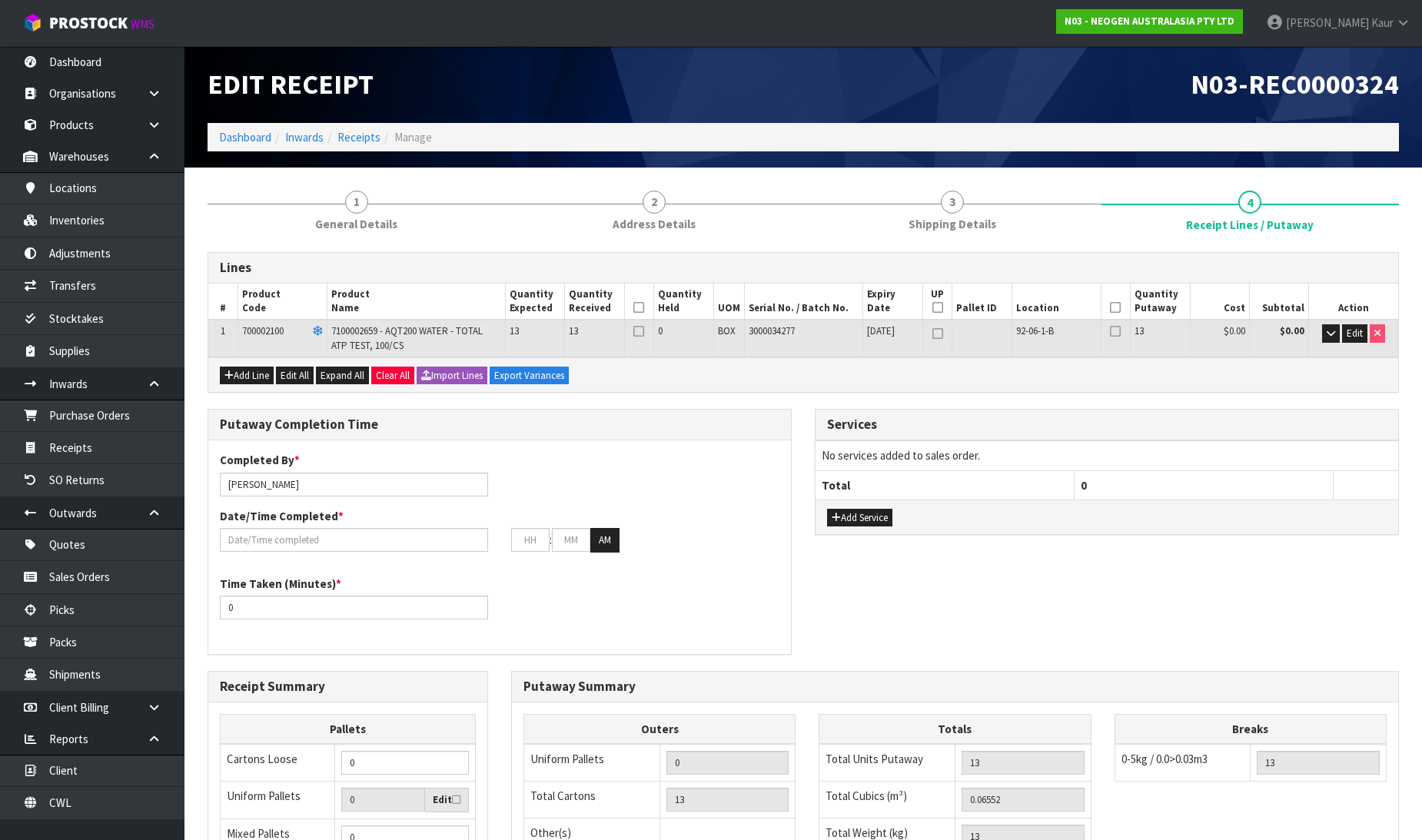
click at [640, 308] on icon at bounding box center [638, 308] width 11 height 1
drag, startPoint x: 1113, startPoint y: 304, endPoint x: 1100, endPoint y: 316, distance: 17.7
click at [1112, 308] on icon at bounding box center [1115, 308] width 11 height 1
click at [255, 533] on input "text" at bounding box center [354, 540] width 268 height 24
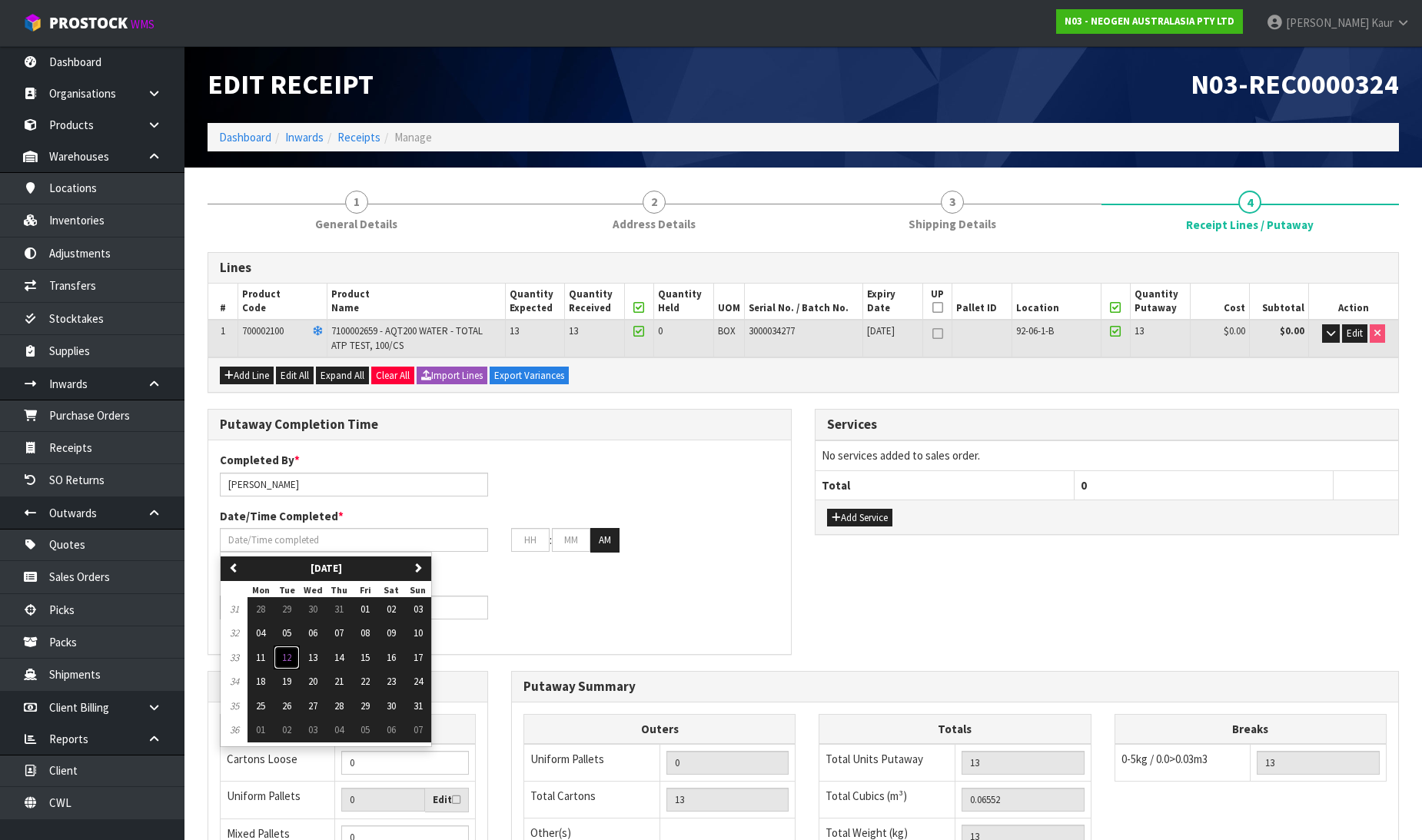
click at [290, 658] on span "12" at bounding box center [286, 656] width 9 height 13
type input "[DATE]"
type input "12"
type input "00"
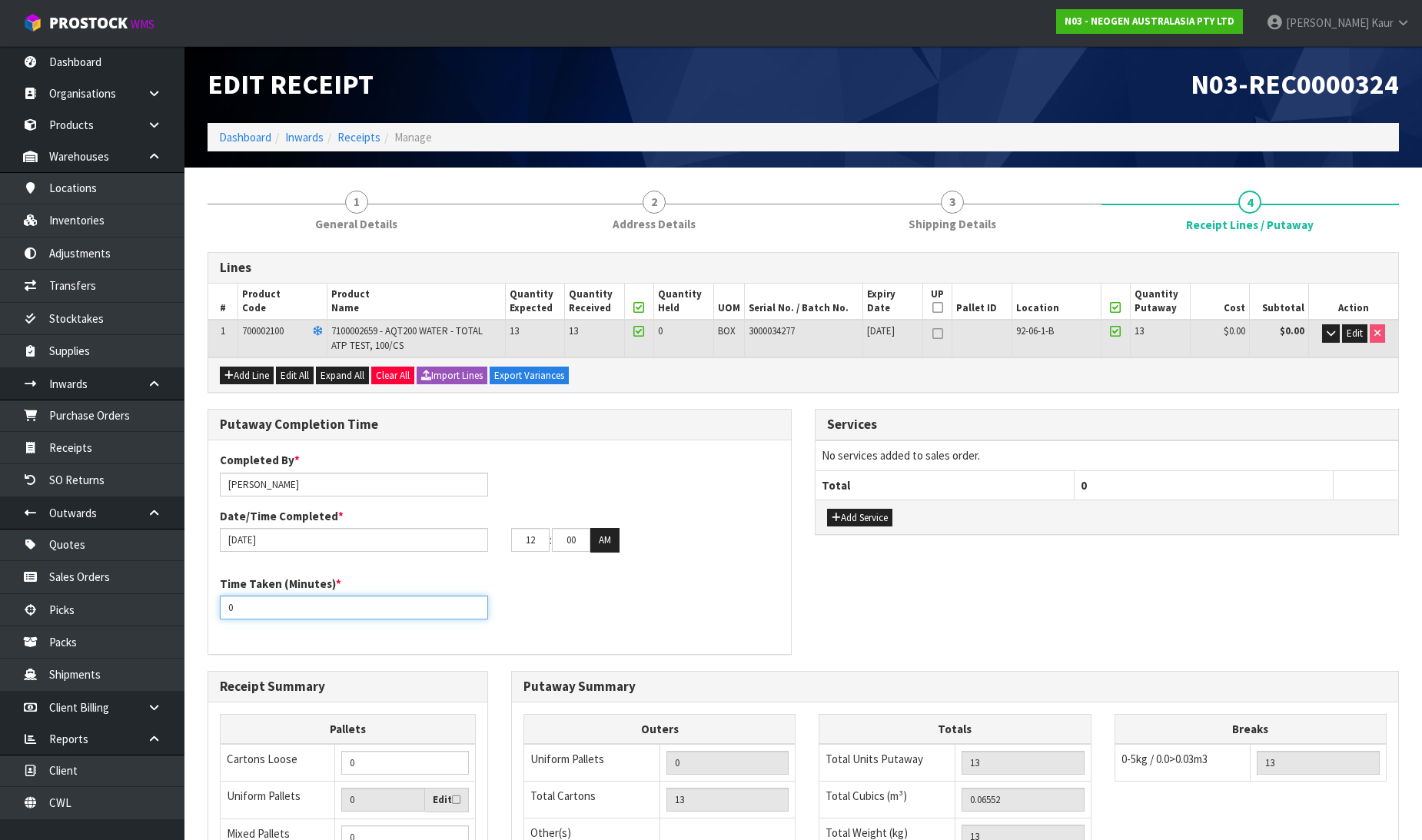
drag, startPoint x: 262, startPoint y: 615, endPoint x: 195, endPoint y: 612, distance: 67.1
click at [196, 612] on div "Putaway Completion Time Completed By * [PERSON_NAME] Date/Time Completed * [DAT…" at bounding box center [499, 539] width 607 height 261
type input "10"
drag, startPoint x: 536, startPoint y: 544, endPoint x: 518, endPoint y: 544, distance: 18.0
click at [518, 544] on input "12" at bounding box center [530, 540] width 39 height 24
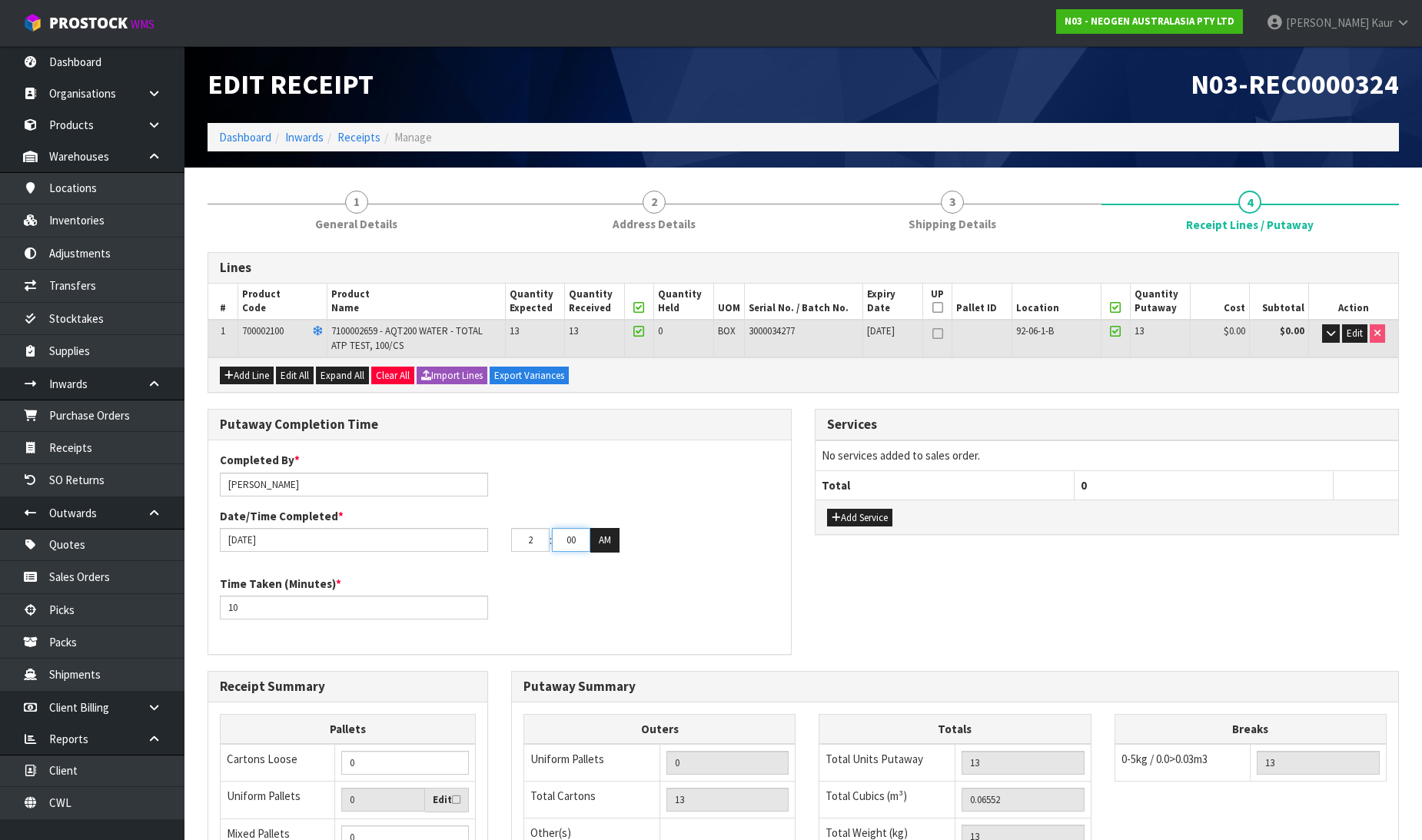
type input "02"
drag, startPoint x: 579, startPoint y: 538, endPoint x: 550, endPoint y: 536, distance: 29.1
click at [550, 536] on tr "02 : 00 : 00 AM" at bounding box center [565, 540] width 109 height 24
type input "43"
click at [610, 546] on button "AM" at bounding box center [605, 540] width 29 height 24
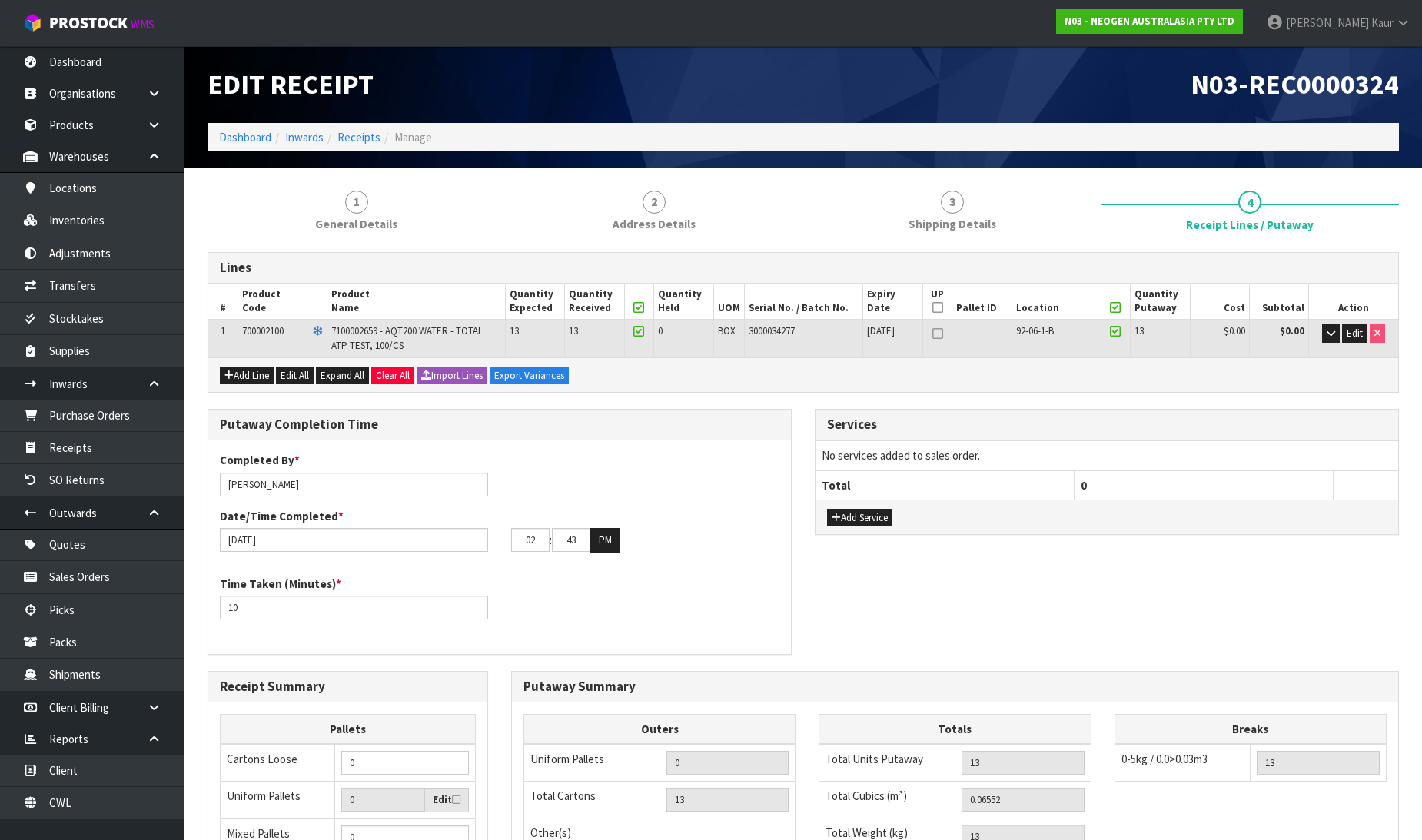
click at [598, 587] on div "Time Taken (Minutes) * 10" at bounding box center [500, 603] width 583 height 55
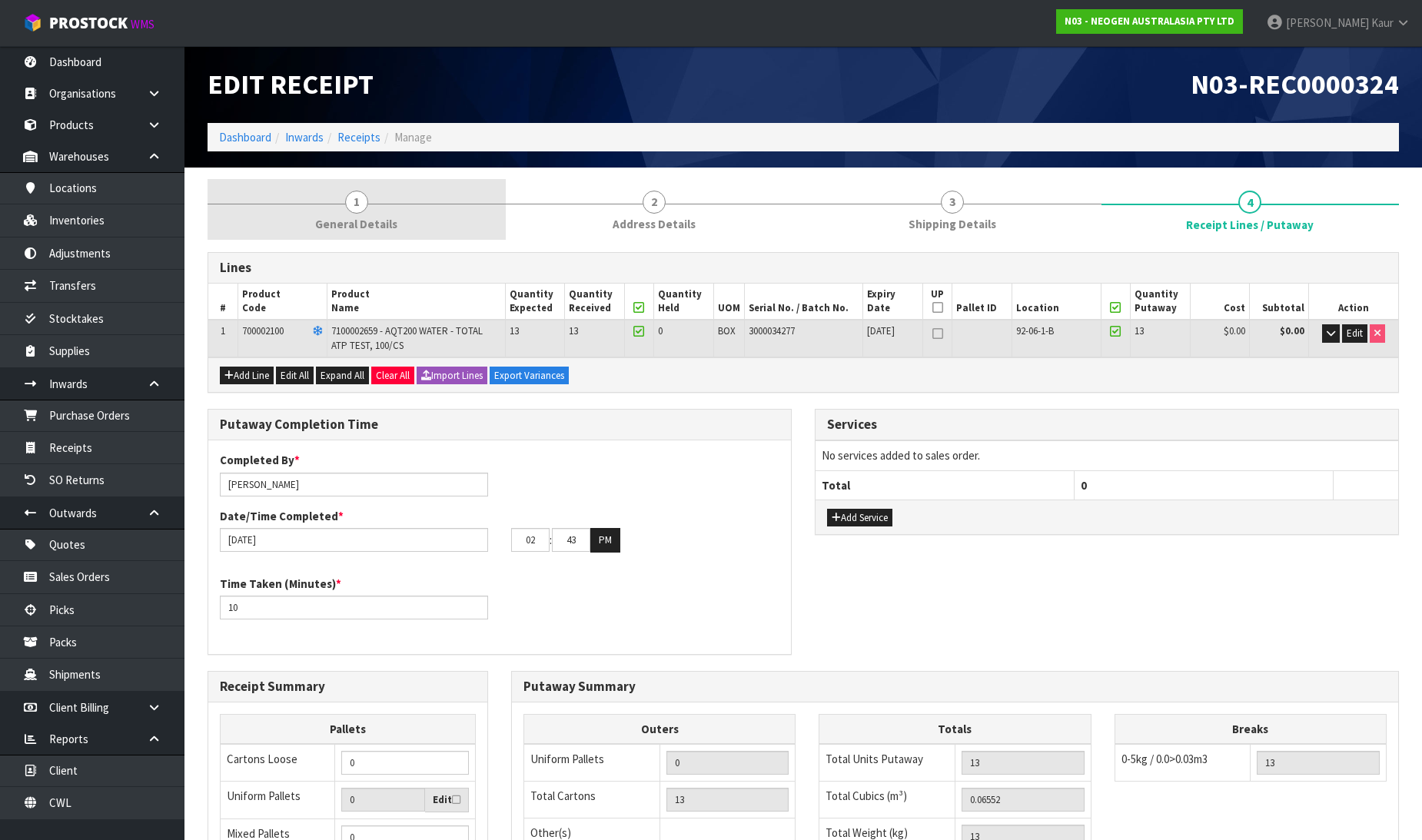
click at [356, 216] on span "General Details" at bounding box center [356, 223] width 83 height 17
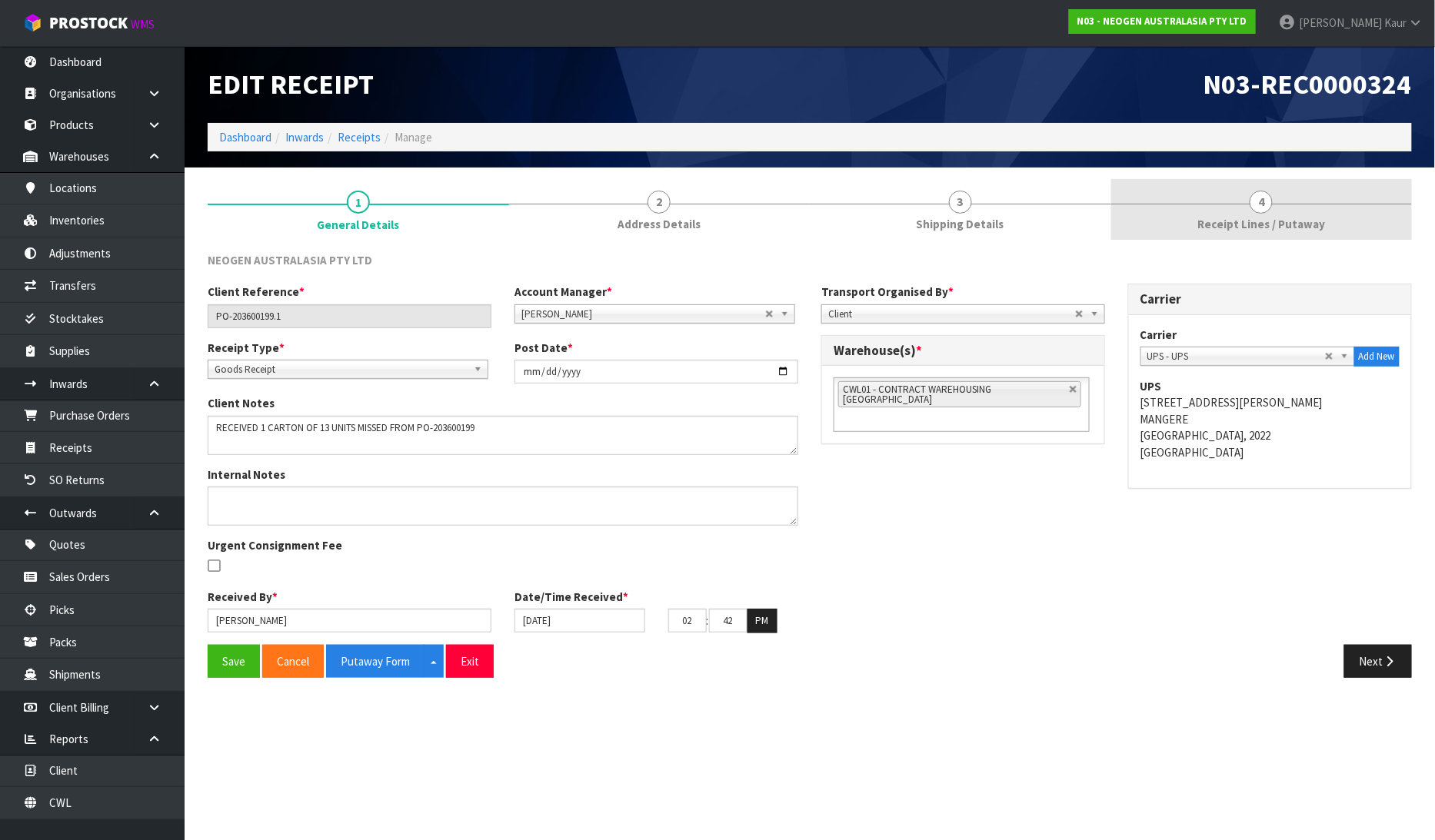
click at [1317, 205] on link "4 Receipt Lines / Putaway" at bounding box center [1262, 209] width 301 height 61
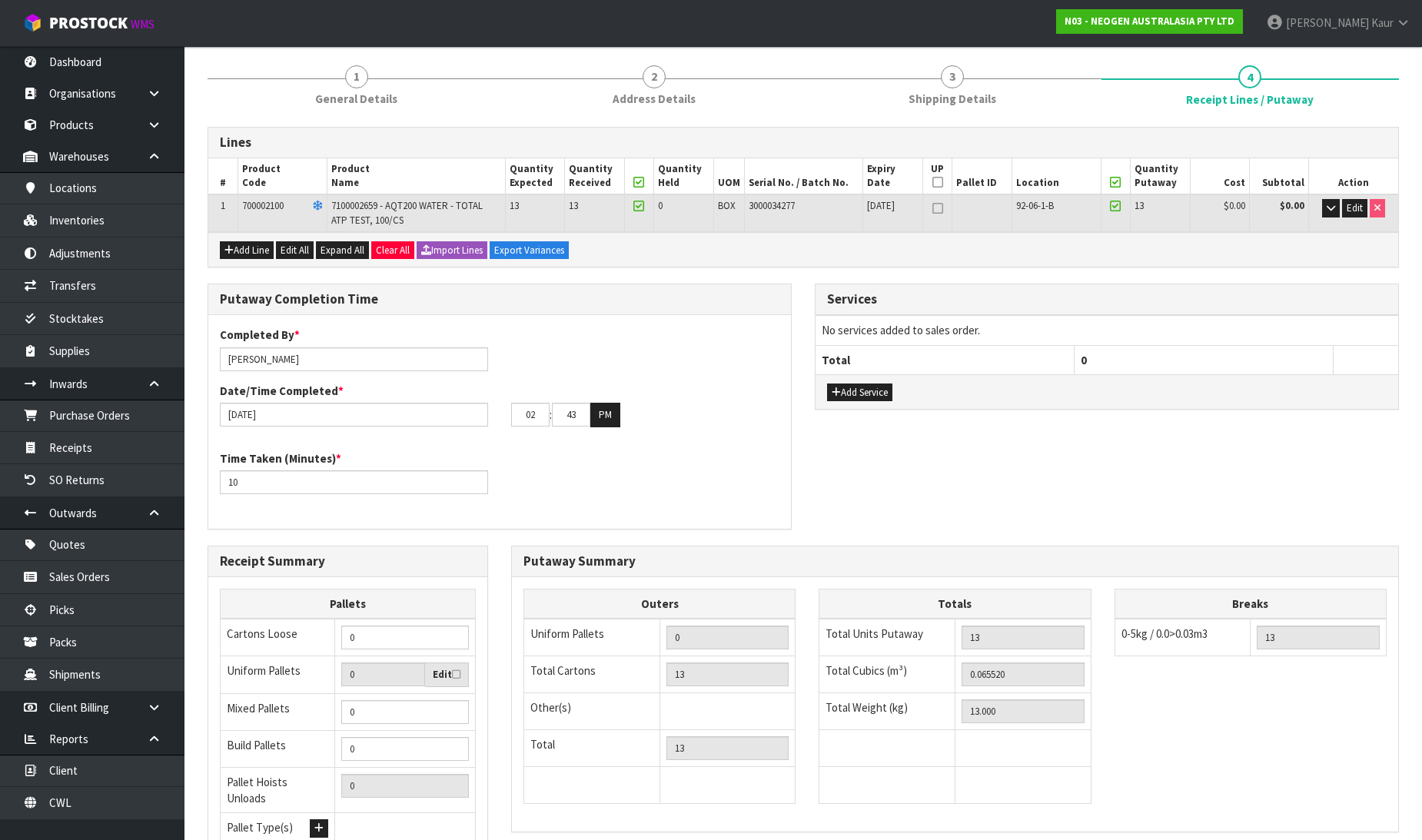
scroll to position [262, 0]
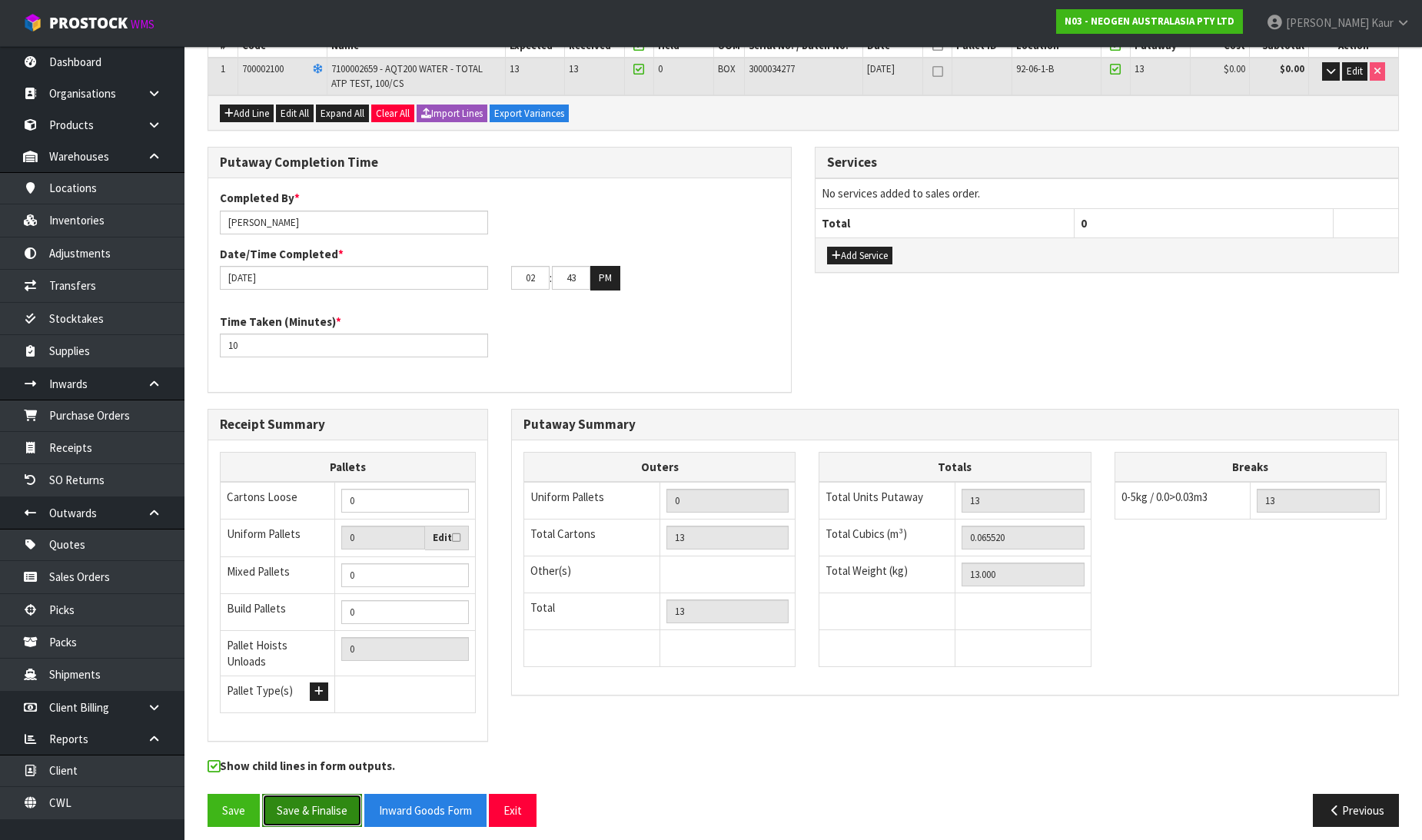
click at [295, 807] on button "Save & Finalise" at bounding box center [312, 811] width 100 height 33
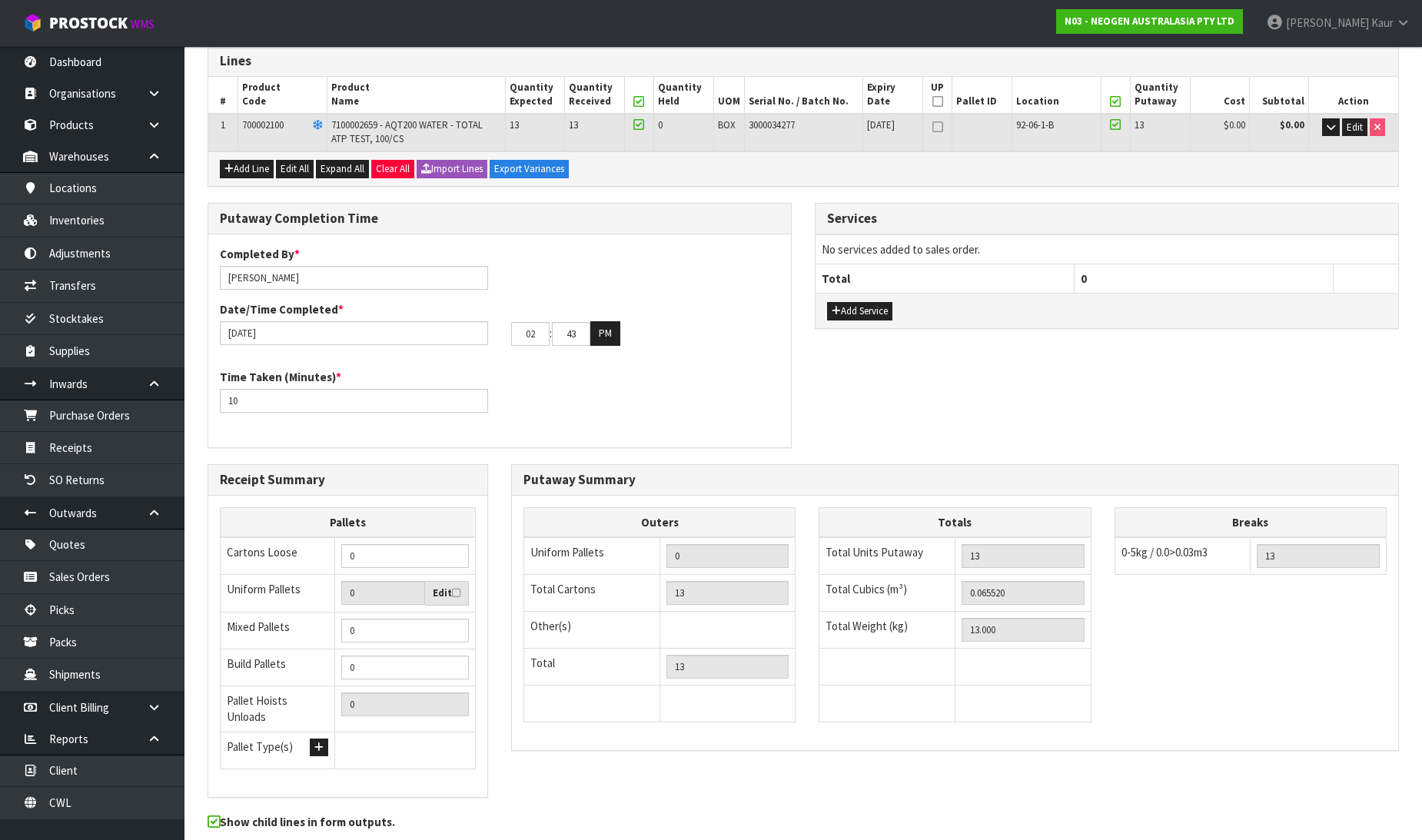
scroll to position [0, 0]
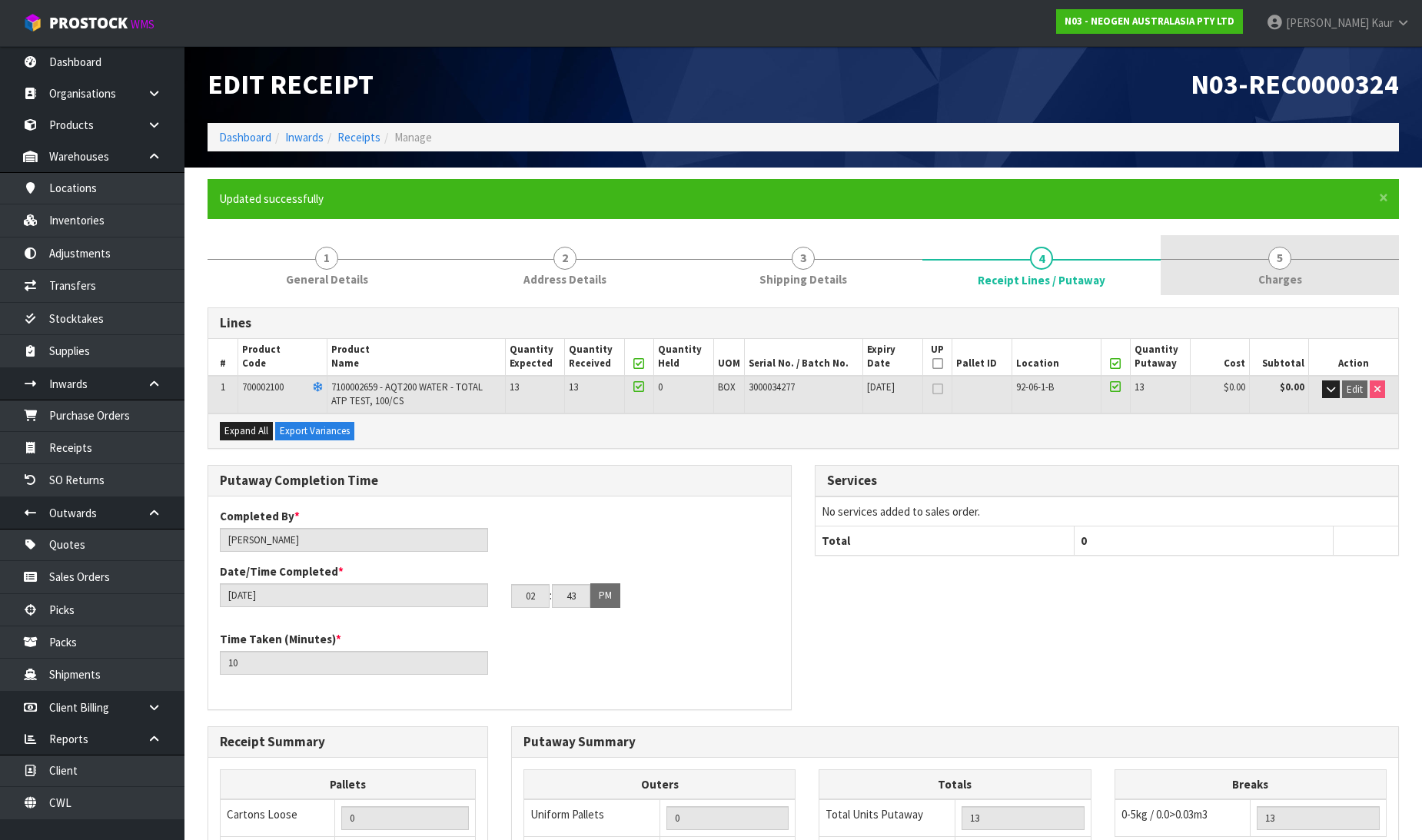
click at [1270, 278] on span "Charges" at bounding box center [1280, 279] width 44 height 17
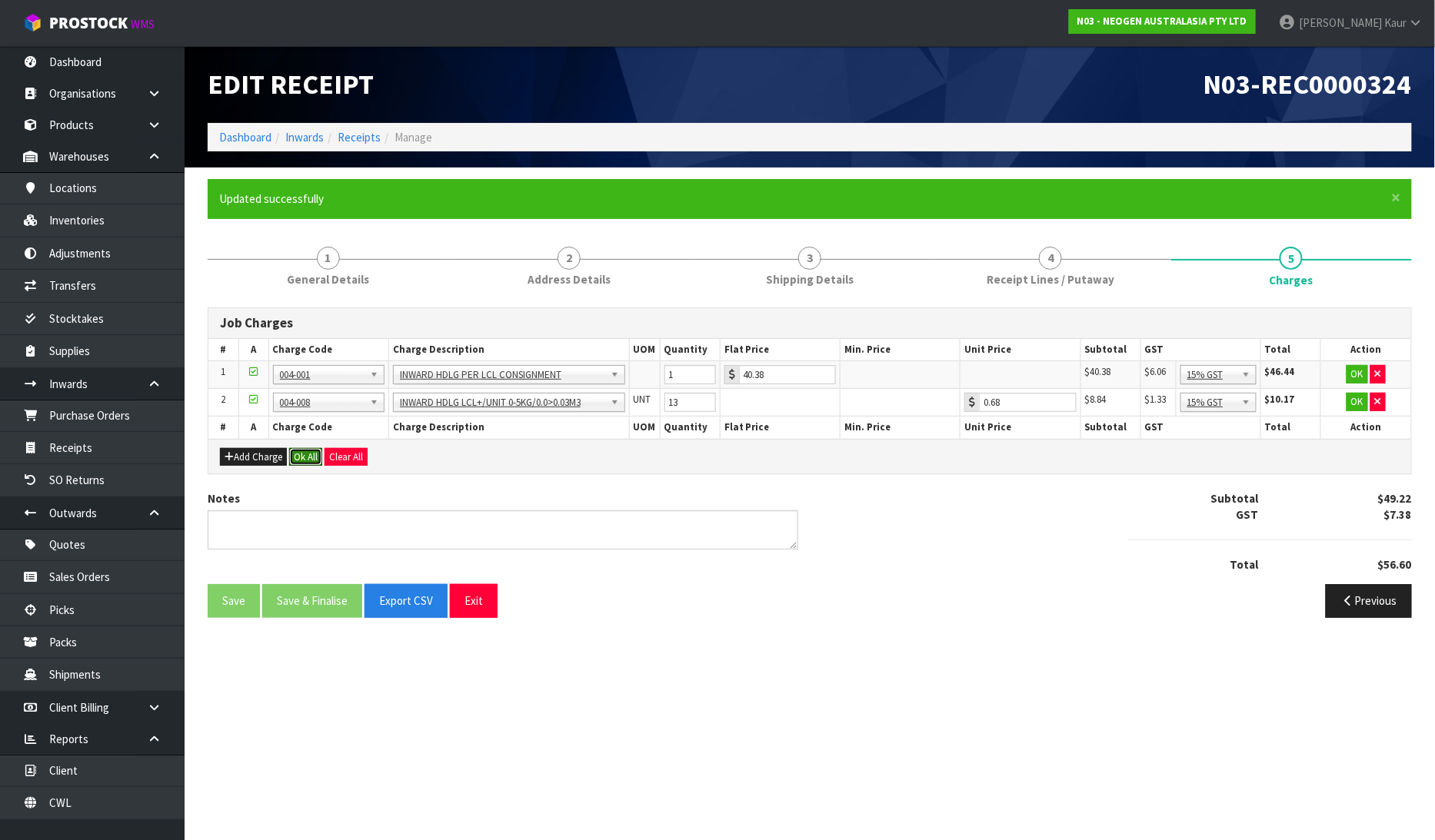
click at [297, 462] on button "Ok All" at bounding box center [306, 456] width 33 height 18
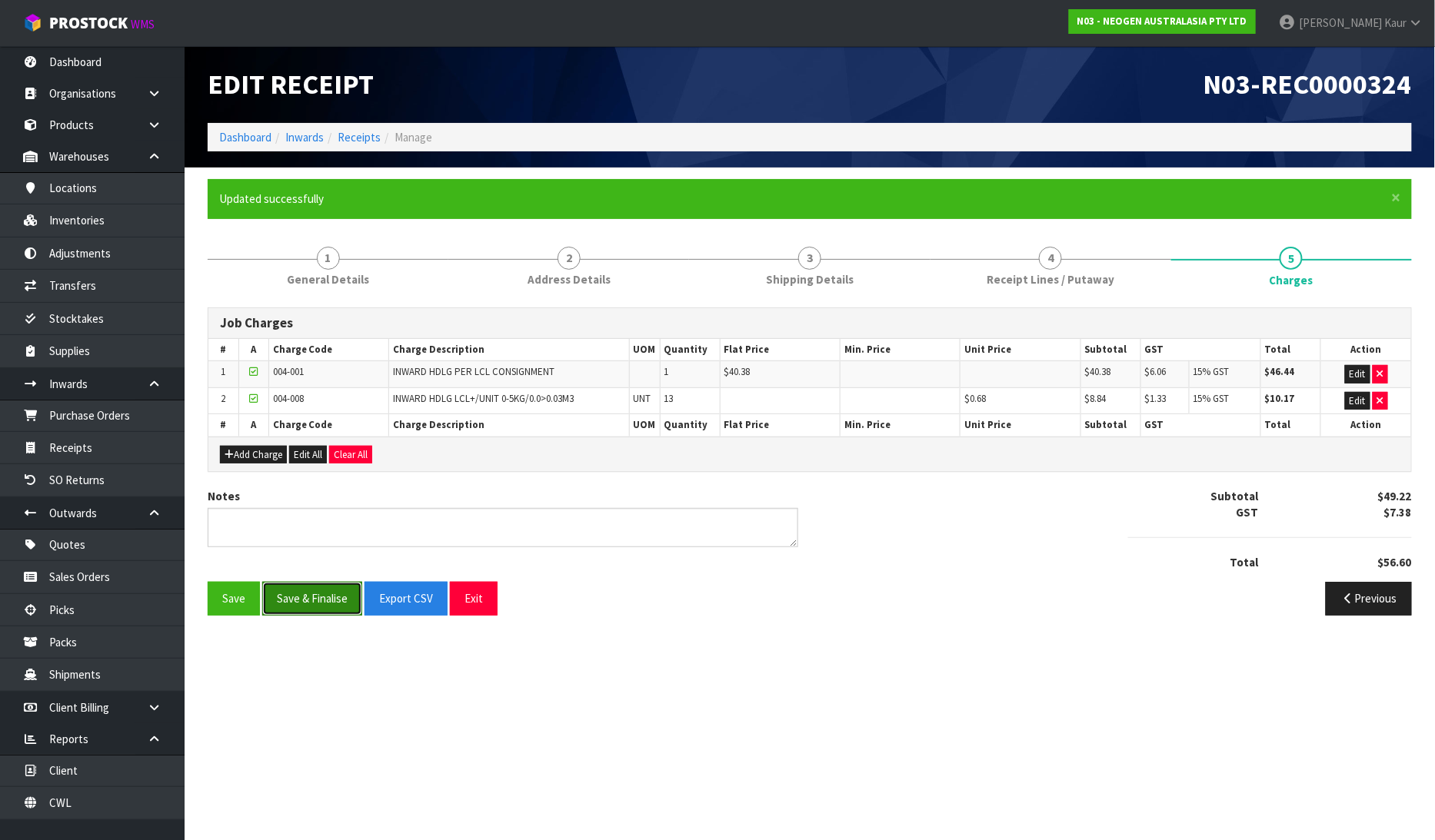
click at [333, 598] on button "Save & Finalise" at bounding box center [312, 598] width 100 height 33
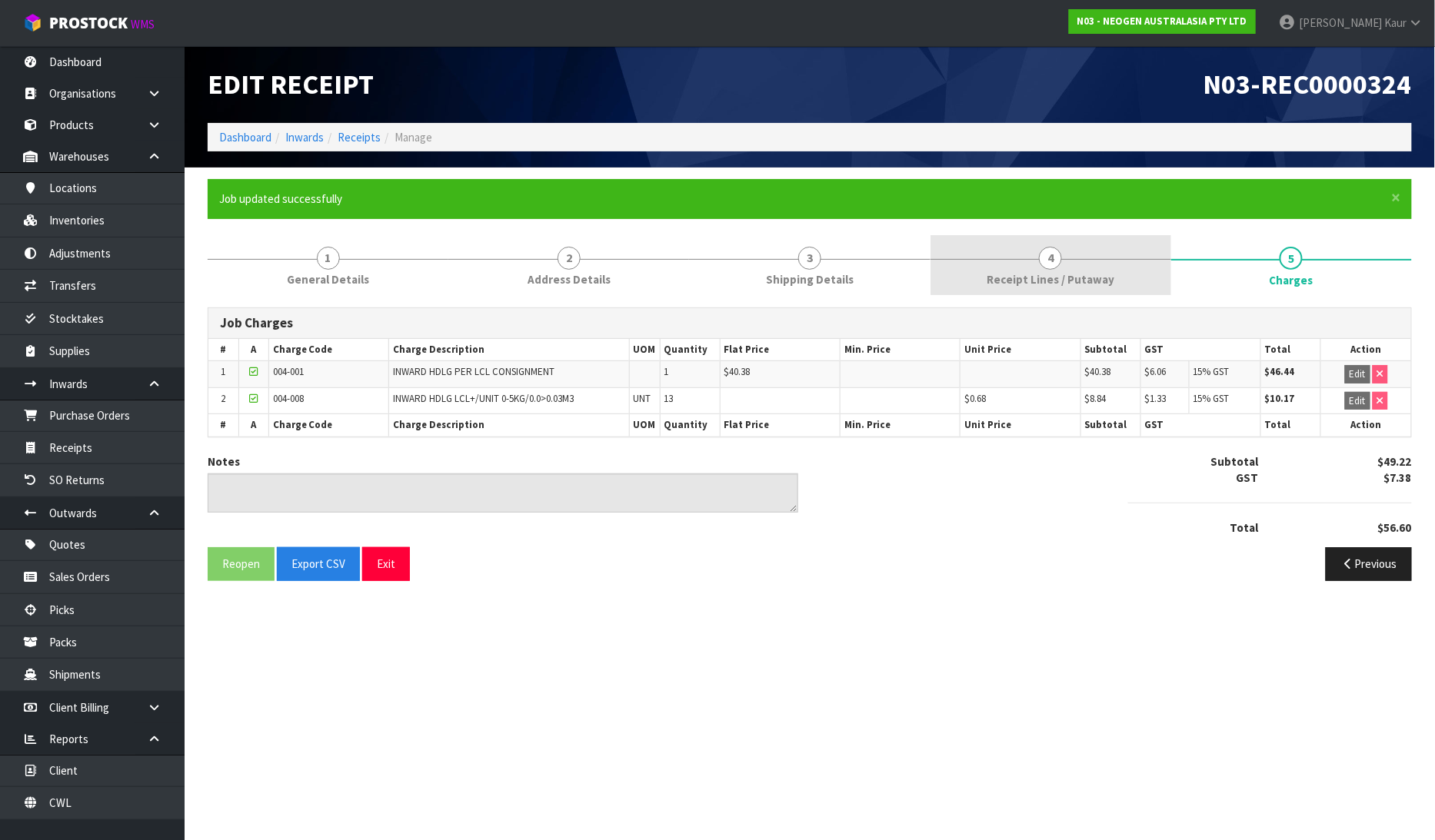
click at [998, 257] on link "4 Receipt Lines / Putaway" at bounding box center [1051, 265] width 241 height 61
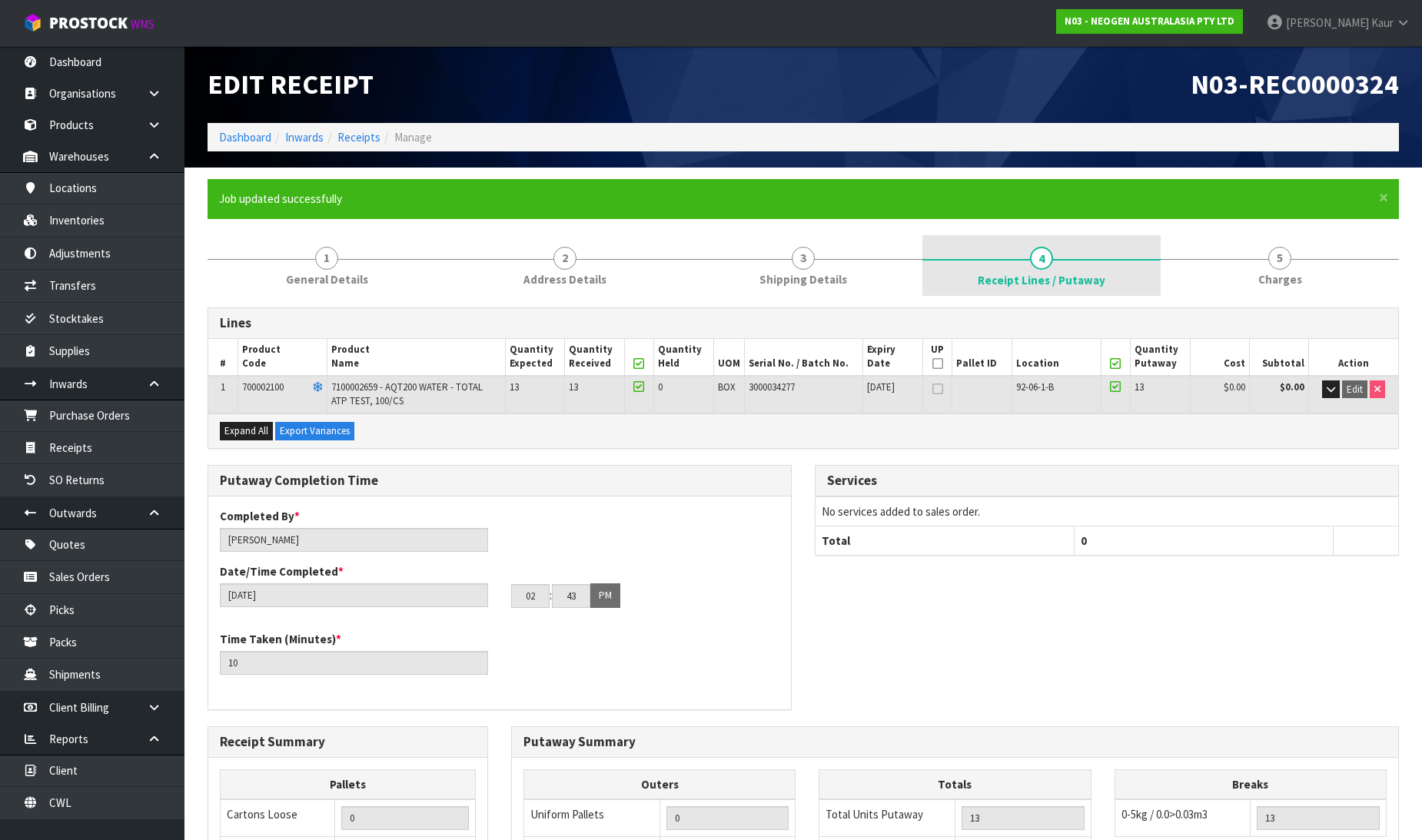
click at [990, 272] on span "Receipt Lines / Putaway" at bounding box center [1041, 280] width 127 height 17
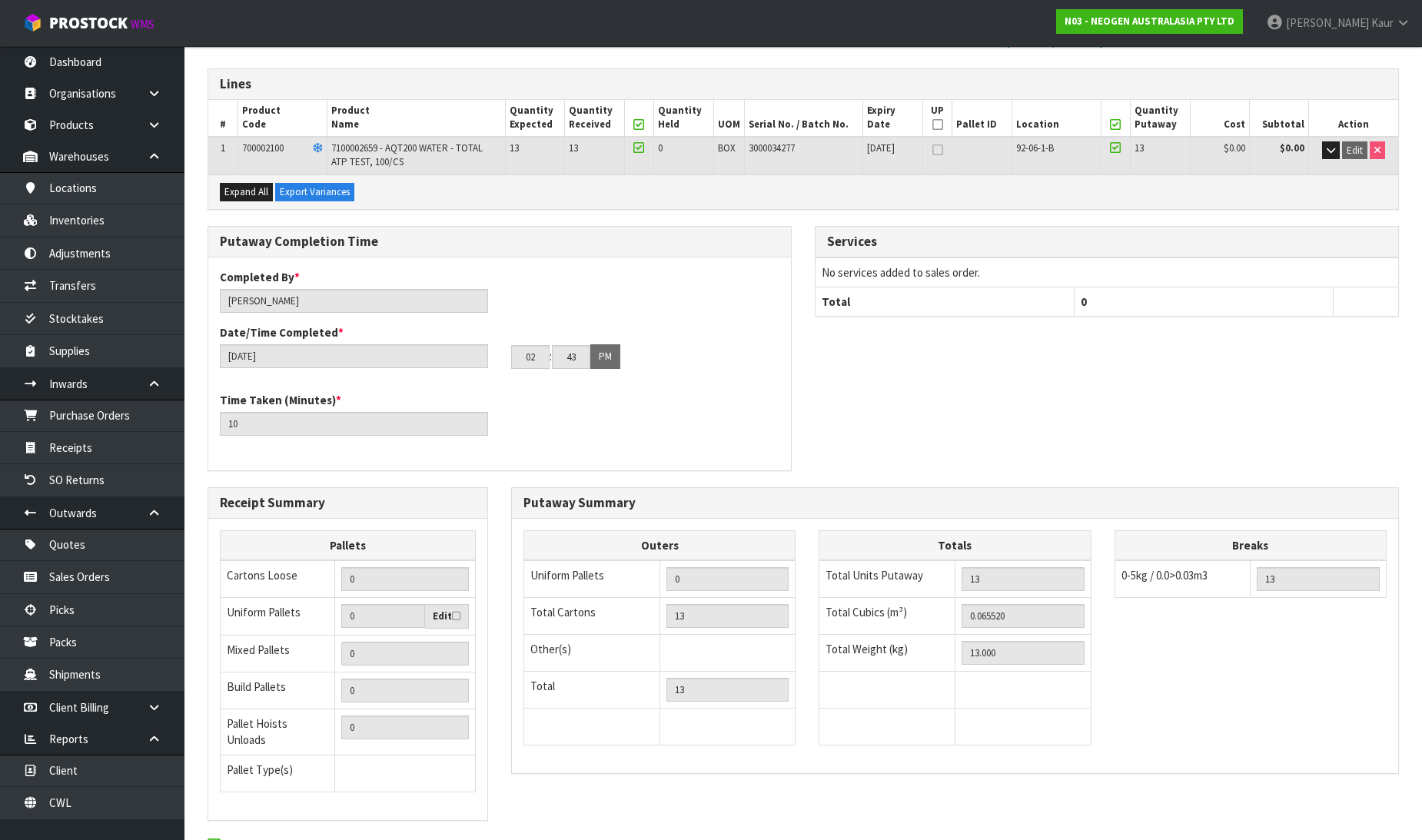
scroll to position [318, 0]
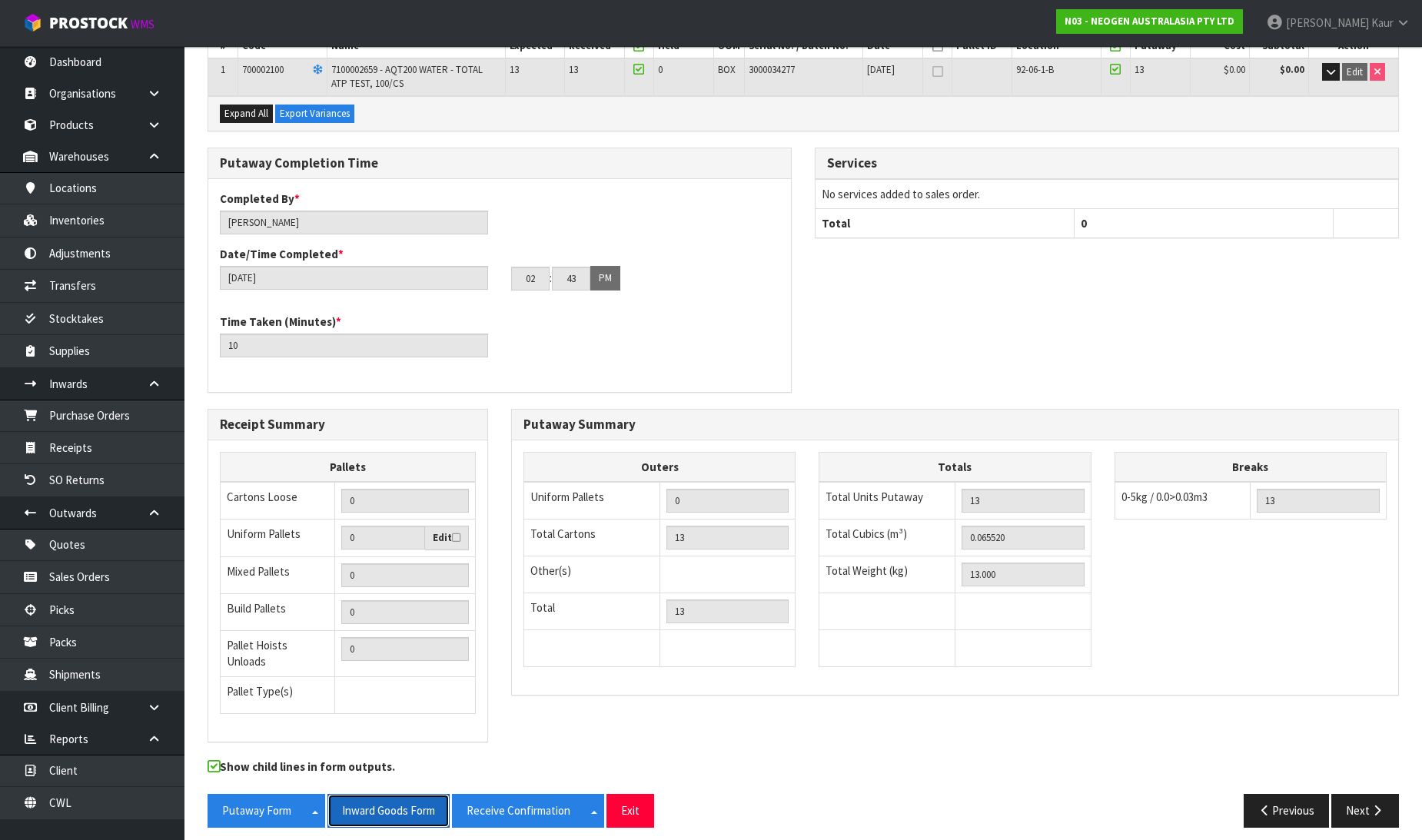
drag, startPoint x: 352, startPoint y: 795, endPoint x: 1379, endPoint y: 33, distance: 1278.8
click at [353, 795] on button "Inward Goods Form" at bounding box center [389, 811] width 122 height 33
drag, startPoint x: 79, startPoint y: 809, endPoint x: 86, endPoint y: 793, distance: 17.5
click at [79, 809] on link "CWL" at bounding box center [92, 803] width 185 height 31
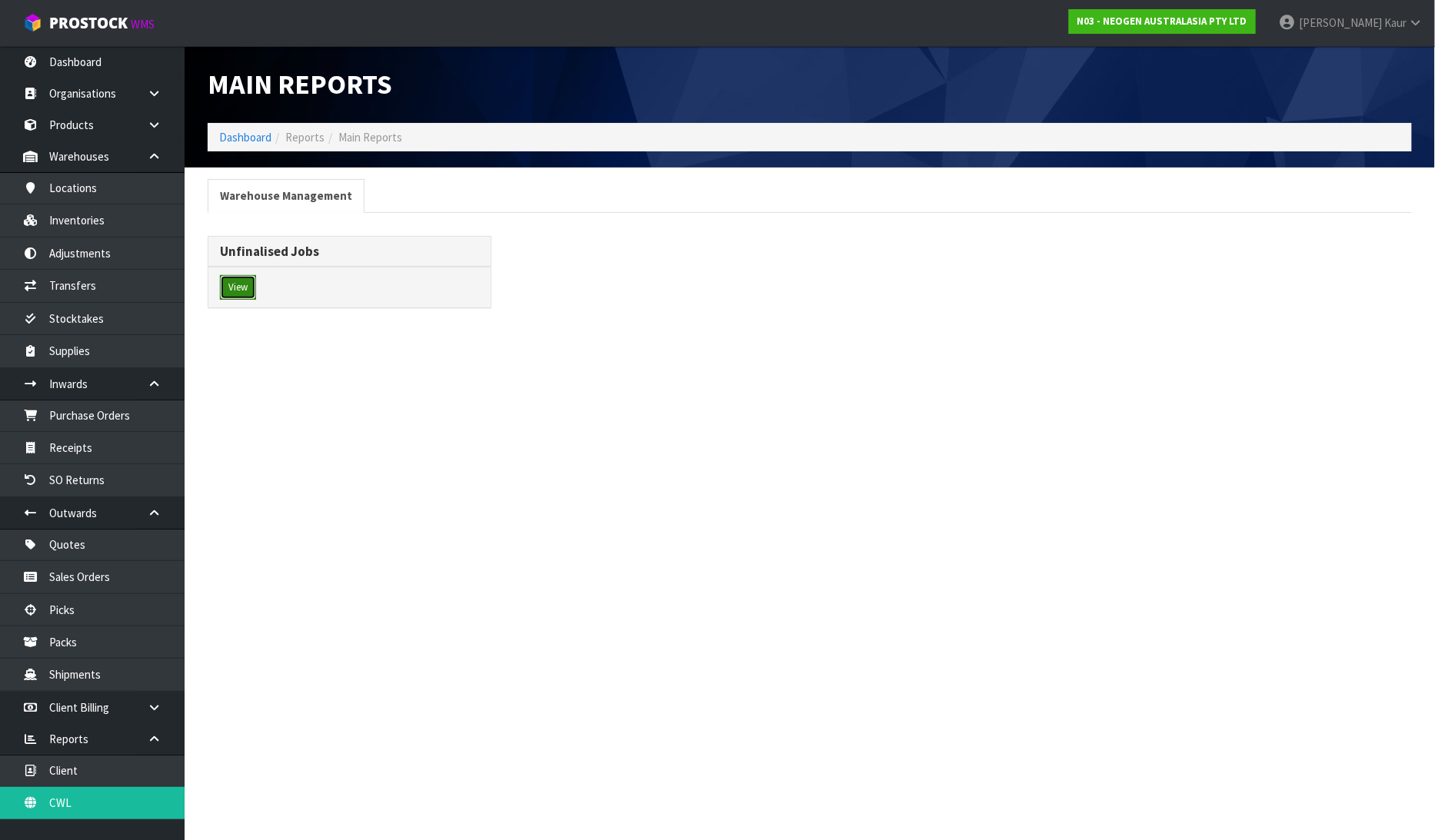
click at [248, 295] on button "View" at bounding box center [237, 286] width 36 height 24
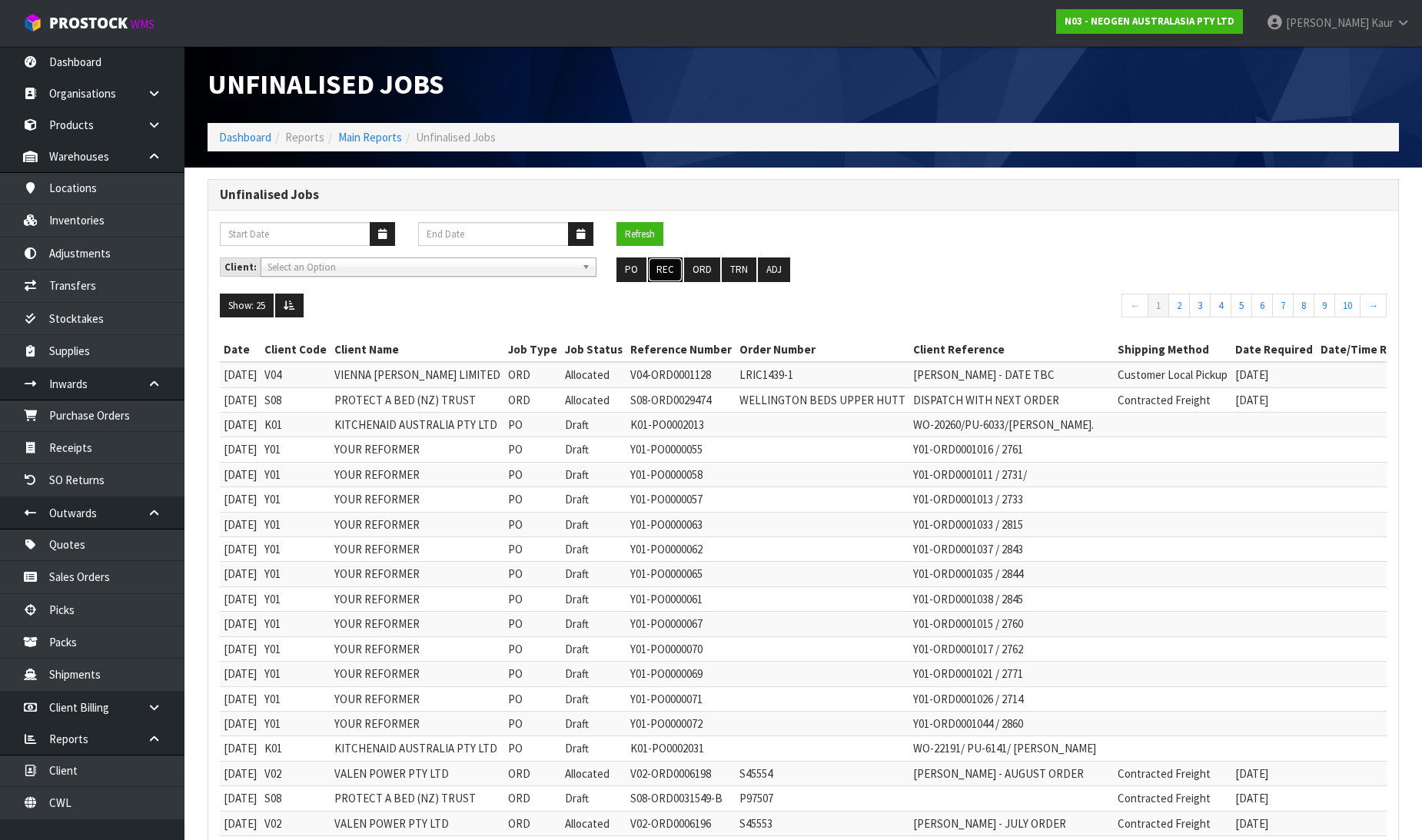
click at [666, 271] on button "REC" at bounding box center [665, 269] width 35 height 24
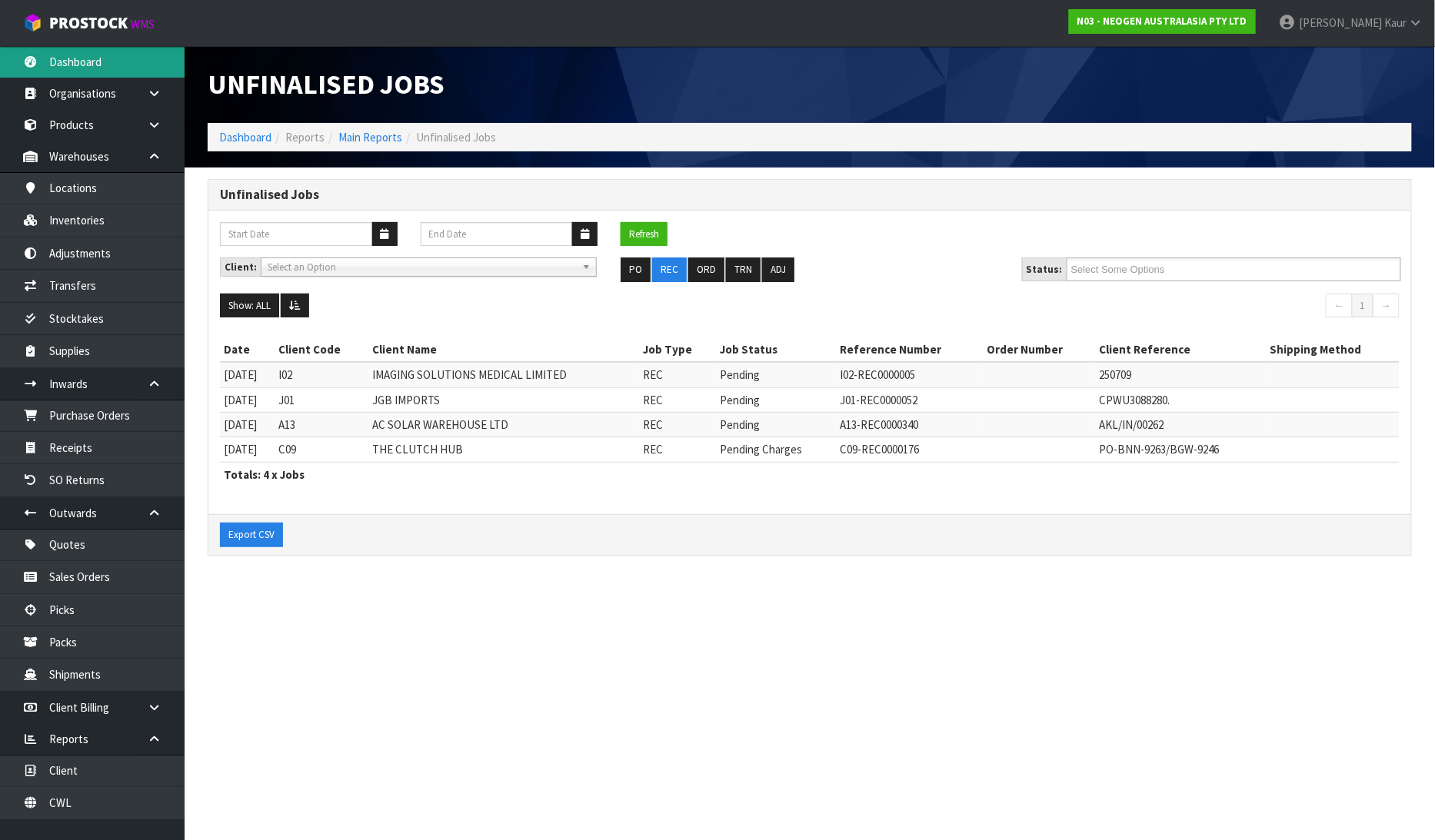
click at [80, 50] on link "Dashboard" at bounding box center [92, 61] width 185 height 31
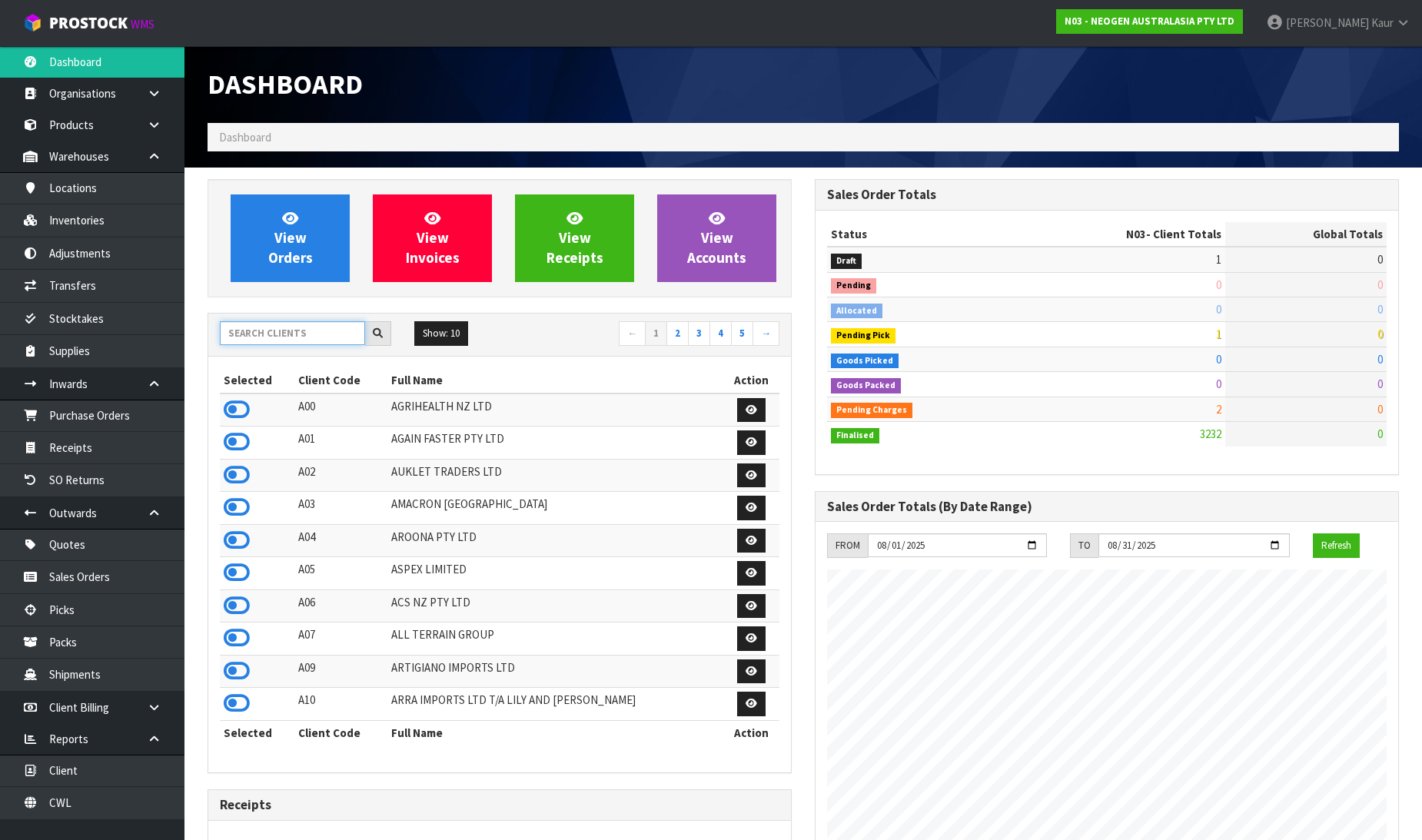
click at [261, 336] on input "text" at bounding box center [292, 333] width 146 height 24
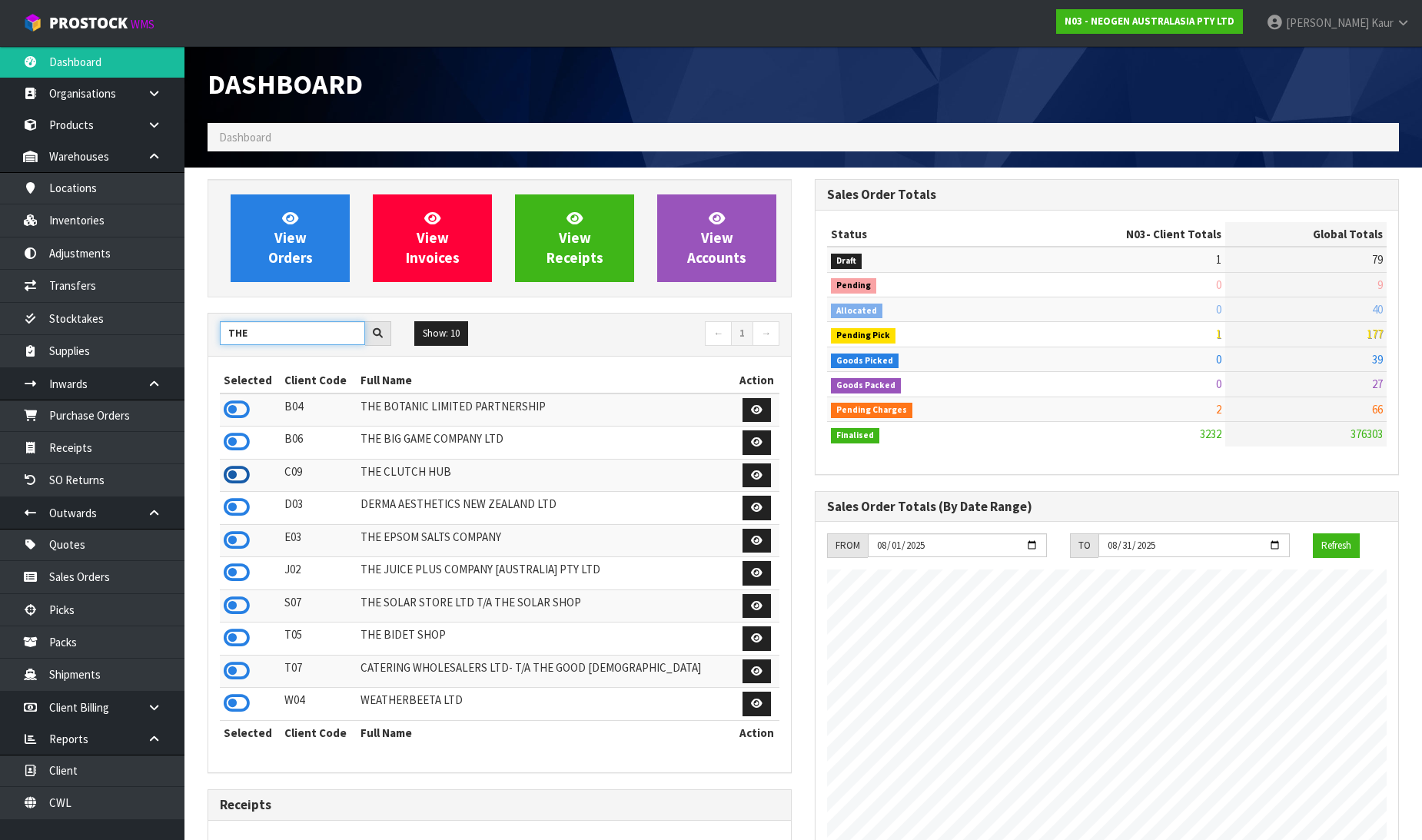
type input "THE"
click at [244, 474] on icon at bounding box center [236, 475] width 26 height 23
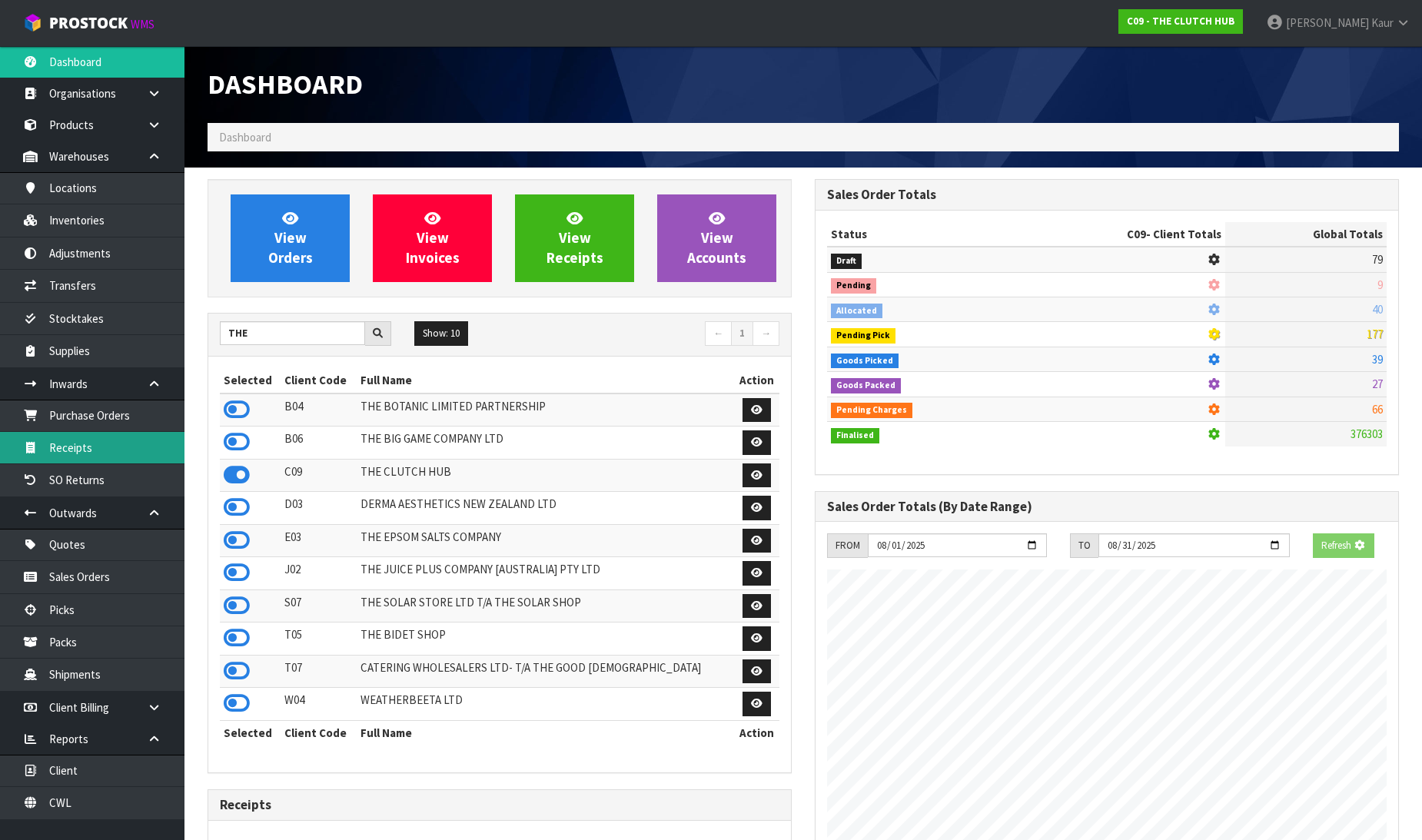
click at [128, 451] on link "Receipts" at bounding box center [92, 448] width 185 height 31
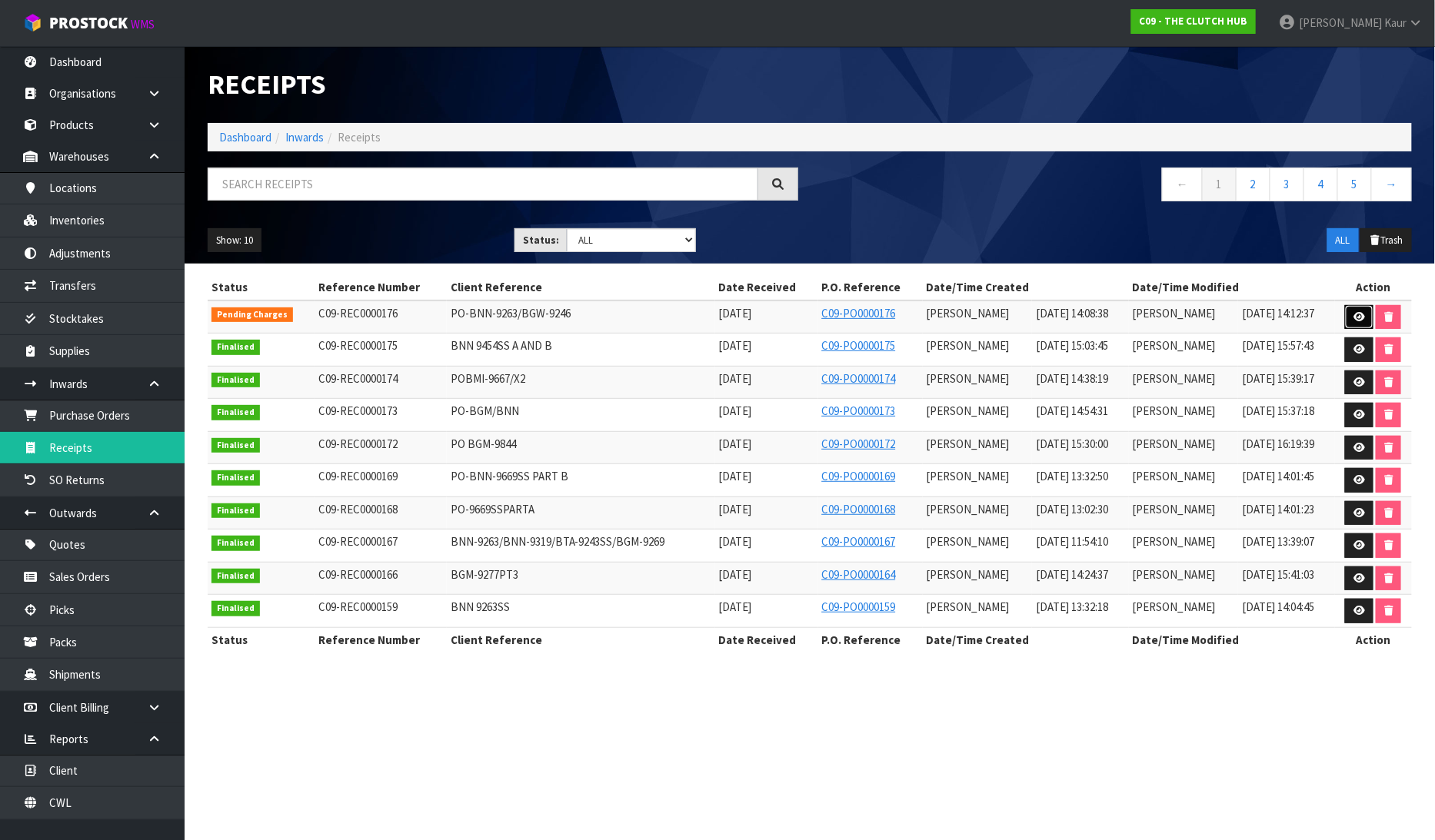
click at [1354, 318] on icon at bounding box center [1359, 317] width 12 height 10
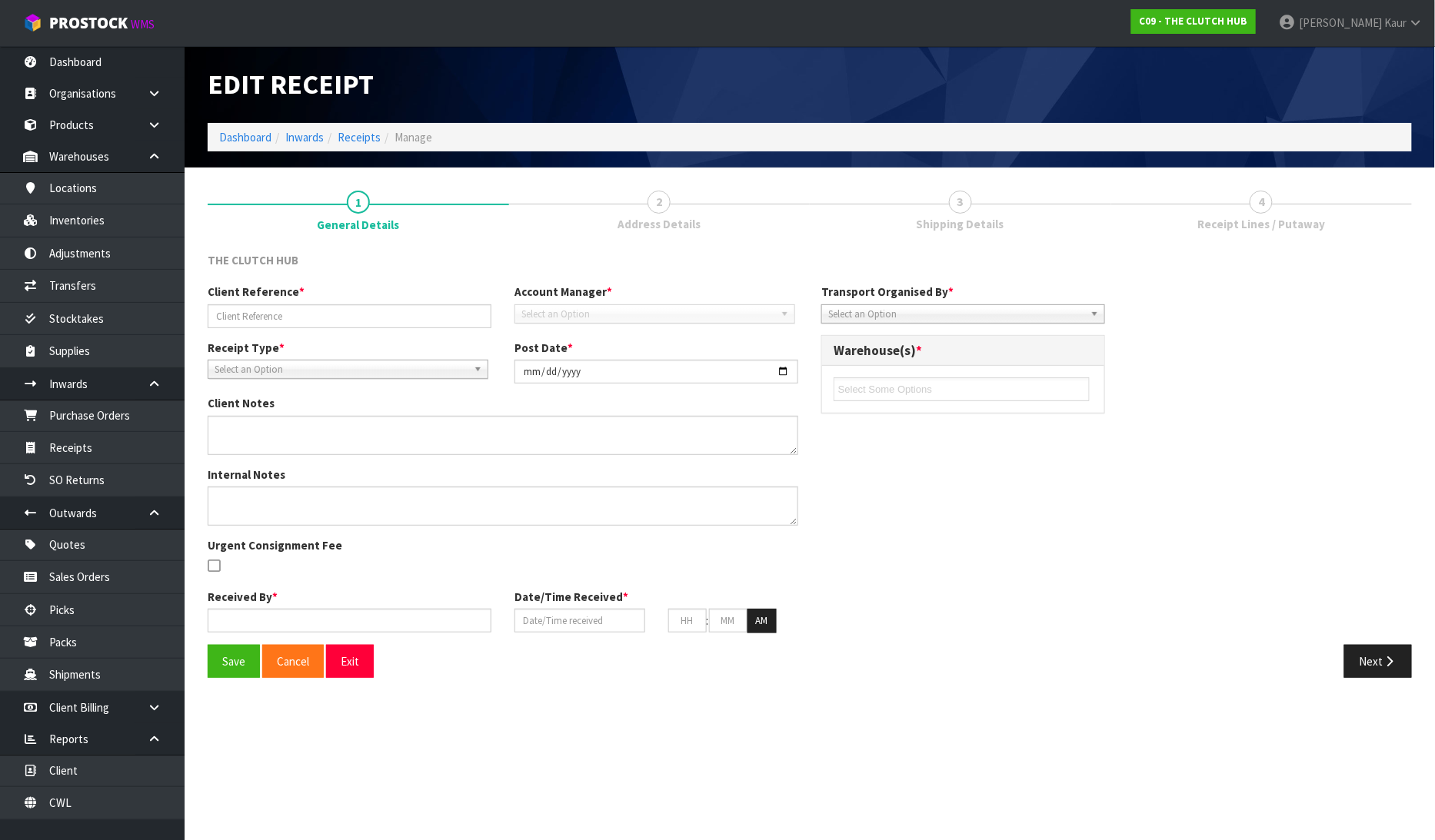
type input "PO-BNN-9263/BGW-9246"
type input "[DATE]"
type input "[PERSON_NAME]"
type input "[DATE]"
type input "02"
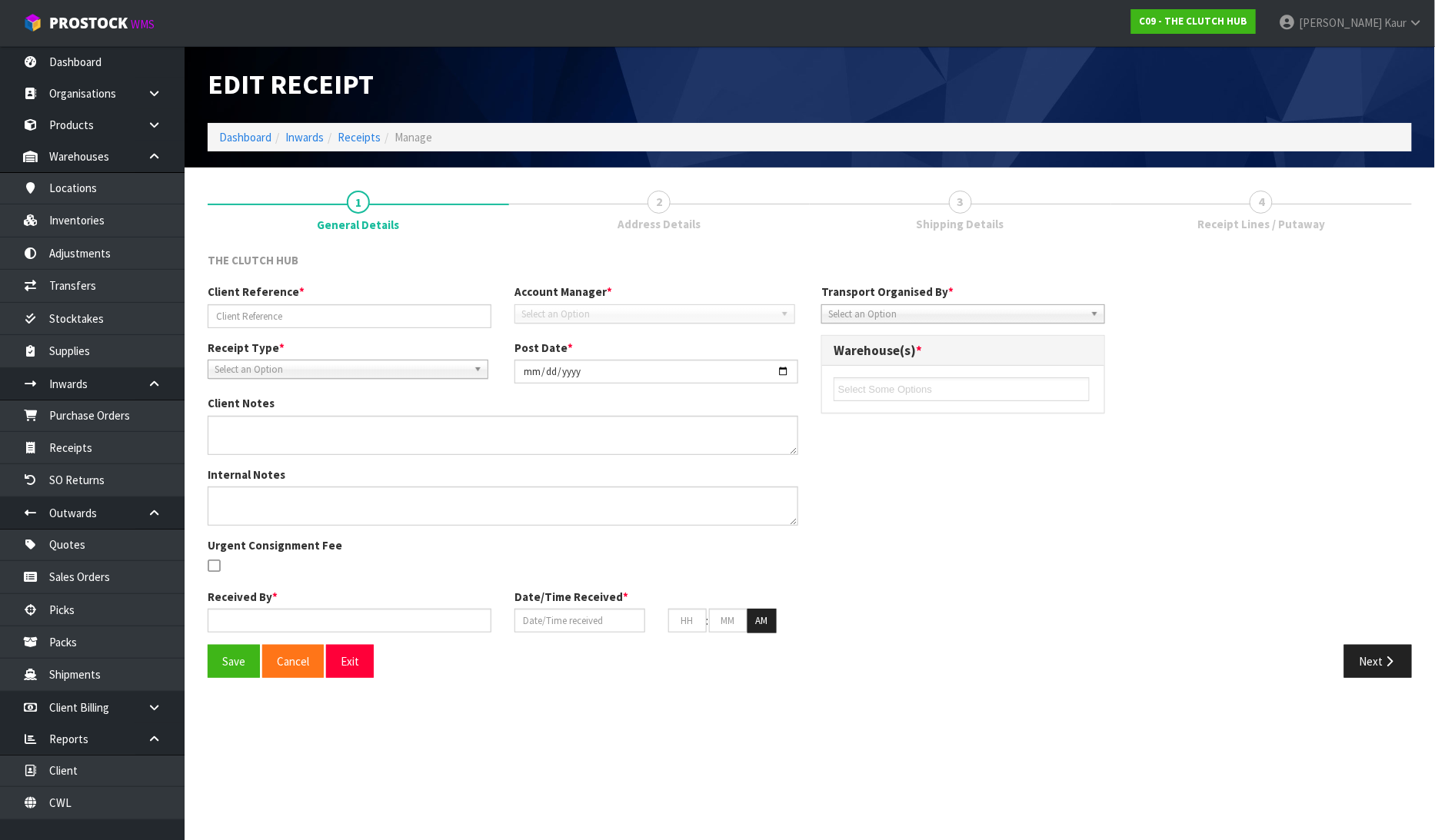
type input "08"
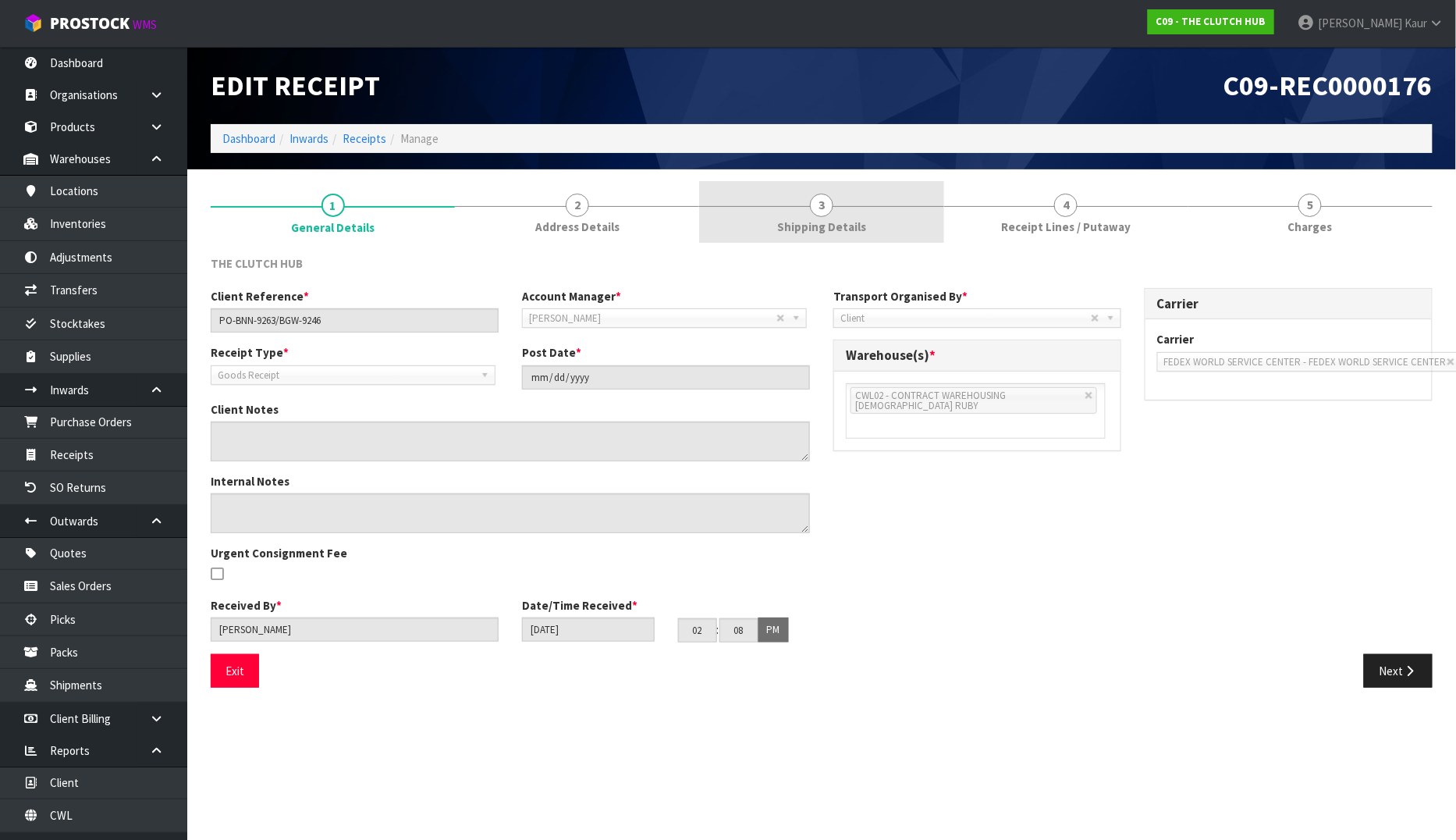
click at [814, 229] on span "Shipping Details" at bounding box center [821, 227] width 89 height 17
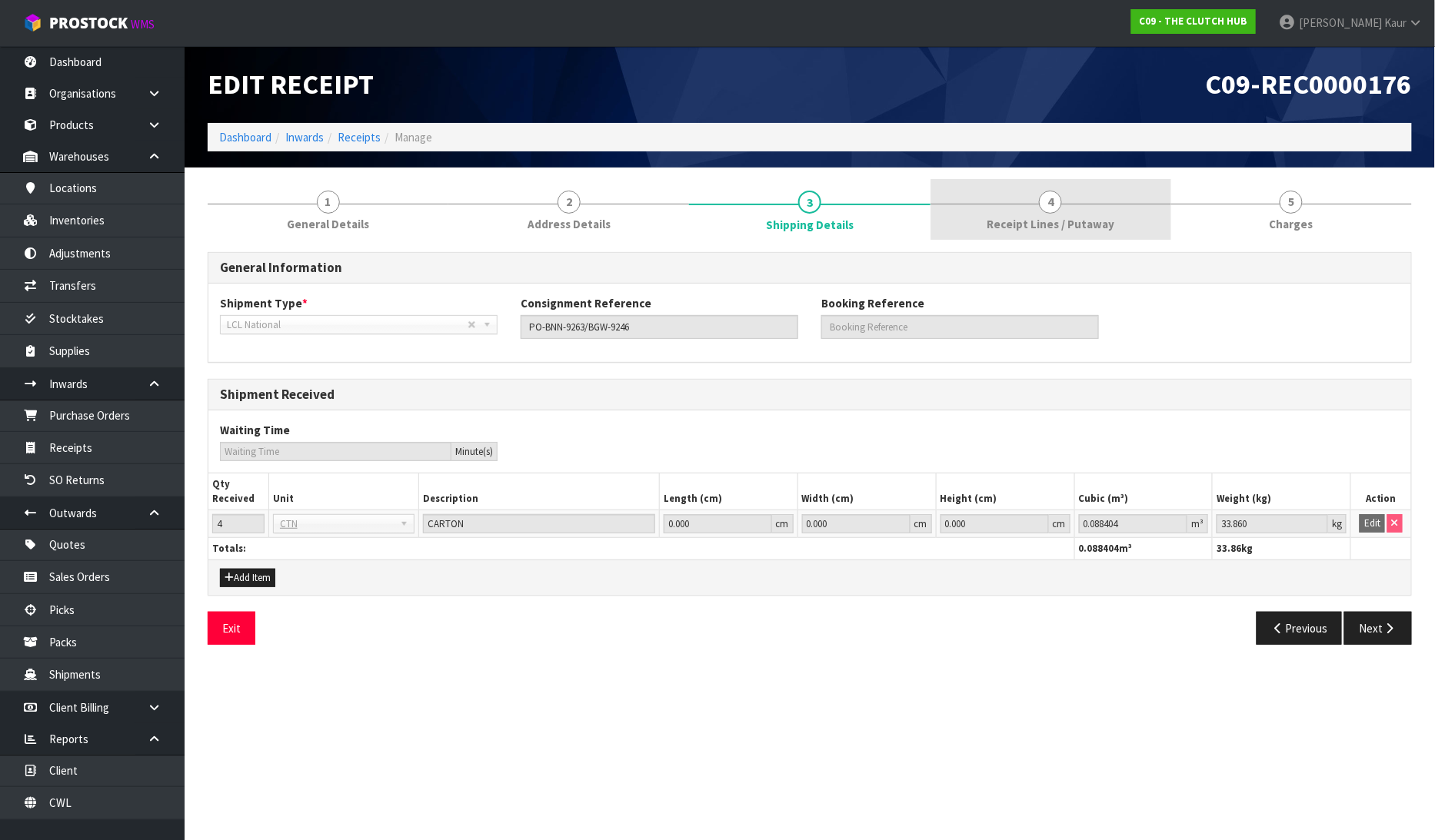
click at [1082, 216] on span "Receipt Lines / Putaway" at bounding box center [1050, 223] width 127 height 17
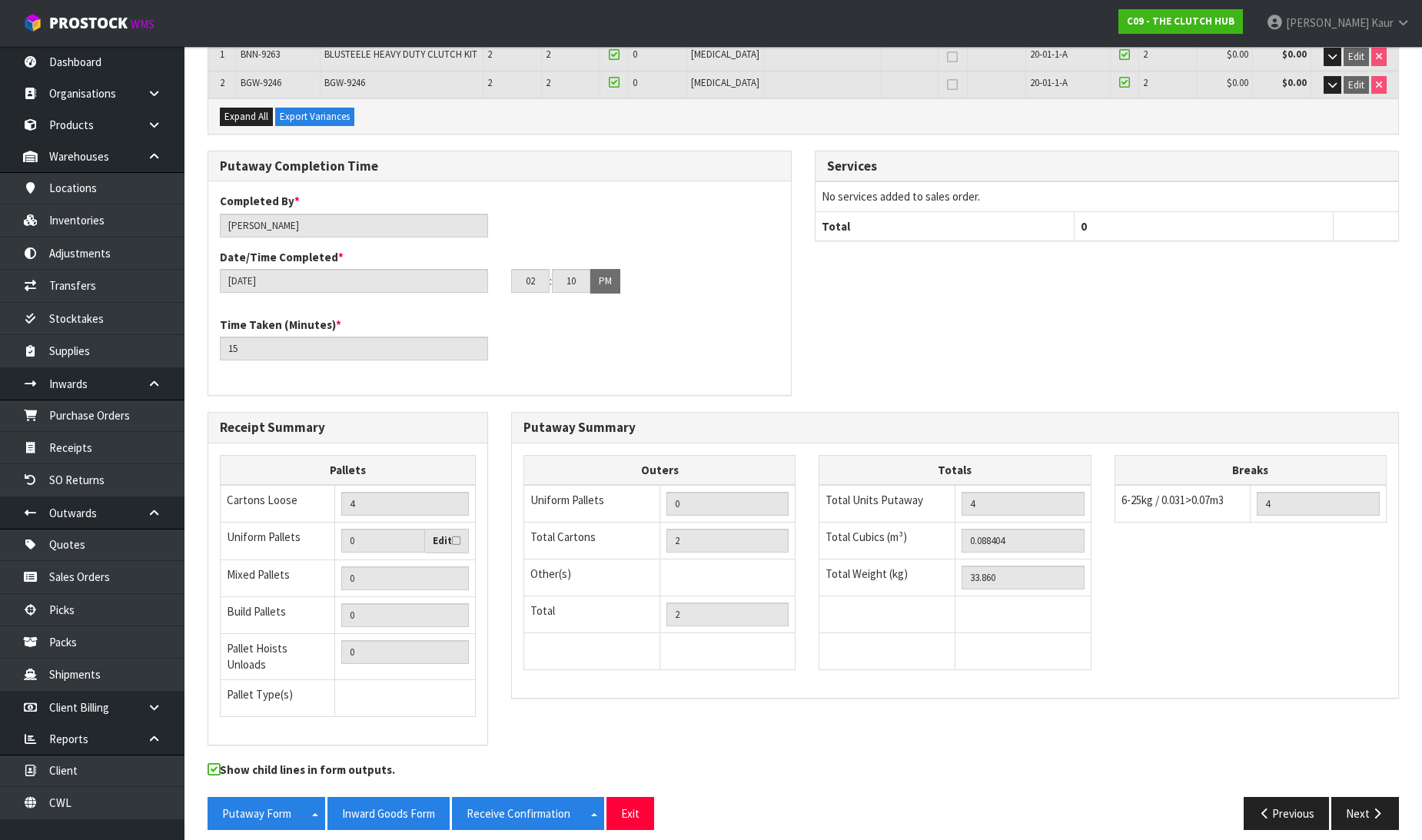
scroll to position [280, 0]
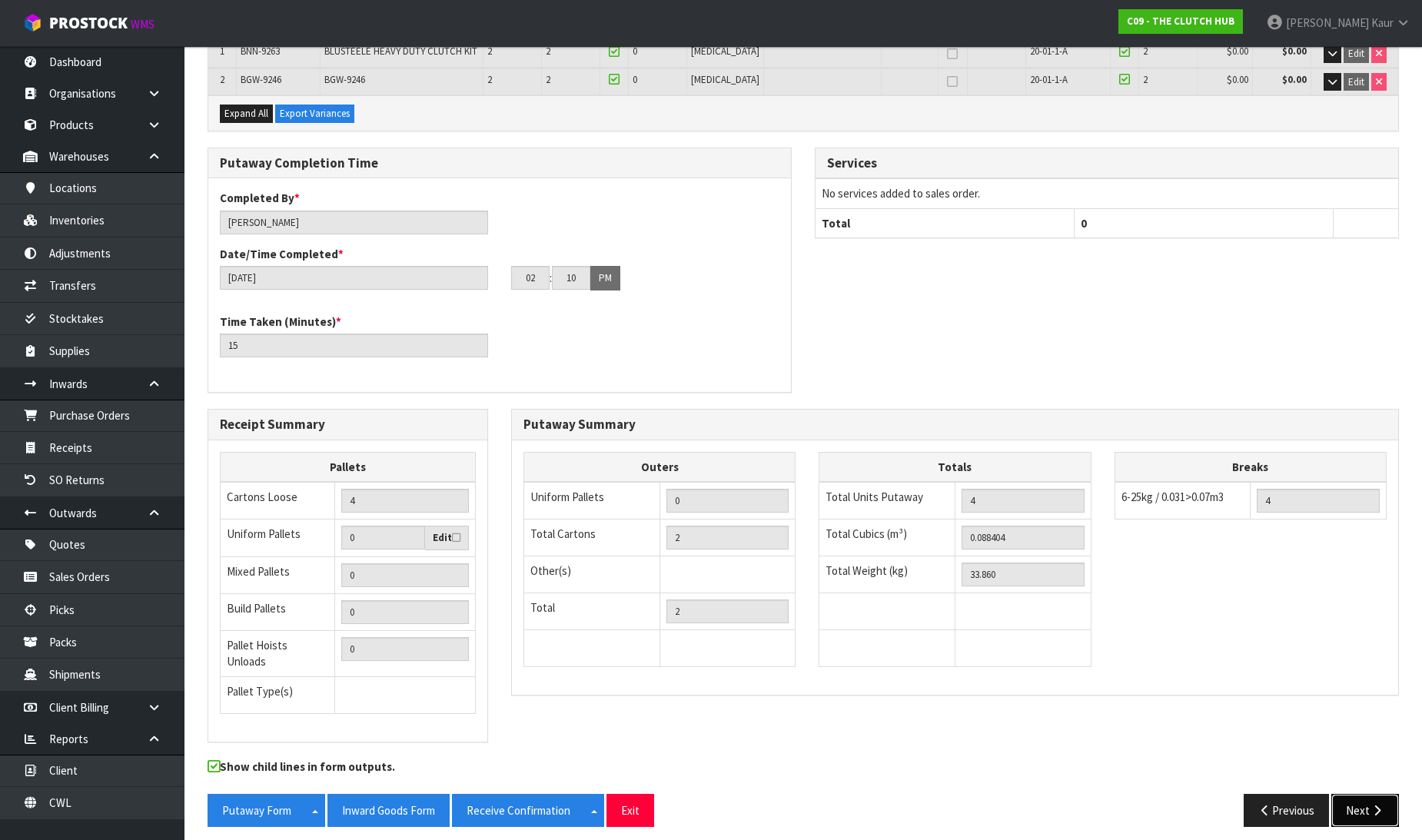
click at [1381, 805] on icon "button" at bounding box center [1376, 811] width 15 height 12
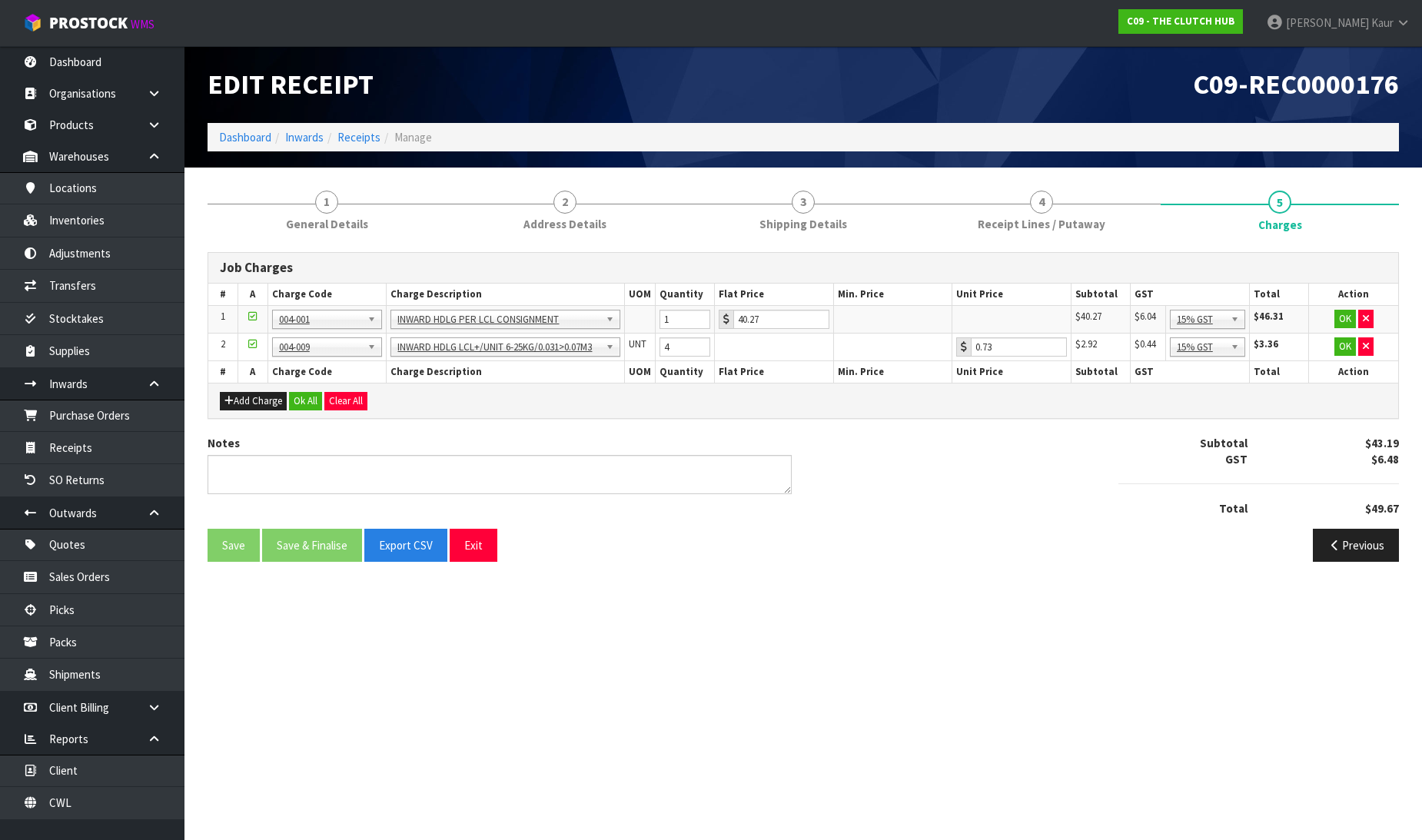
scroll to position [0, 0]
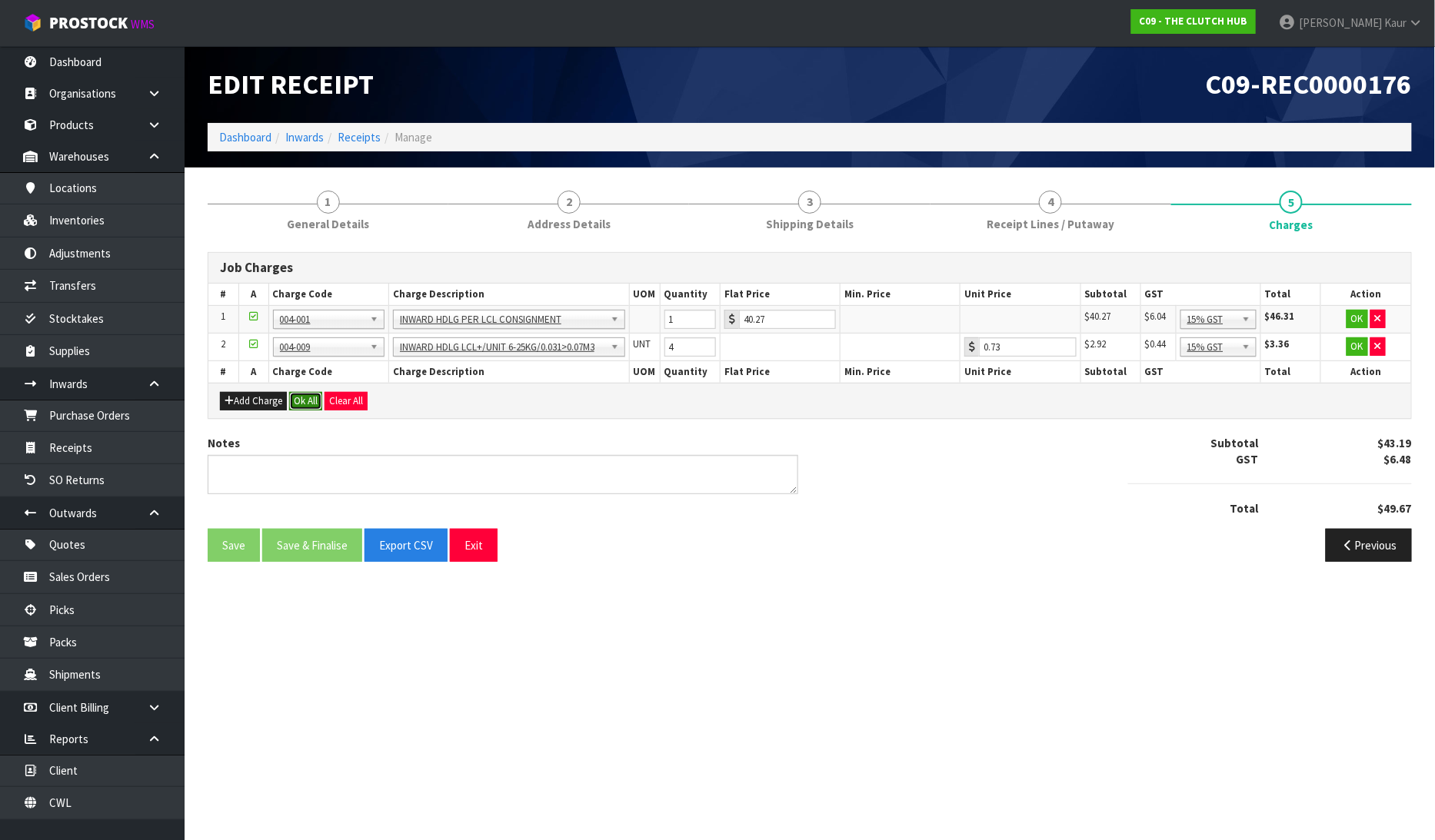
click at [304, 393] on button "Ok All" at bounding box center [306, 401] width 33 height 18
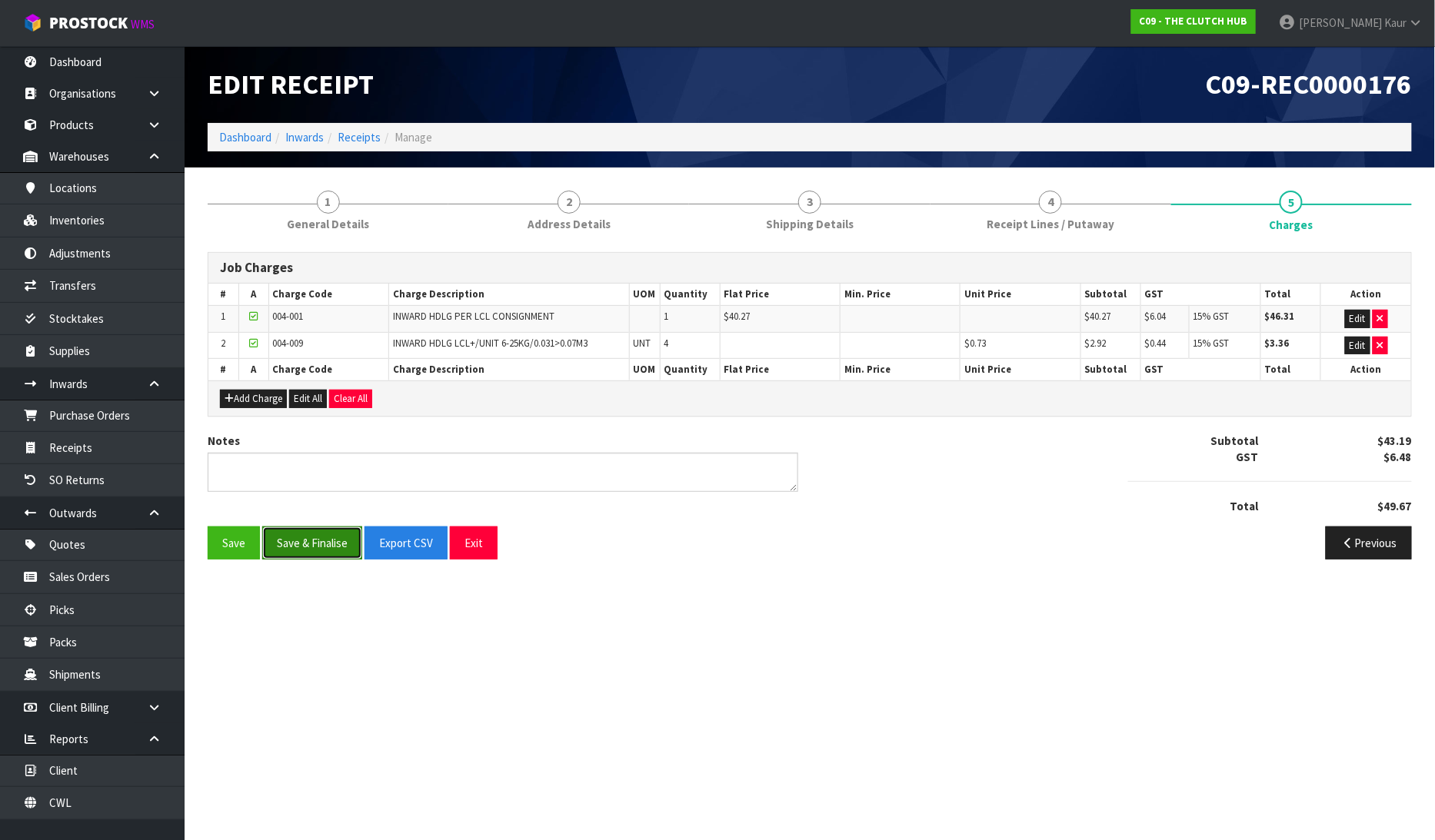
click at [303, 548] on button "Save & Finalise" at bounding box center [312, 543] width 100 height 33
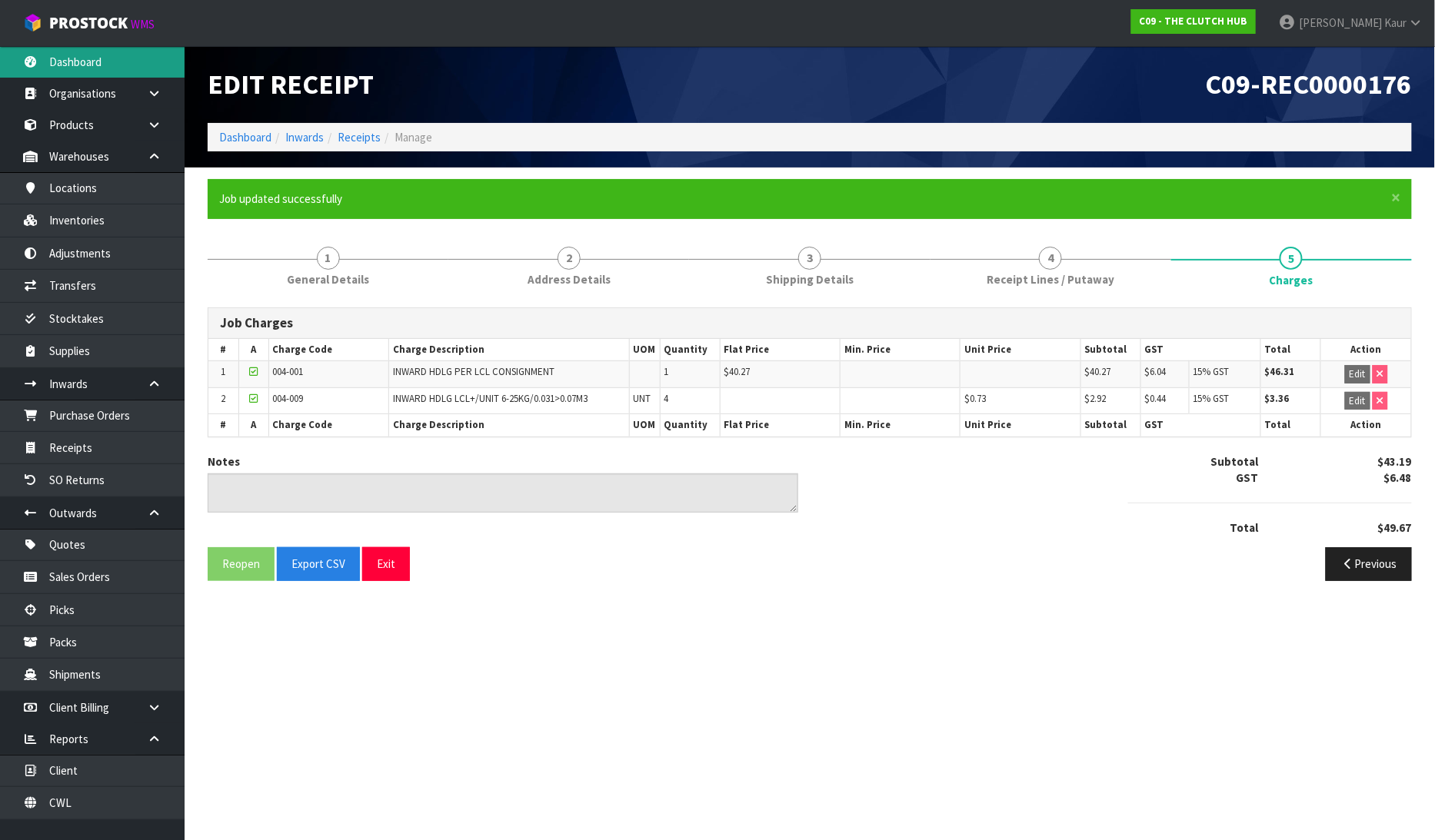
click at [90, 62] on link "Dashboard" at bounding box center [92, 61] width 185 height 31
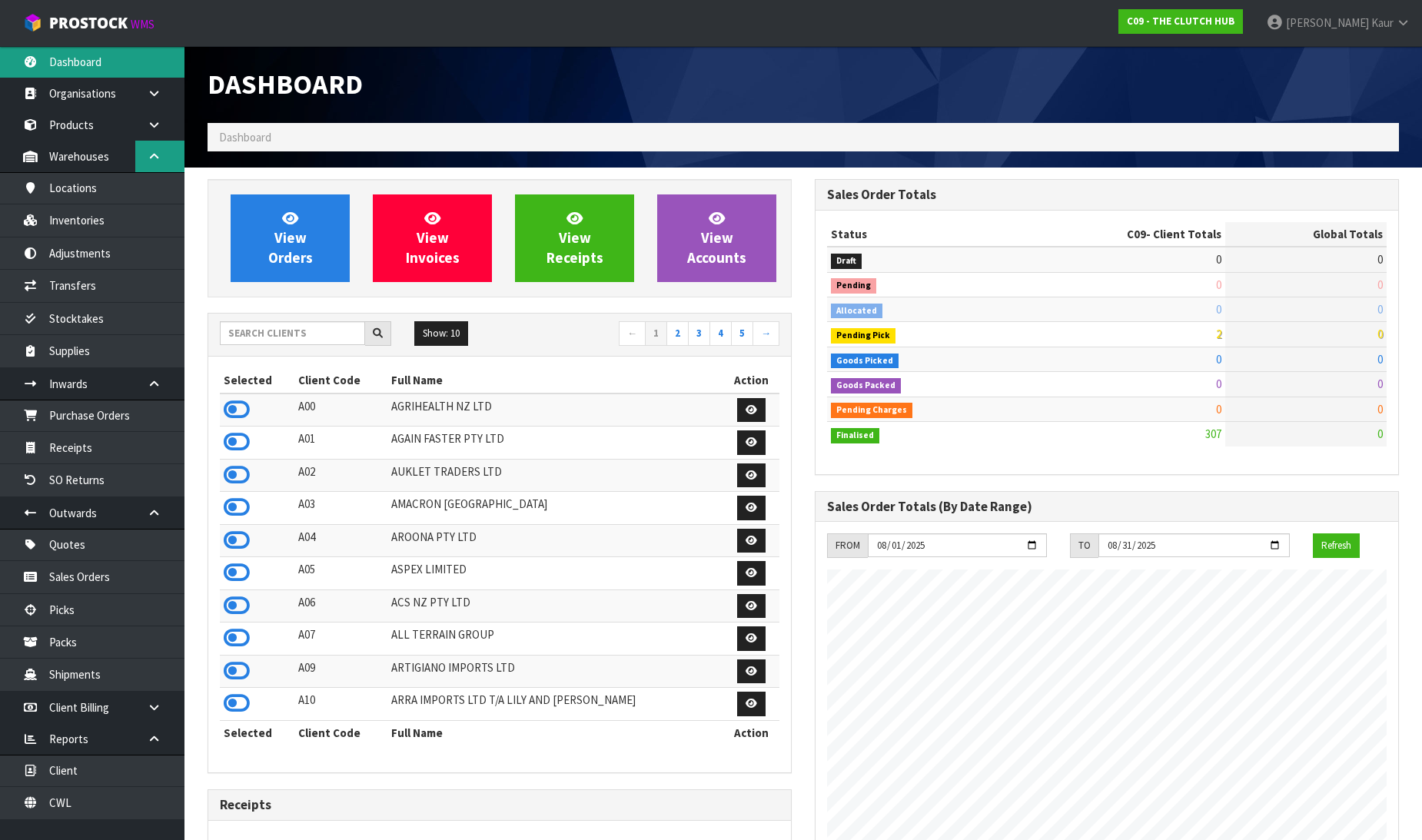
scroll to position [1065, 607]
